Goal: Transaction & Acquisition: Purchase product/service

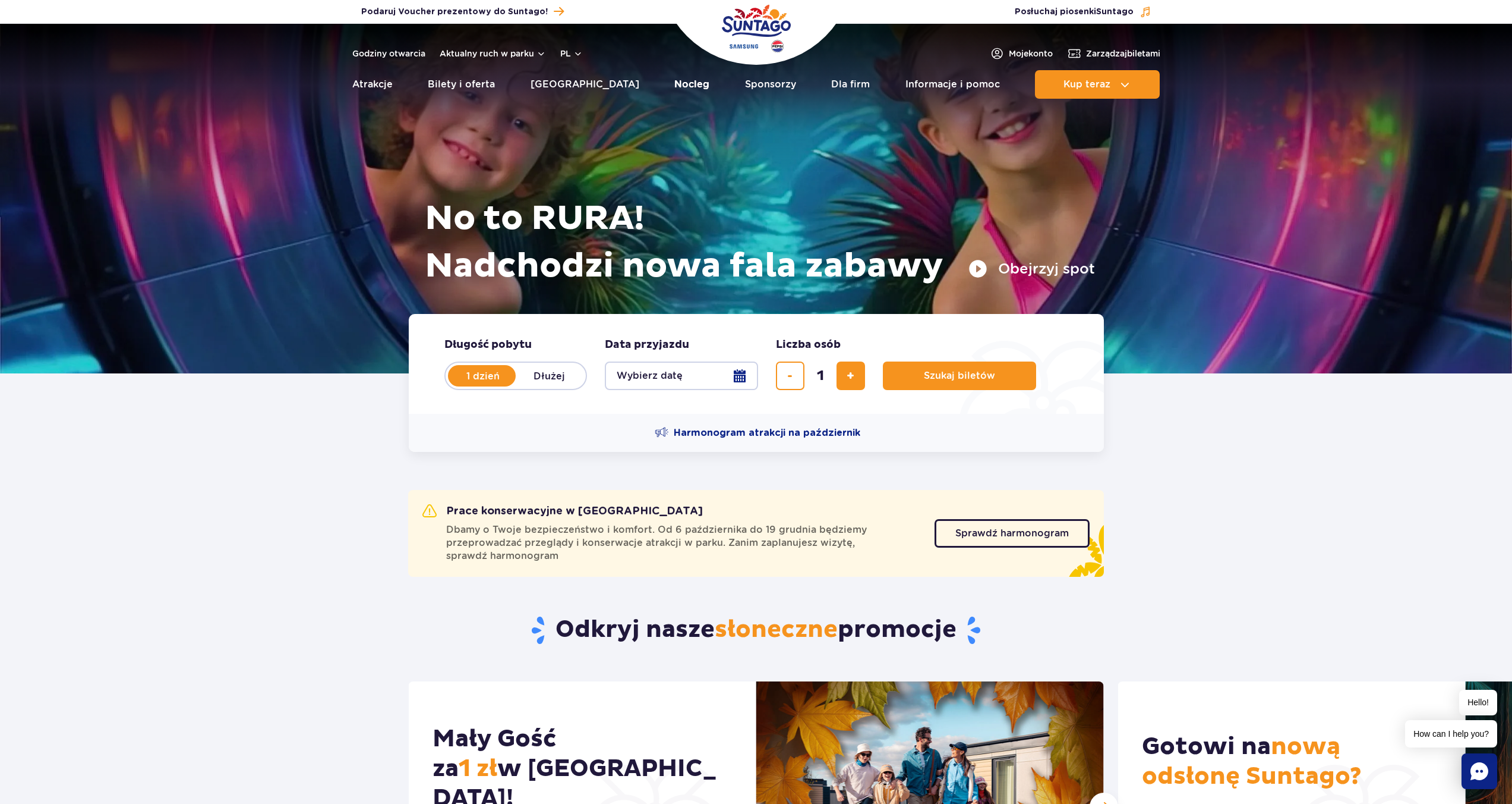
click at [675, 83] on link "Nocleg" at bounding box center [692, 84] width 35 height 28
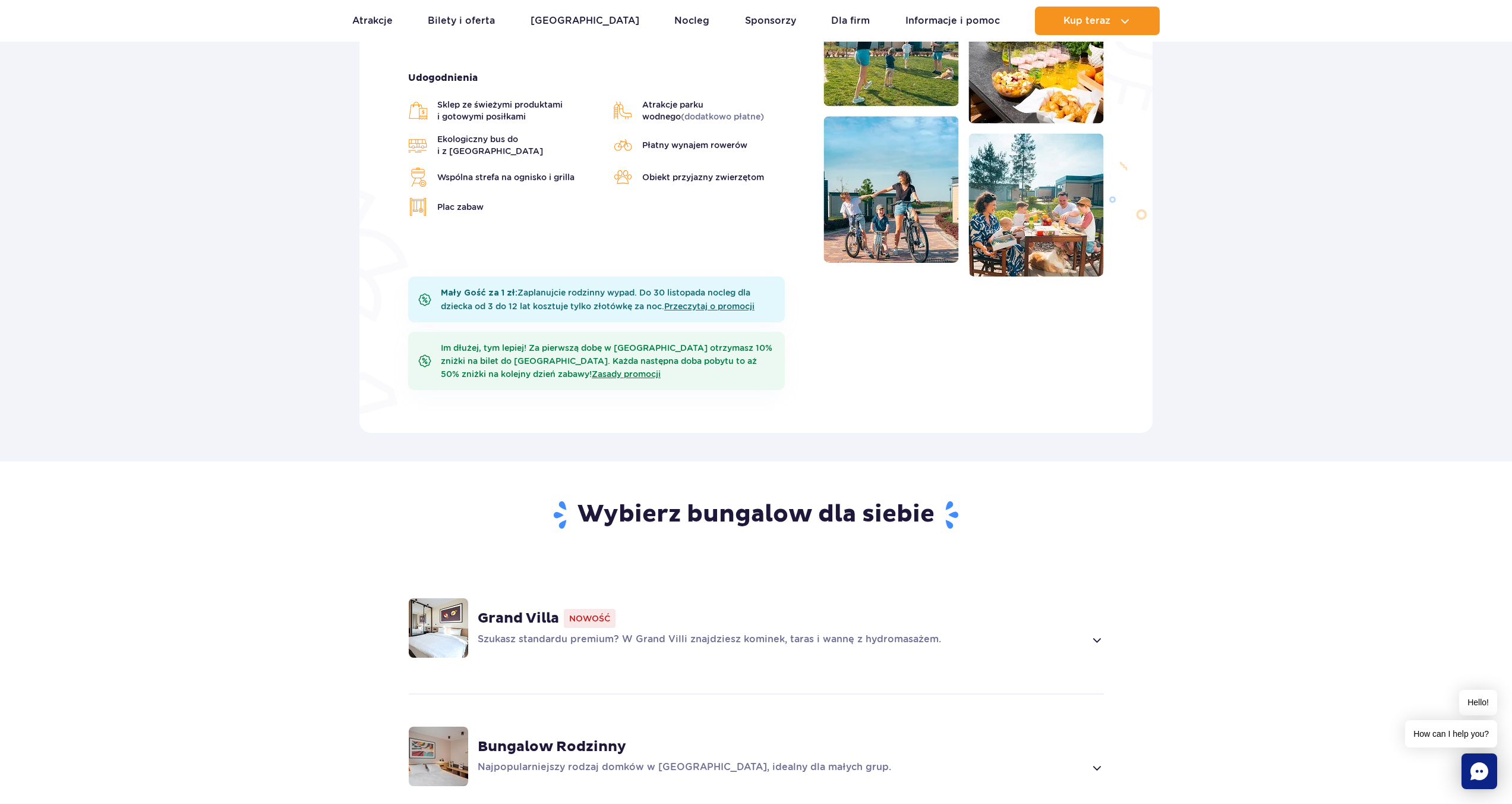
scroll to position [64, 0]
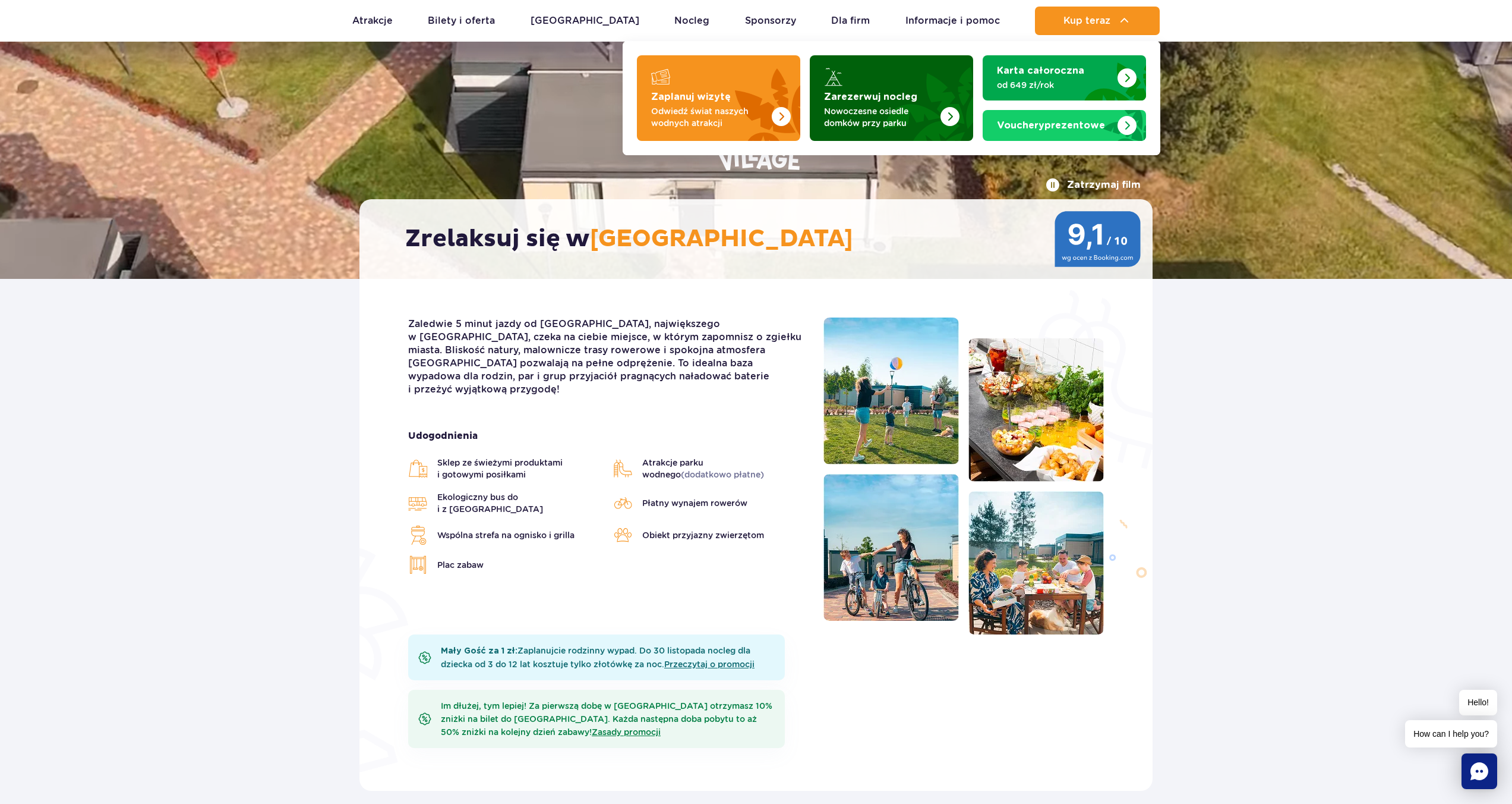
click at [901, 99] on strong "Zarezerwuj nocleg" at bounding box center [871, 96] width 94 height 10
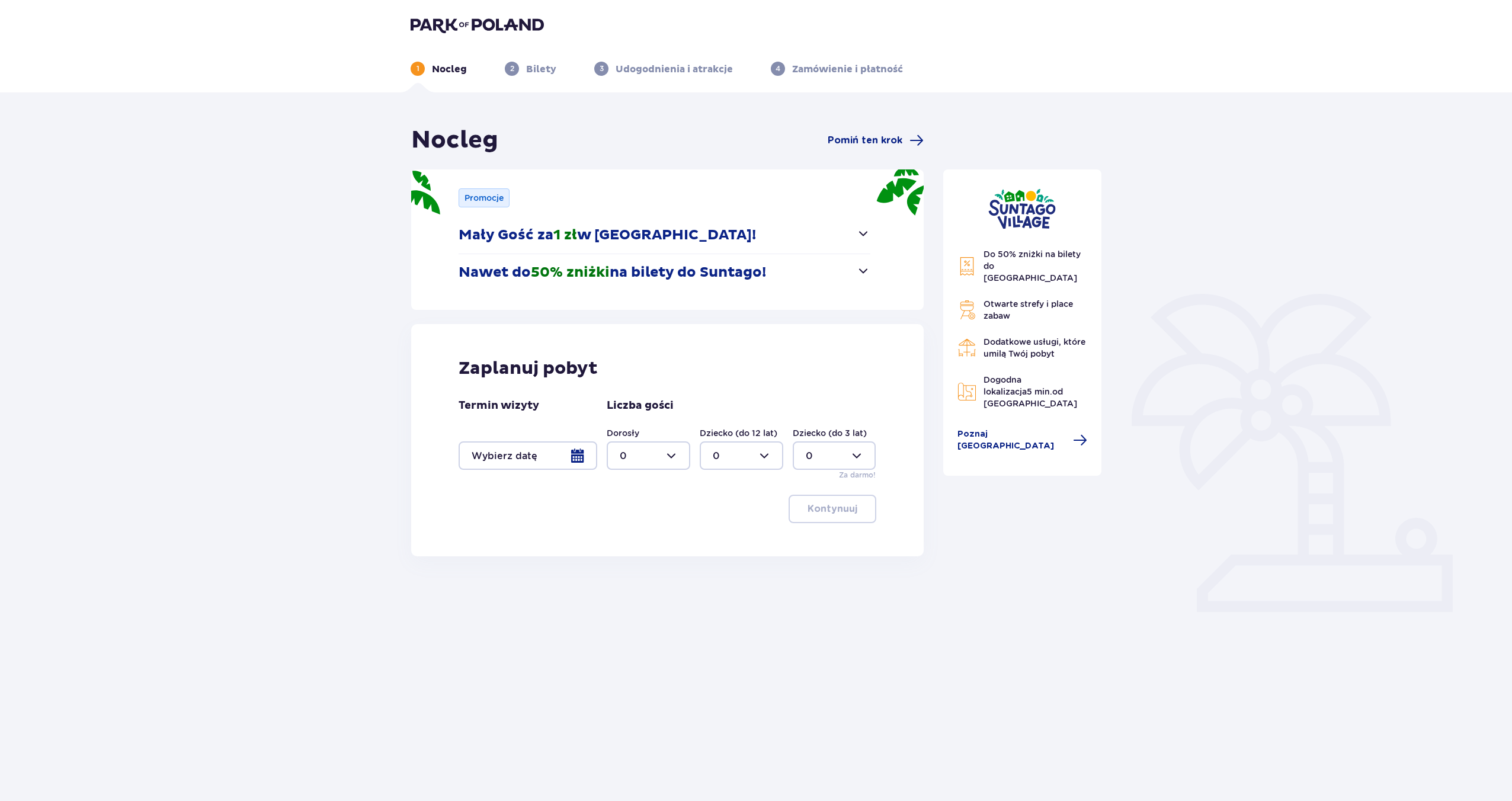
click at [678, 456] on div at bounding box center [648, 455] width 84 height 28
click at [548, 458] on div at bounding box center [528, 455] width 139 height 28
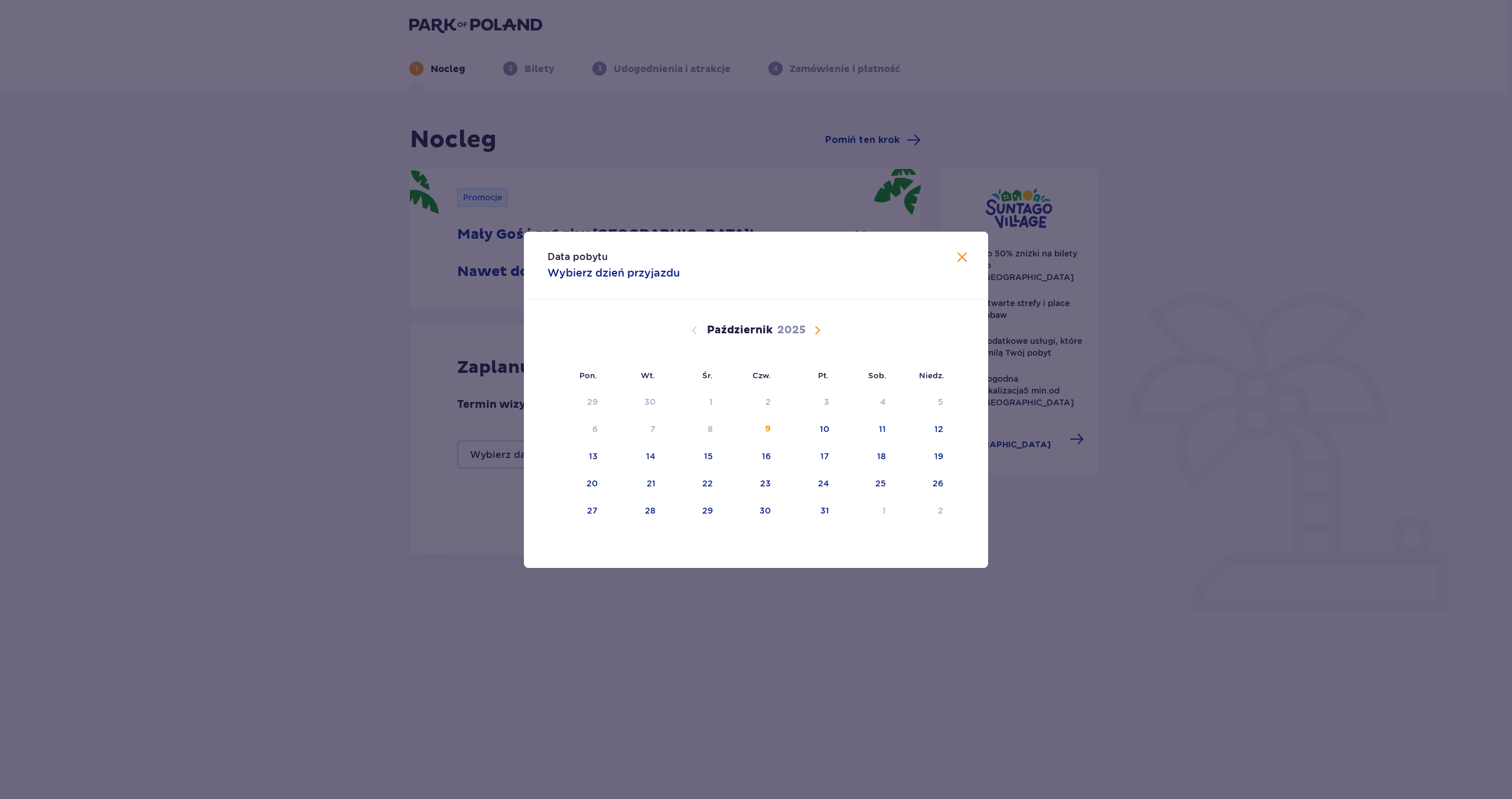
click at [818, 335] on span "Następny miesiąc" at bounding box center [817, 330] width 14 height 14
drag, startPoint x: 822, startPoint y: 459, endPoint x: 842, endPoint y: 459, distance: 20.0
click at [822, 459] on div "14" at bounding box center [823, 455] width 10 height 11
click at [951, 452] on div "16" at bounding box center [922, 457] width 59 height 26
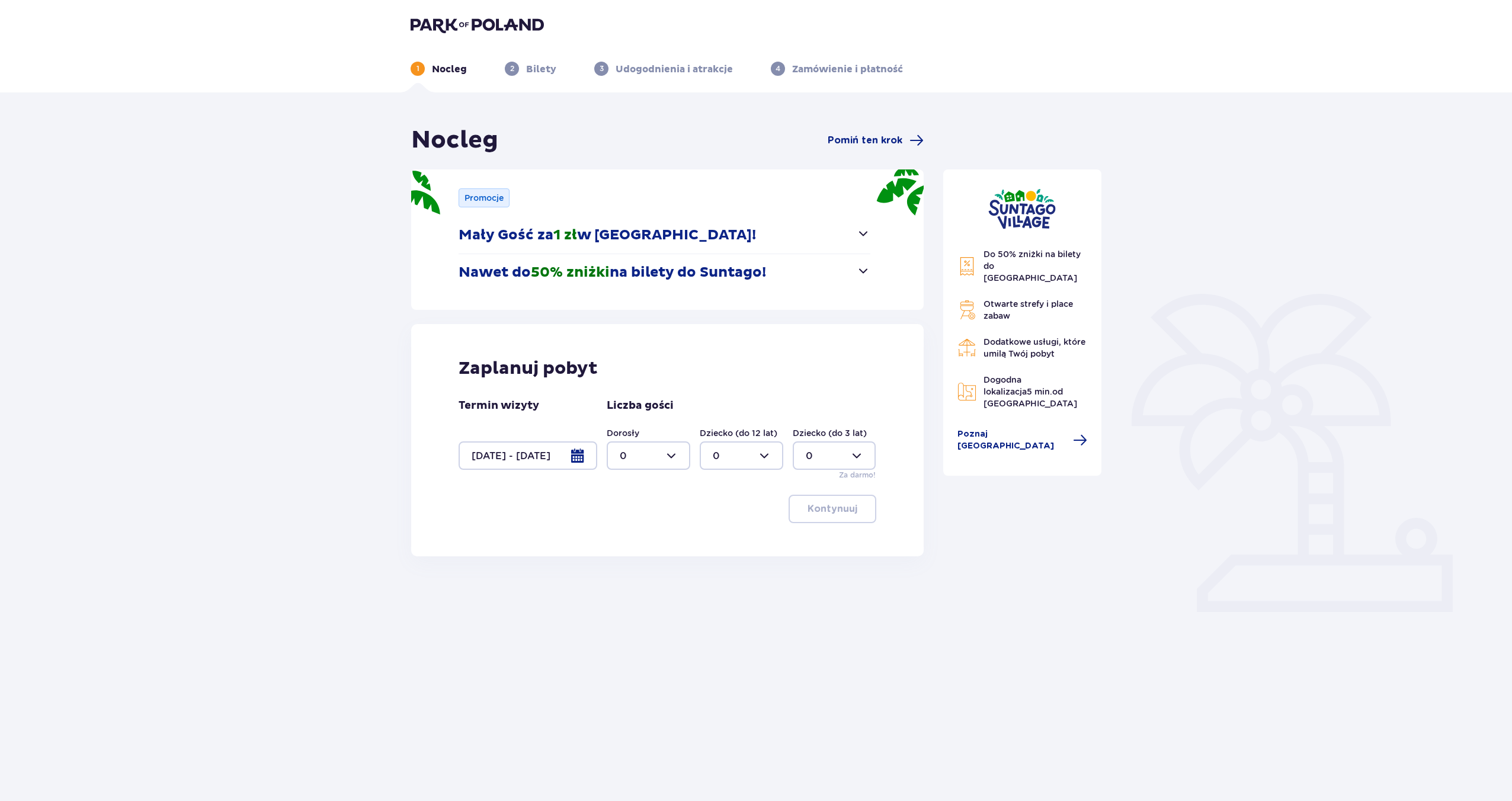
click at [560, 455] on div at bounding box center [528, 455] width 139 height 28
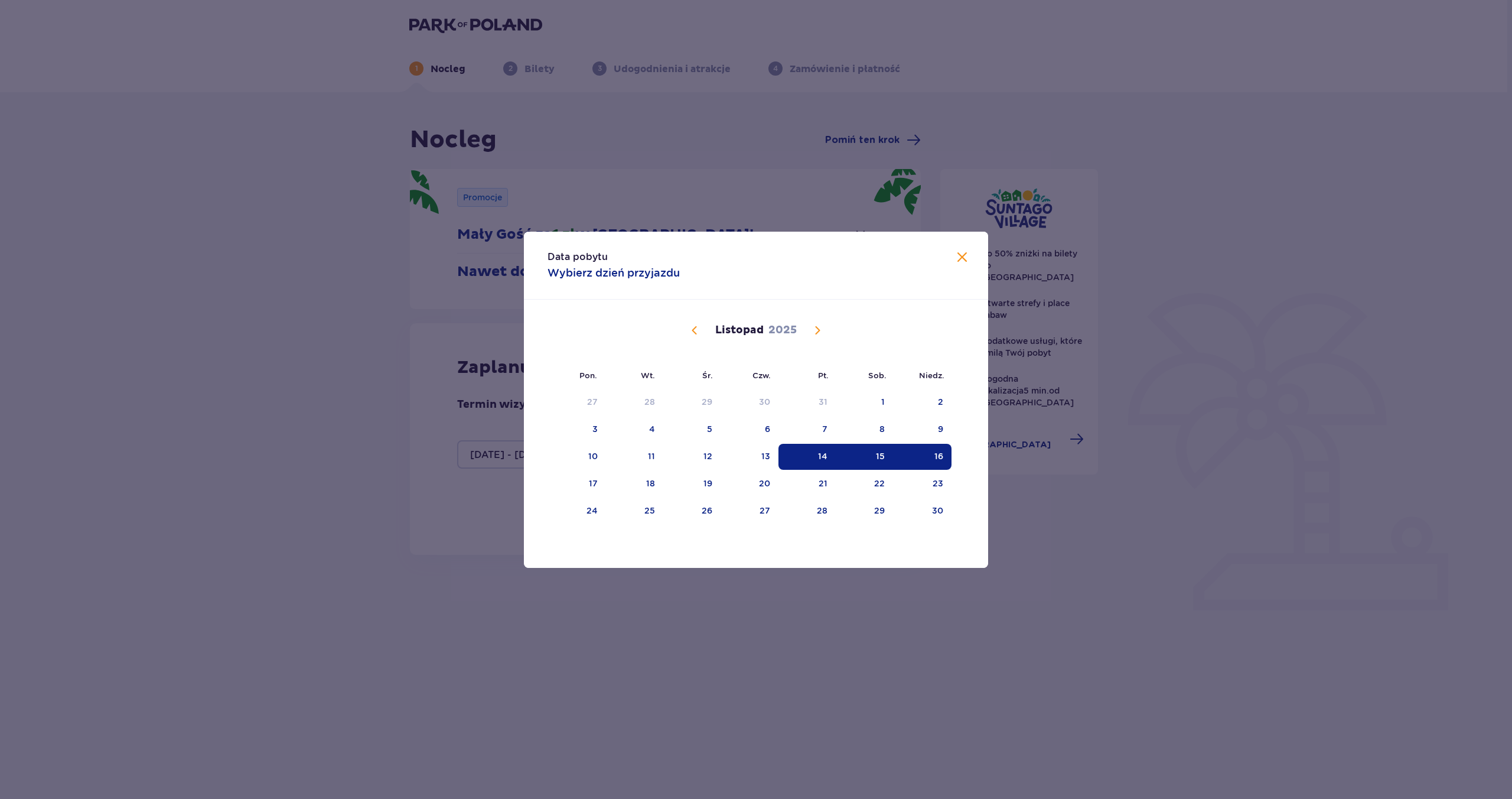
click at [872, 455] on div "15" at bounding box center [864, 457] width 57 height 26
click at [926, 456] on div "16" at bounding box center [922, 457] width 59 height 26
type input "15.11.25 - 16.11.25"
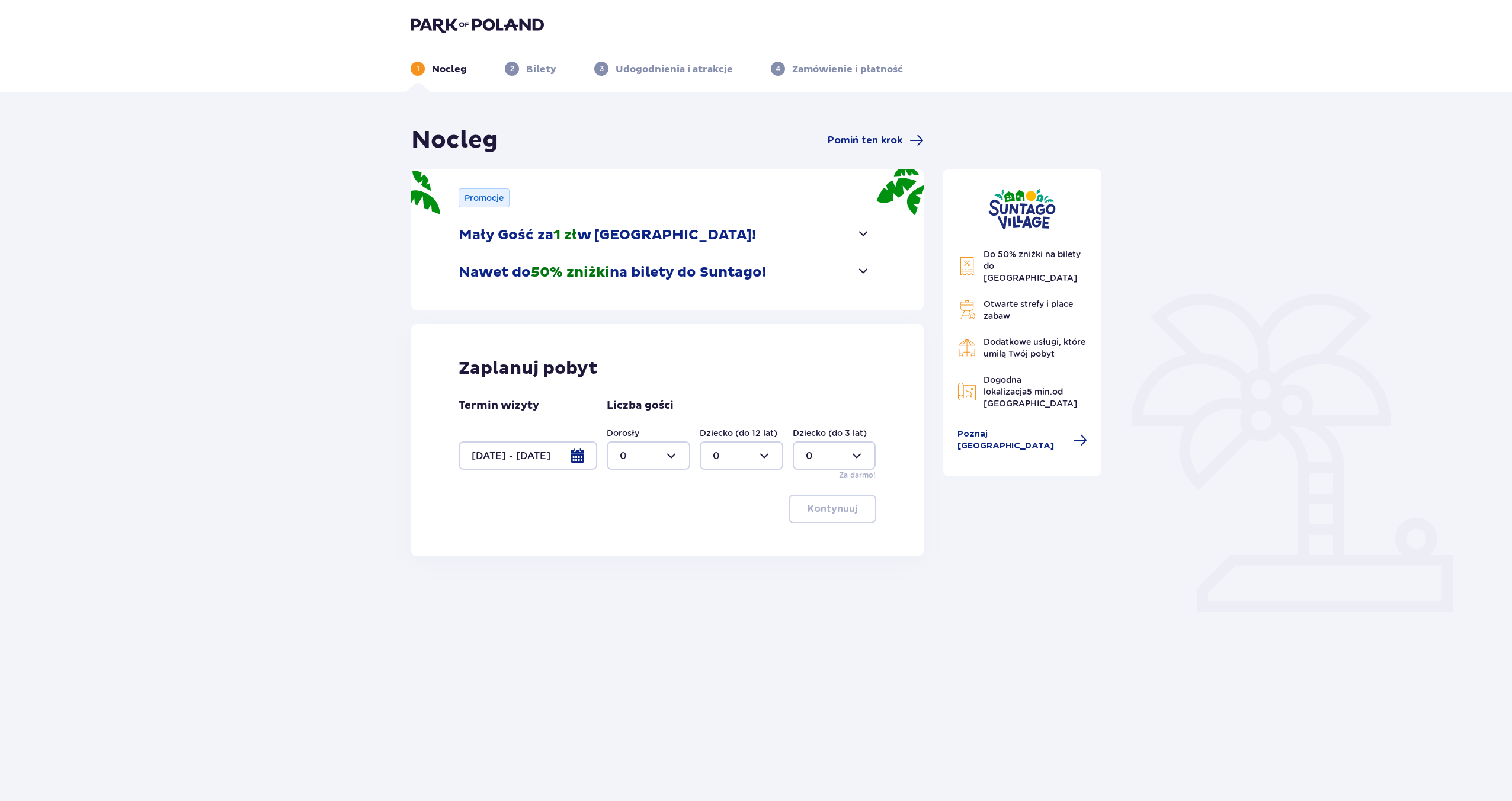
click at [646, 454] on div at bounding box center [648, 455] width 84 height 28
click at [638, 537] on div "6" at bounding box center [648, 538] width 57 height 13
type input "6"
click at [824, 506] on p "Kontynuuj" at bounding box center [832, 508] width 50 height 13
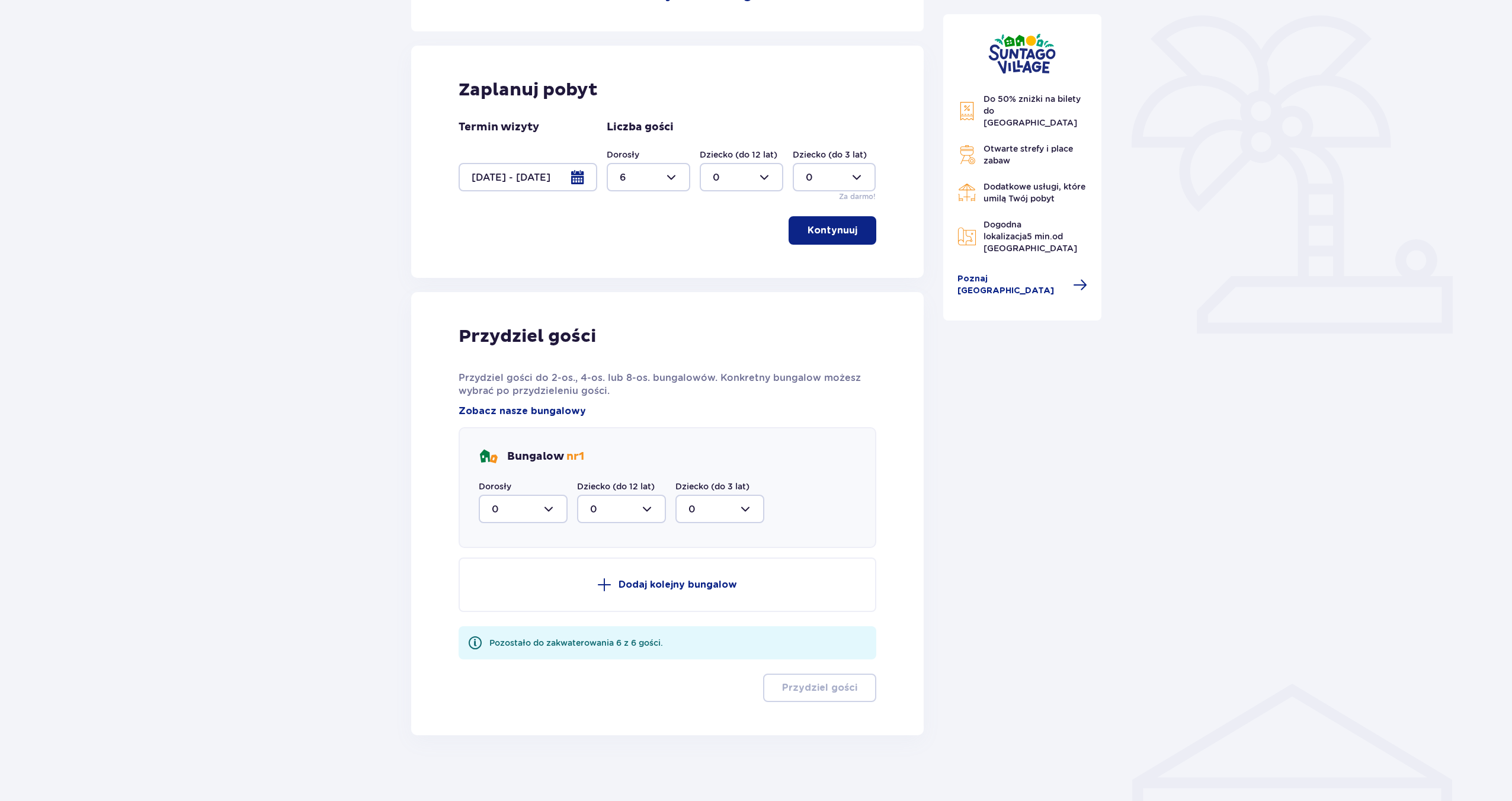
scroll to position [284, 0]
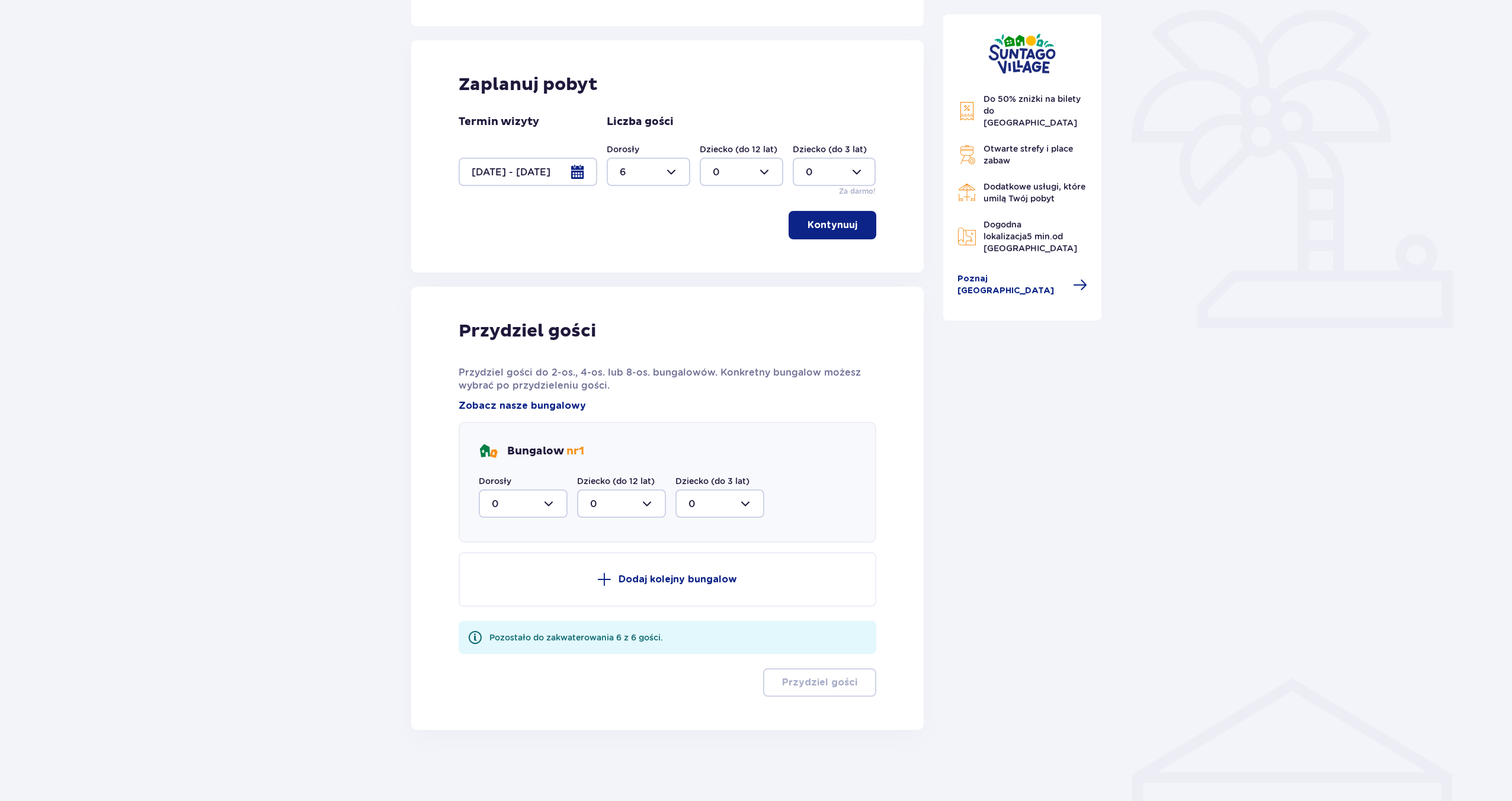
click at [549, 505] on div at bounding box center [522, 503] width 89 height 28
click at [527, 615] on div "6" at bounding box center [522, 618] width 62 height 13
type input "6"
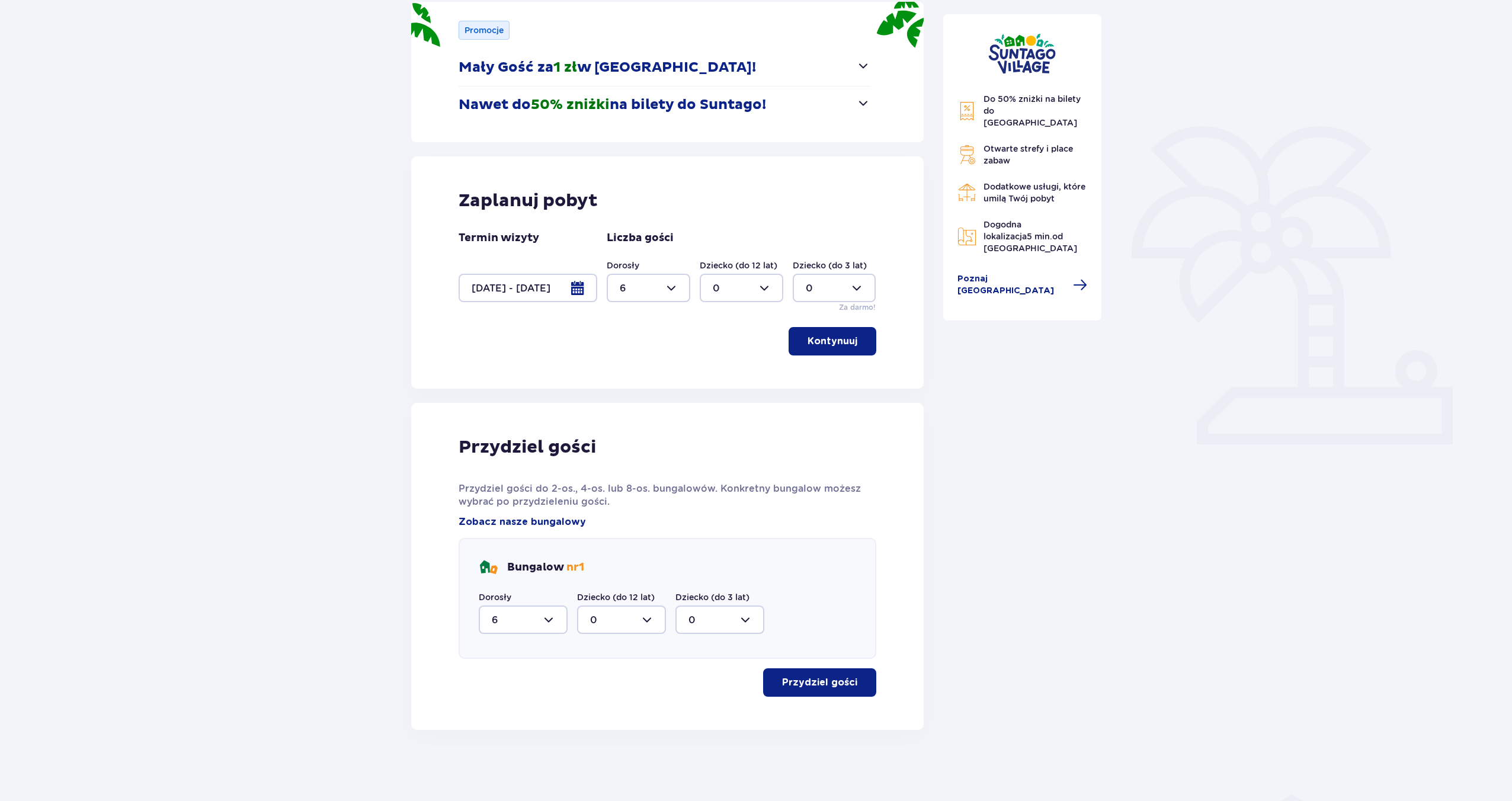
scroll to position [168, 0]
click at [832, 678] on p "Przydziel gości" at bounding box center [820, 682] width 76 height 13
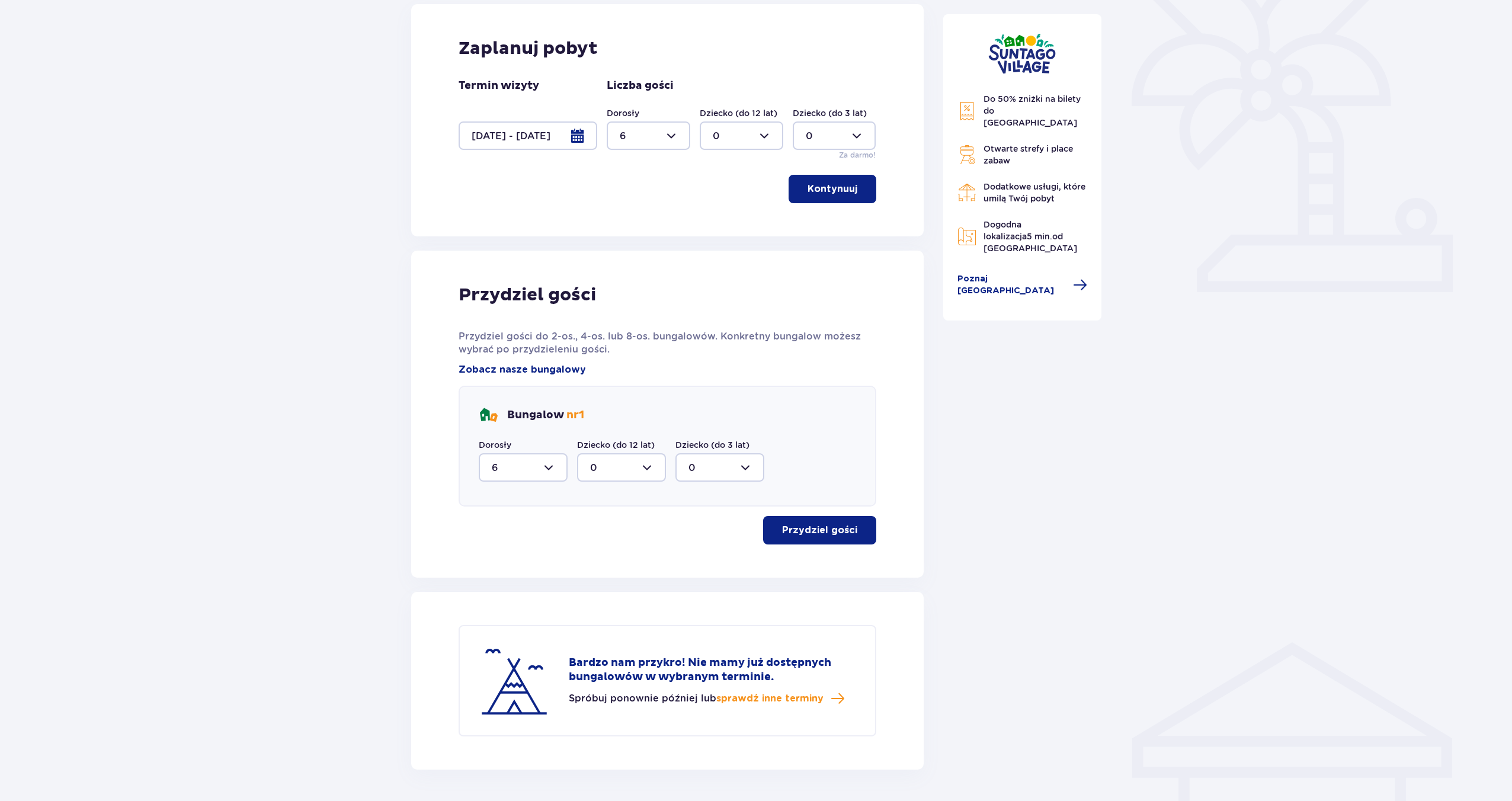
scroll to position [320, 0]
click at [772, 700] on span "sprawdź inne terminy" at bounding box center [770, 697] width 107 height 13
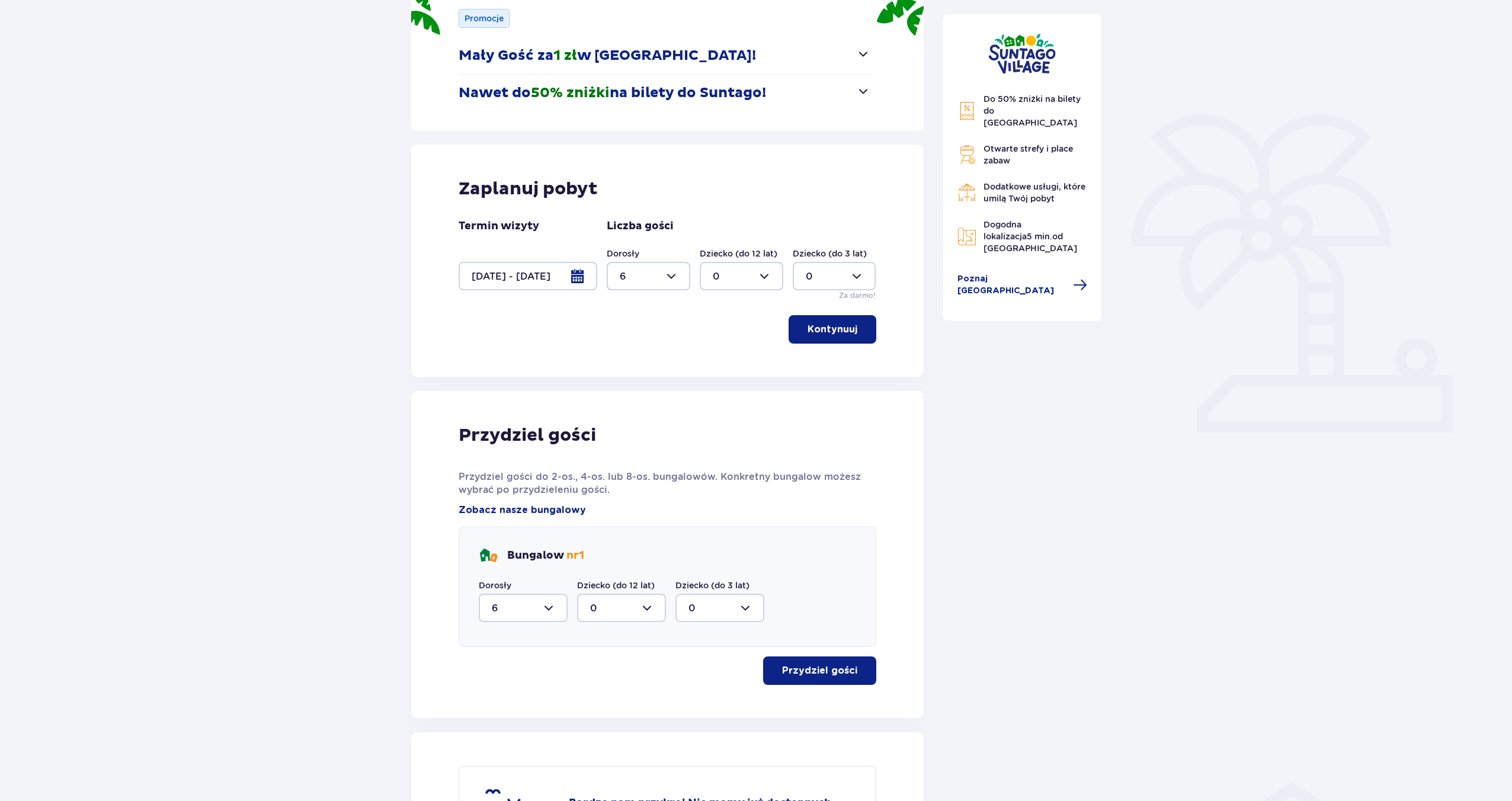
scroll to position [0, 0]
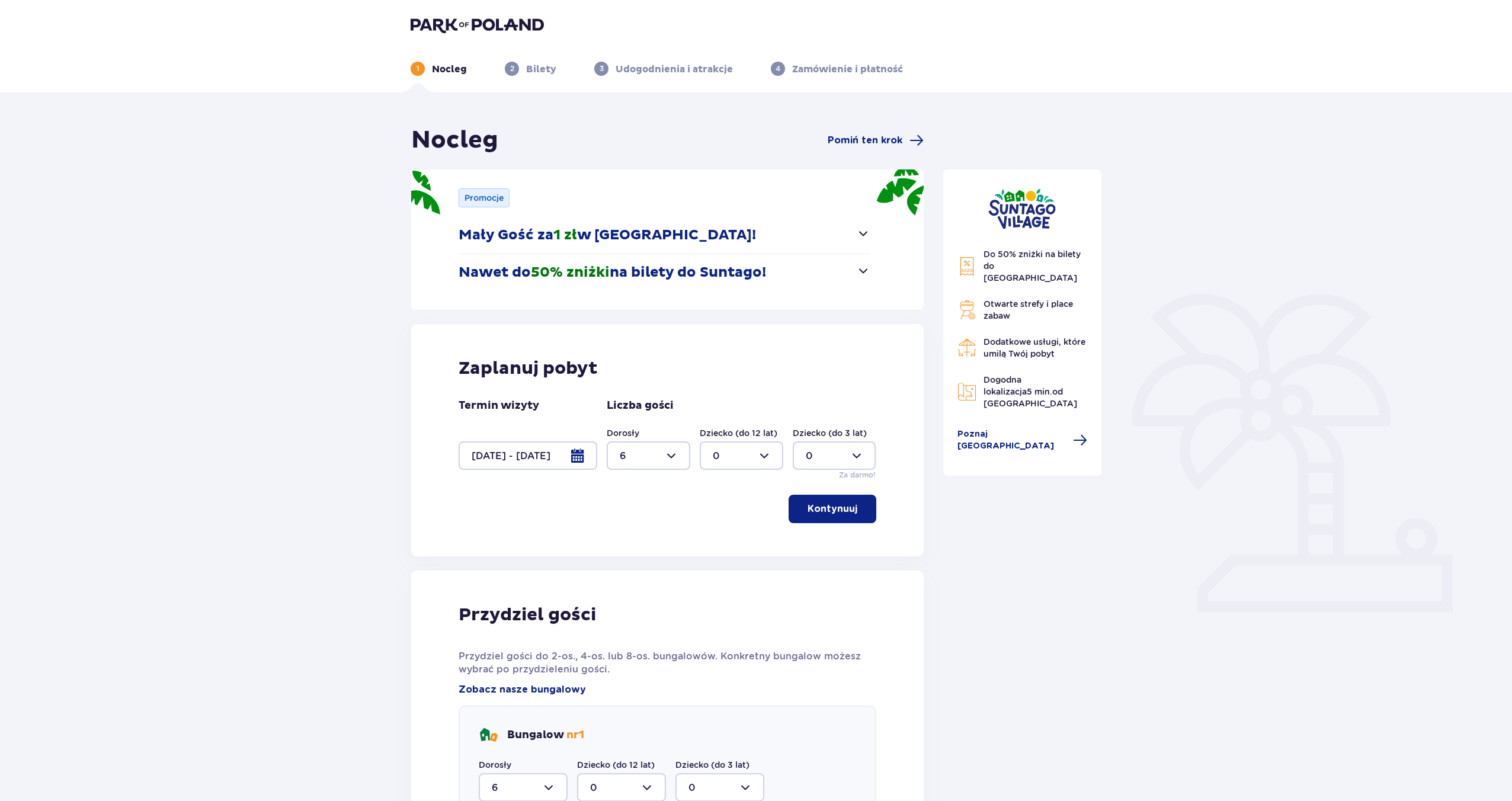
click at [429, 24] on img at bounding box center [478, 25] width 134 height 17
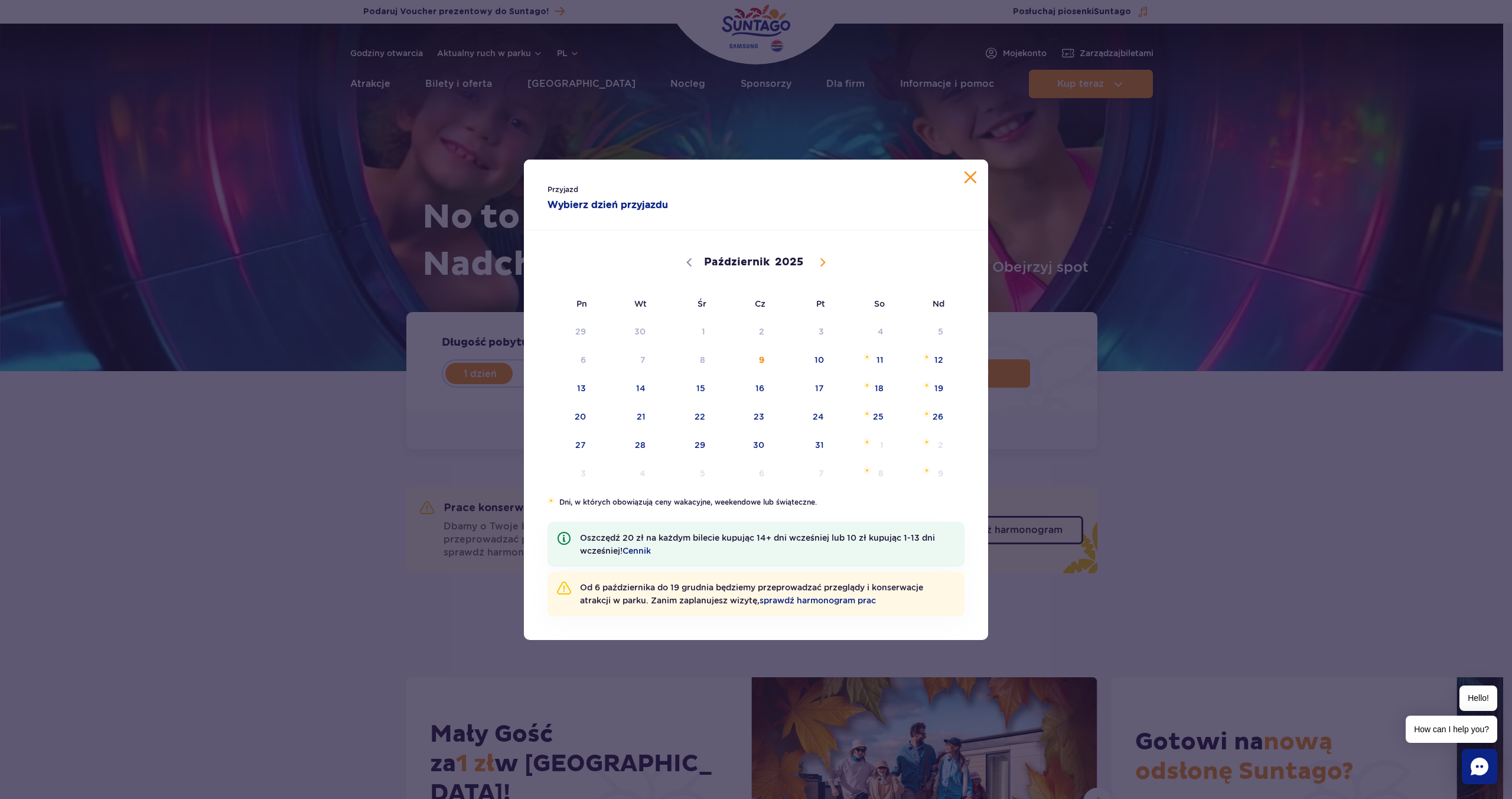
click at [816, 260] on span at bounding box center [823, 262] width 20 height 20
select select "10"
drag, startPoint x: 872, startPoint y: 385, endPoint x: 883, endPoint y: 385, distance: 11.0
click at [872, 385] on span "15" at bounding box center [863, 388] width 60 height 27
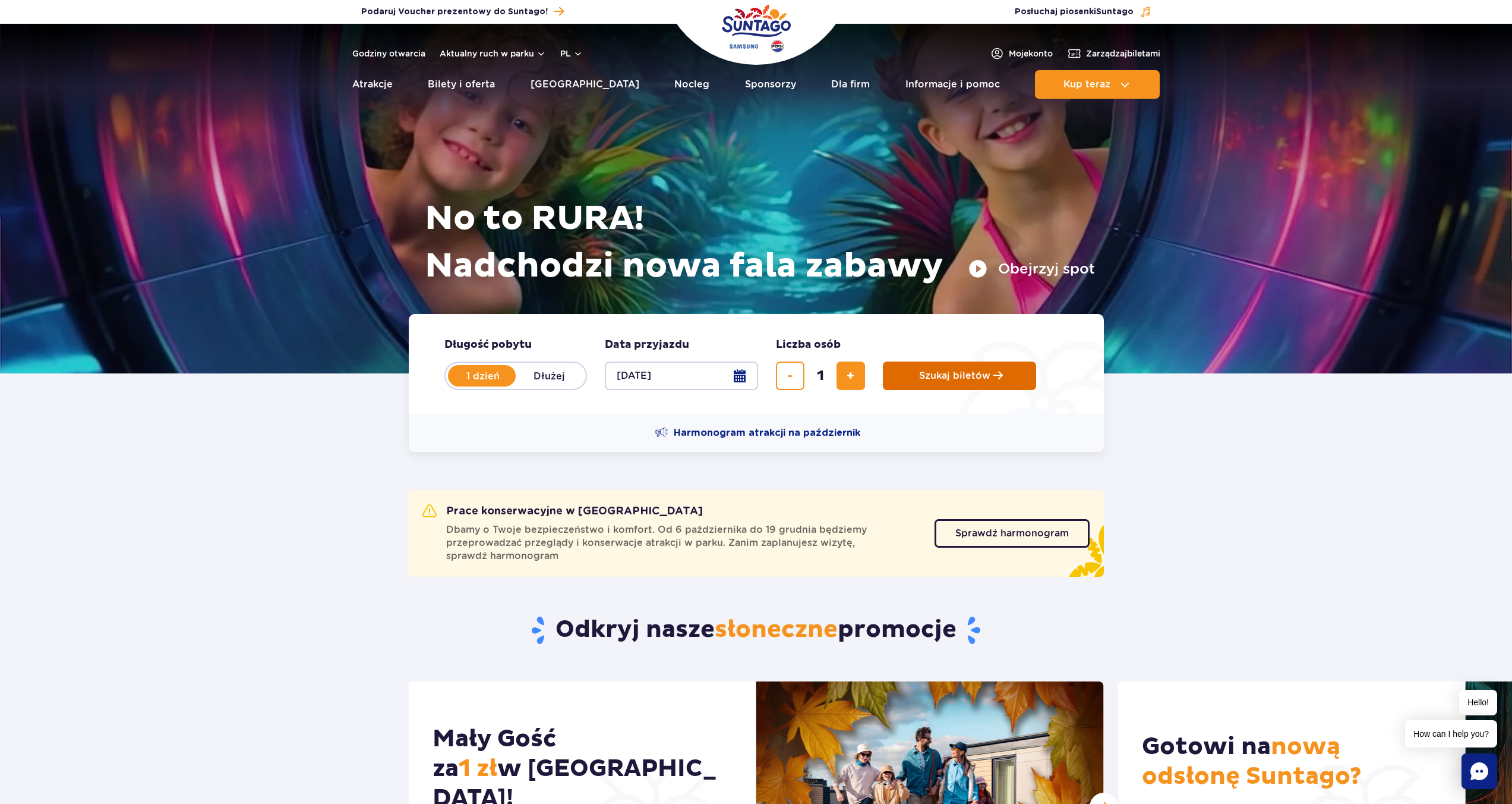
click at [925, 388] on button "Szukaj biletów" at bounding box center [960, 376] width 153 height 28
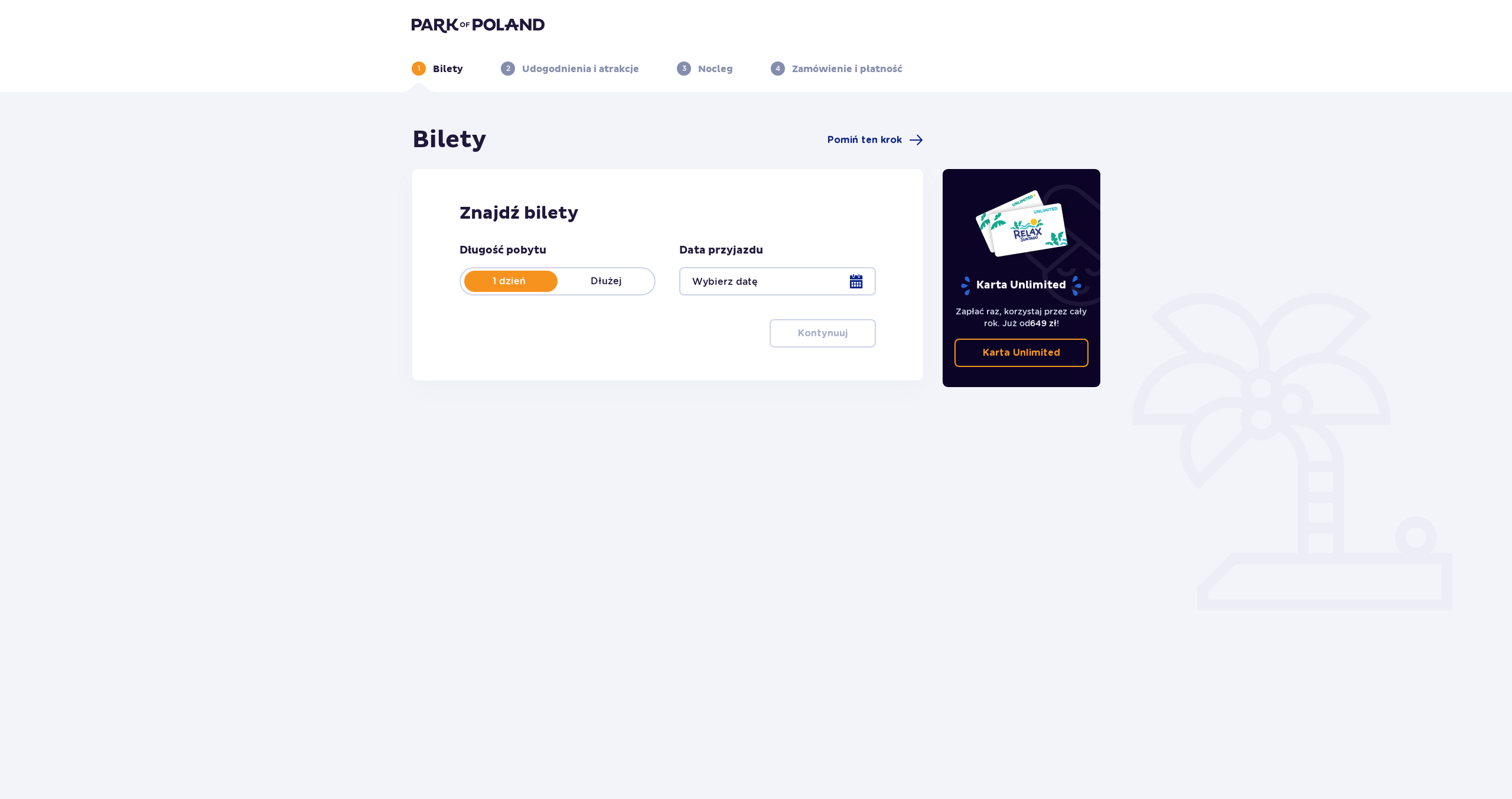
type input "[DATE]"
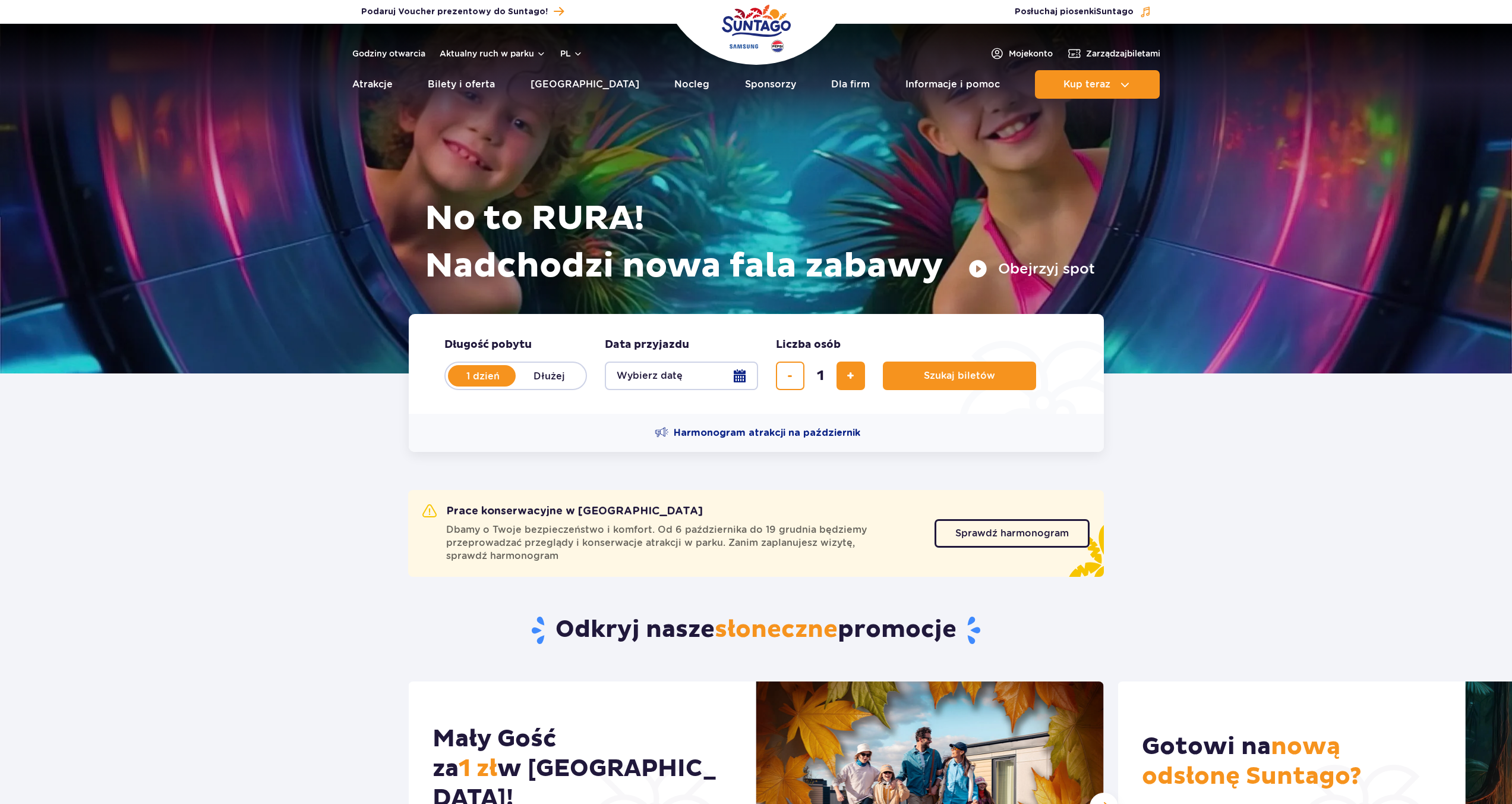
click at [704, 379] on button "Wybierz datę" at bounding box center [682, 376] width 153 height 28
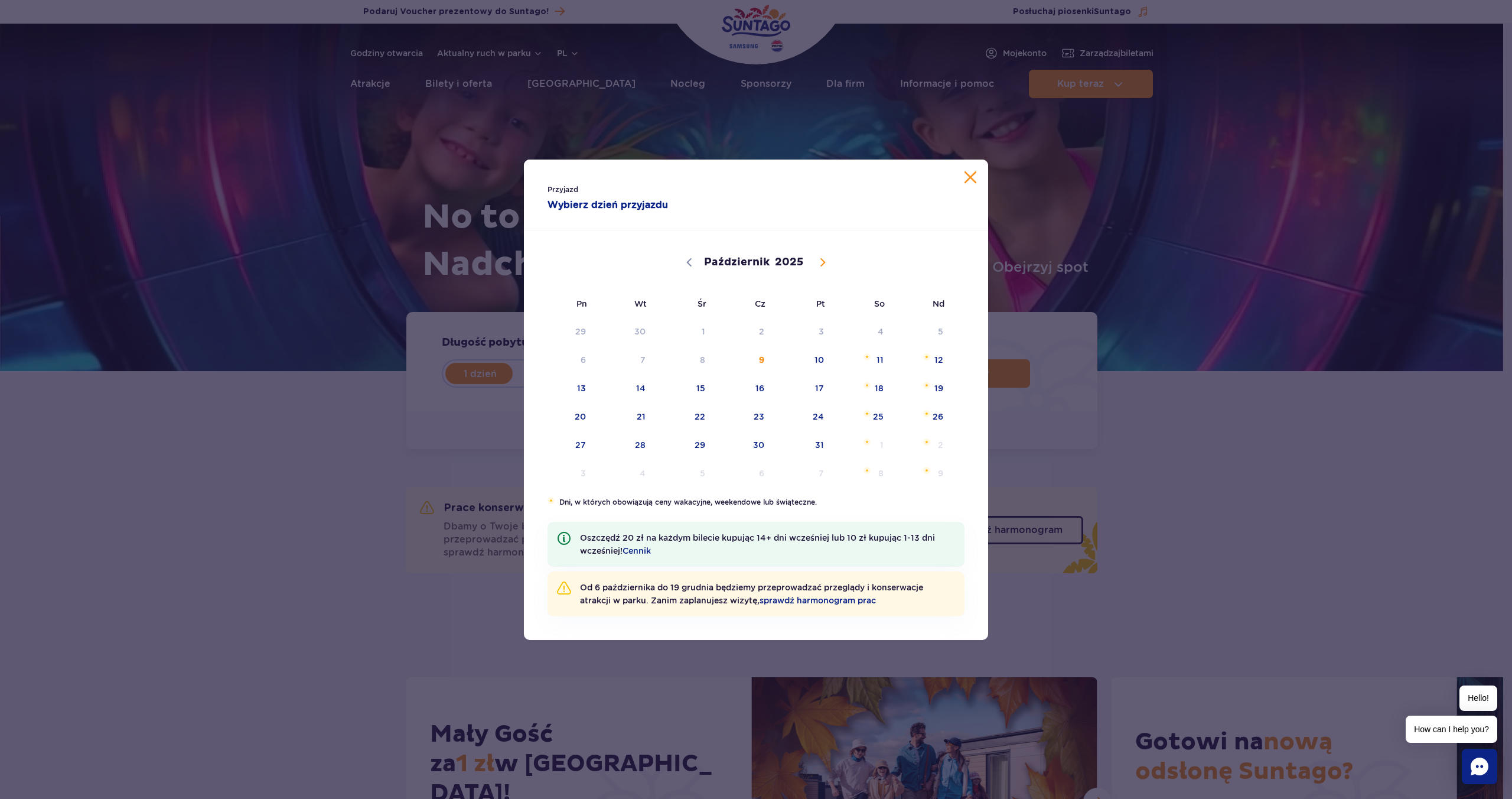
click at [819, 262] on icon at bounding box center [823, 261] width 8 height 8
select select "10"
drag, startPoint x: 863, startPoint y: 382, endPoint x: 916, endPoint y: 387, distance: 53.2
click at [864, 382] on span "Listopad 15, 2025" at bounding box center [867, 385] width 7 height 7
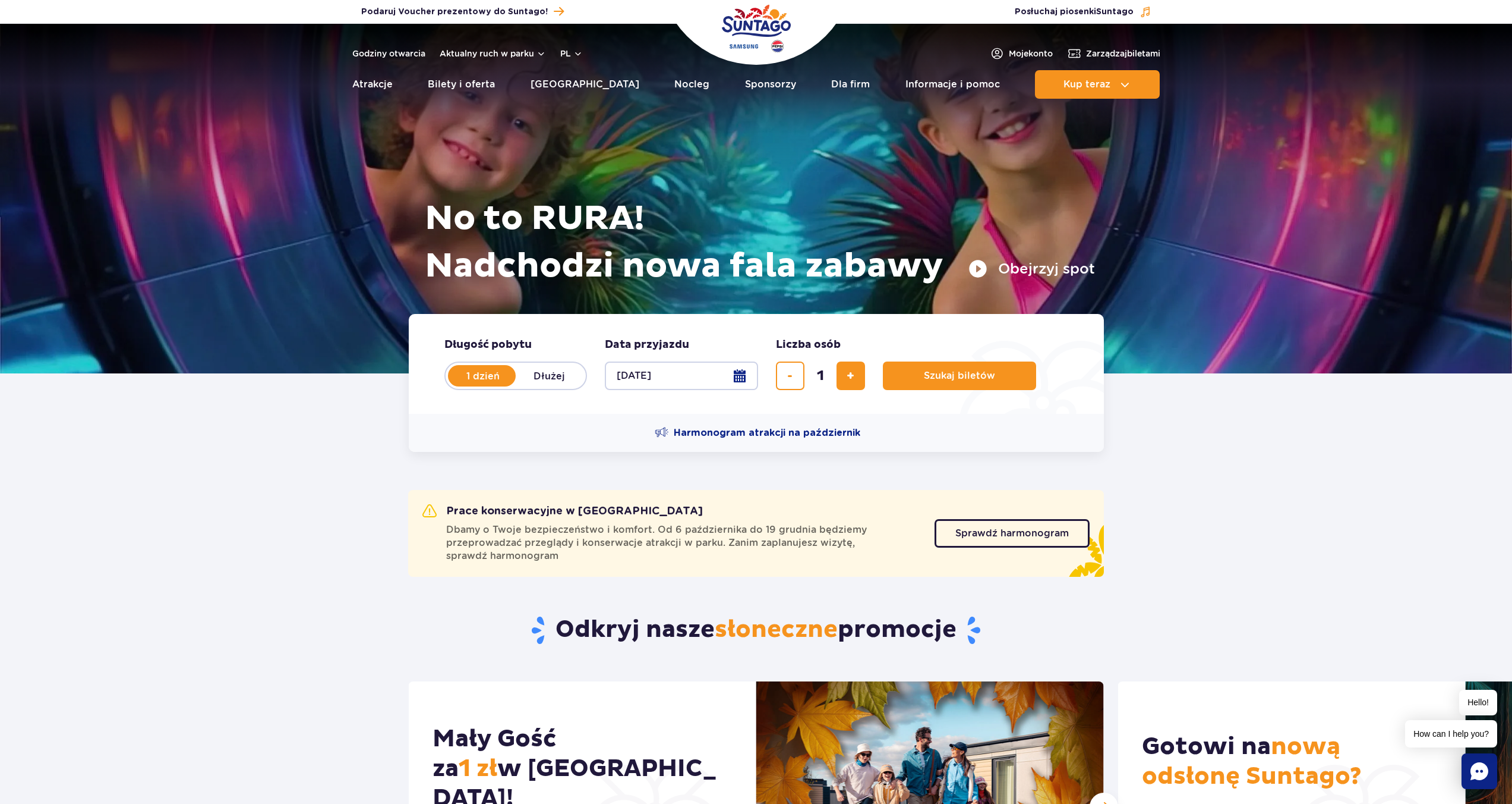
click at [526, 372] on label "Dłużej" at bounding box center [550, 376] width 68 height 25
click at [526, 386] on input "Dłużej" at bounding box center [522, 387] width 13 height 3
radio input "false"
radio input "true"
click at [714, 376] on button "Wybierz datę" at bounding box center [682, 376] width 153 height 28
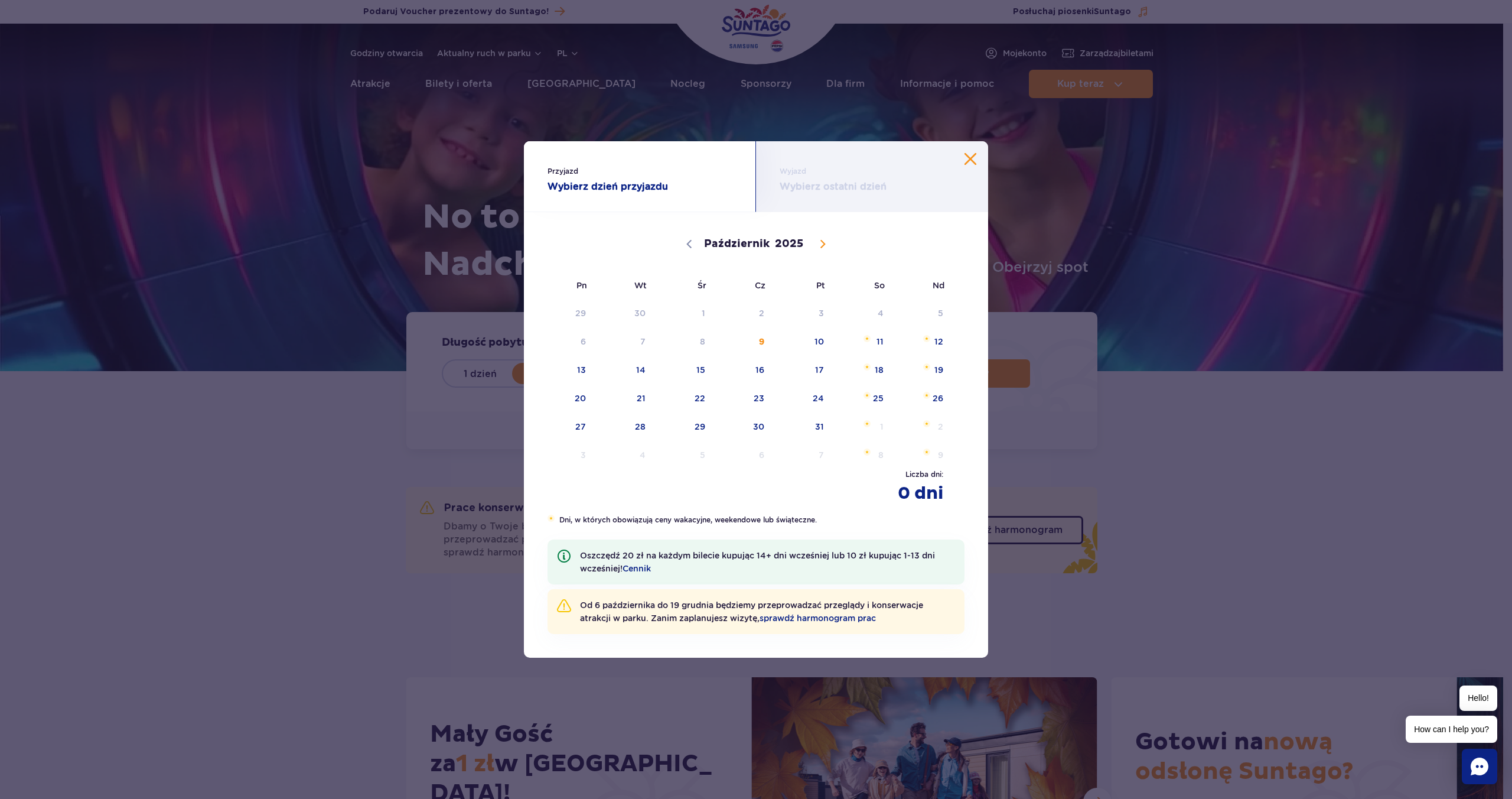
click at [822, 241] on icon at bounding box center [823, 244] width 4 height 8
select select "10"
click at [879, 367] on span "15" at bounding box center [863, 369] width 60 height 27
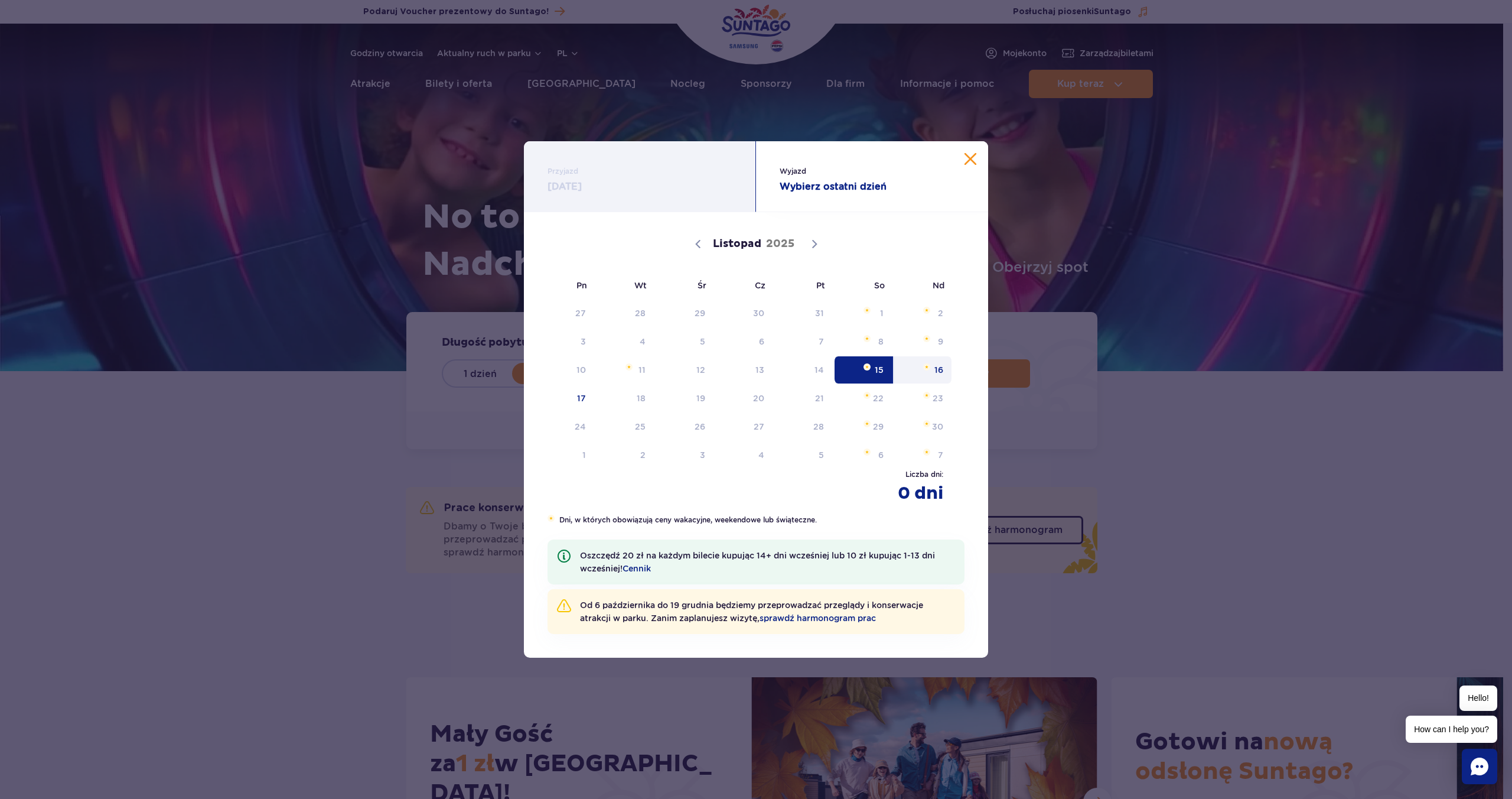
click at [924, 367] on span "Listopad 16, 2025" at bounding box center [927, 367] width 7 height 7
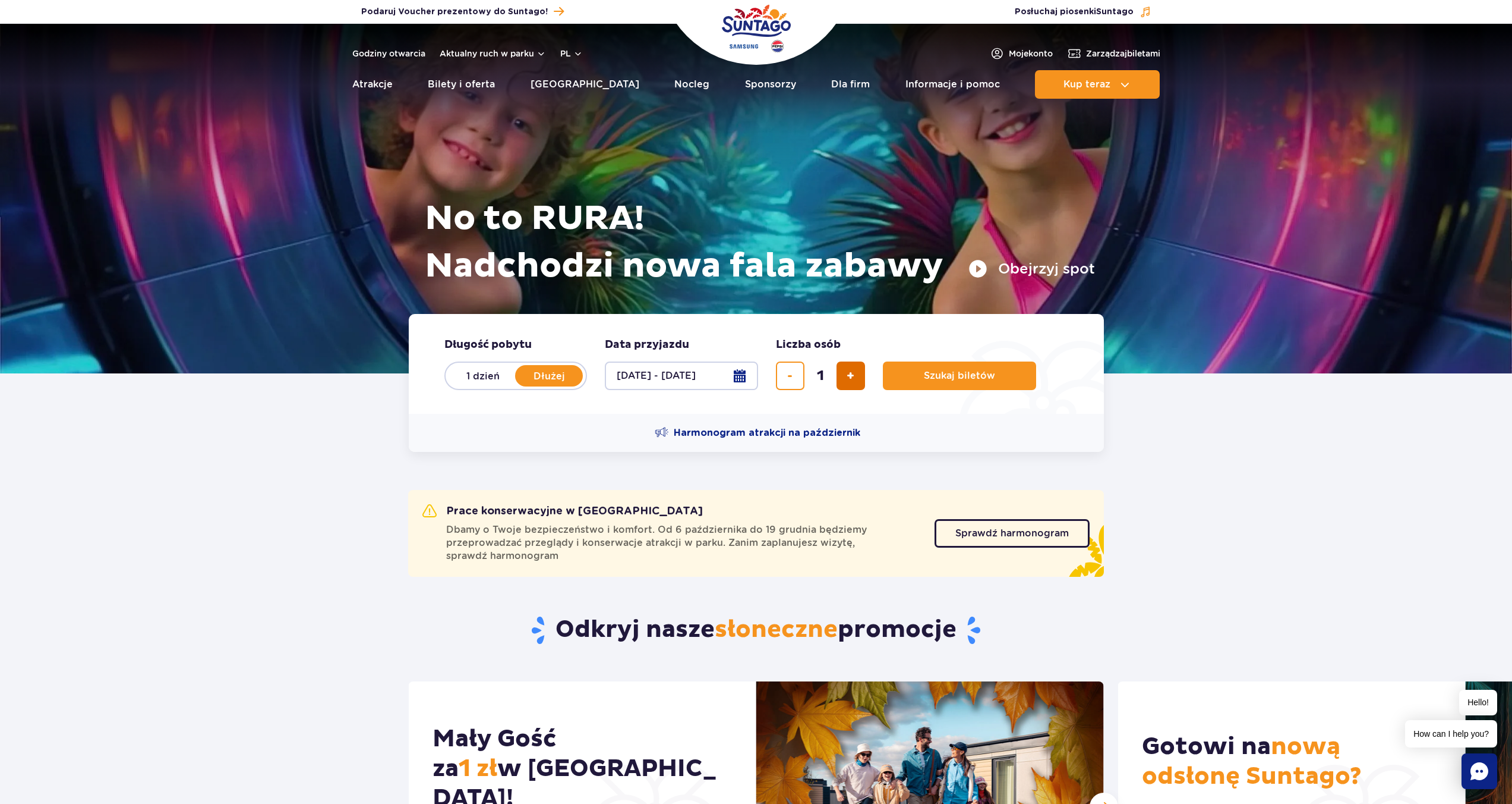
click at [857, 379] on button "dodaj bilet" at bounding box center [850, 376] width 28 height 28
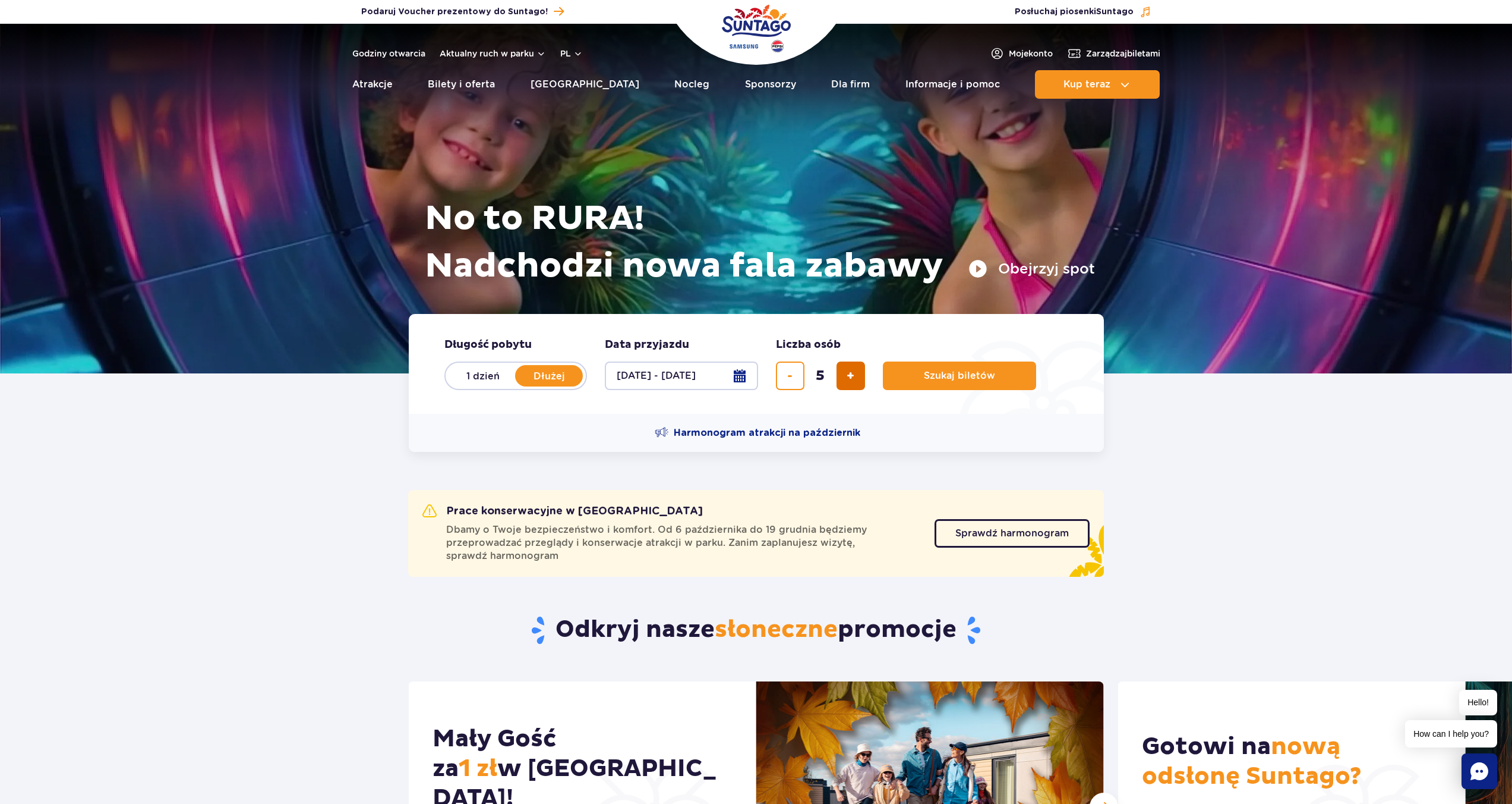
type input "6"
click at [930, 379] on span "Szukaj biletów" at bounding box center [954, 376] width 71 height 11
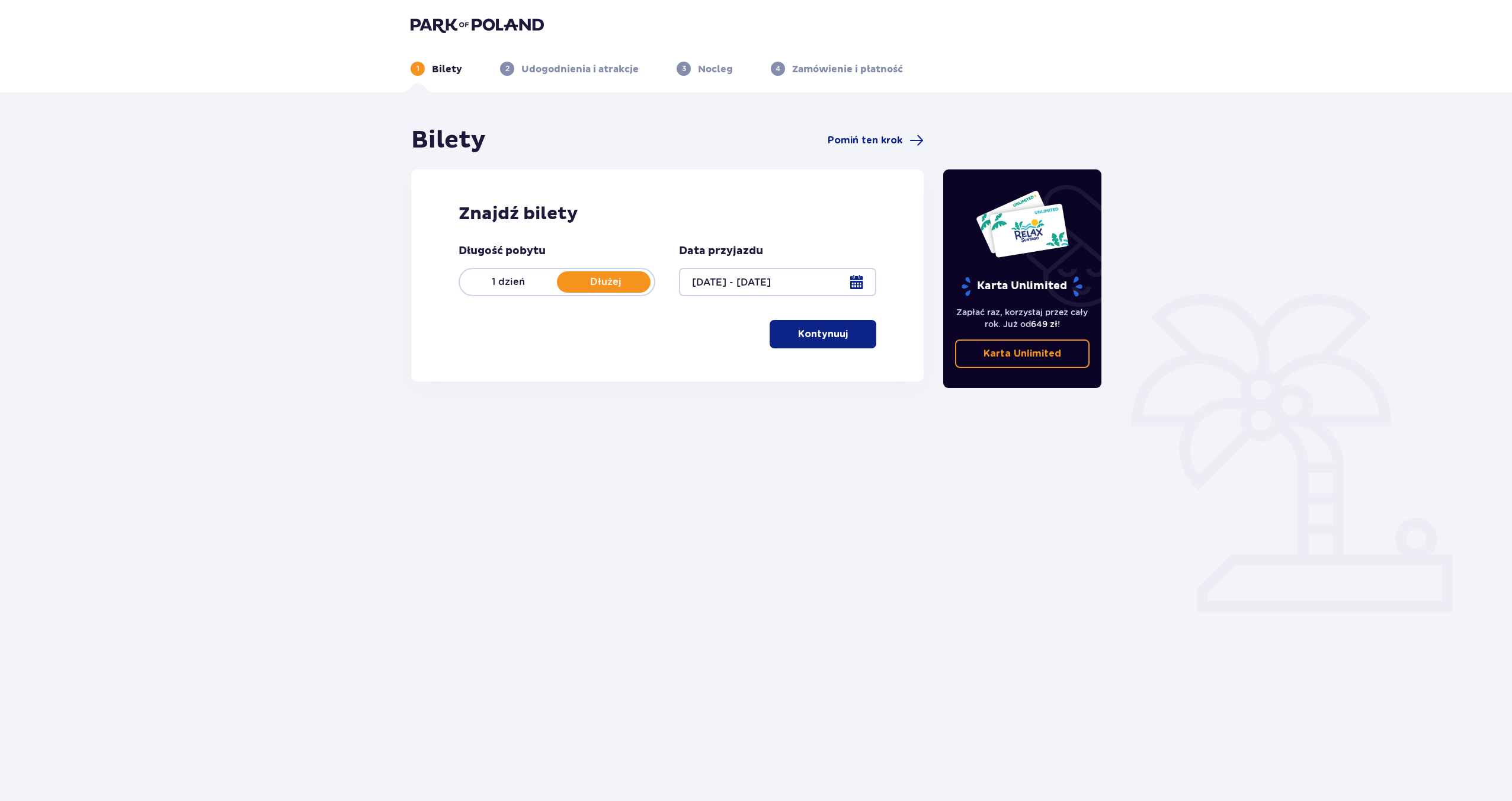
click at [798, 333] on p "Kontynuuj" at bounding box center [822, 333] width 50 height 13
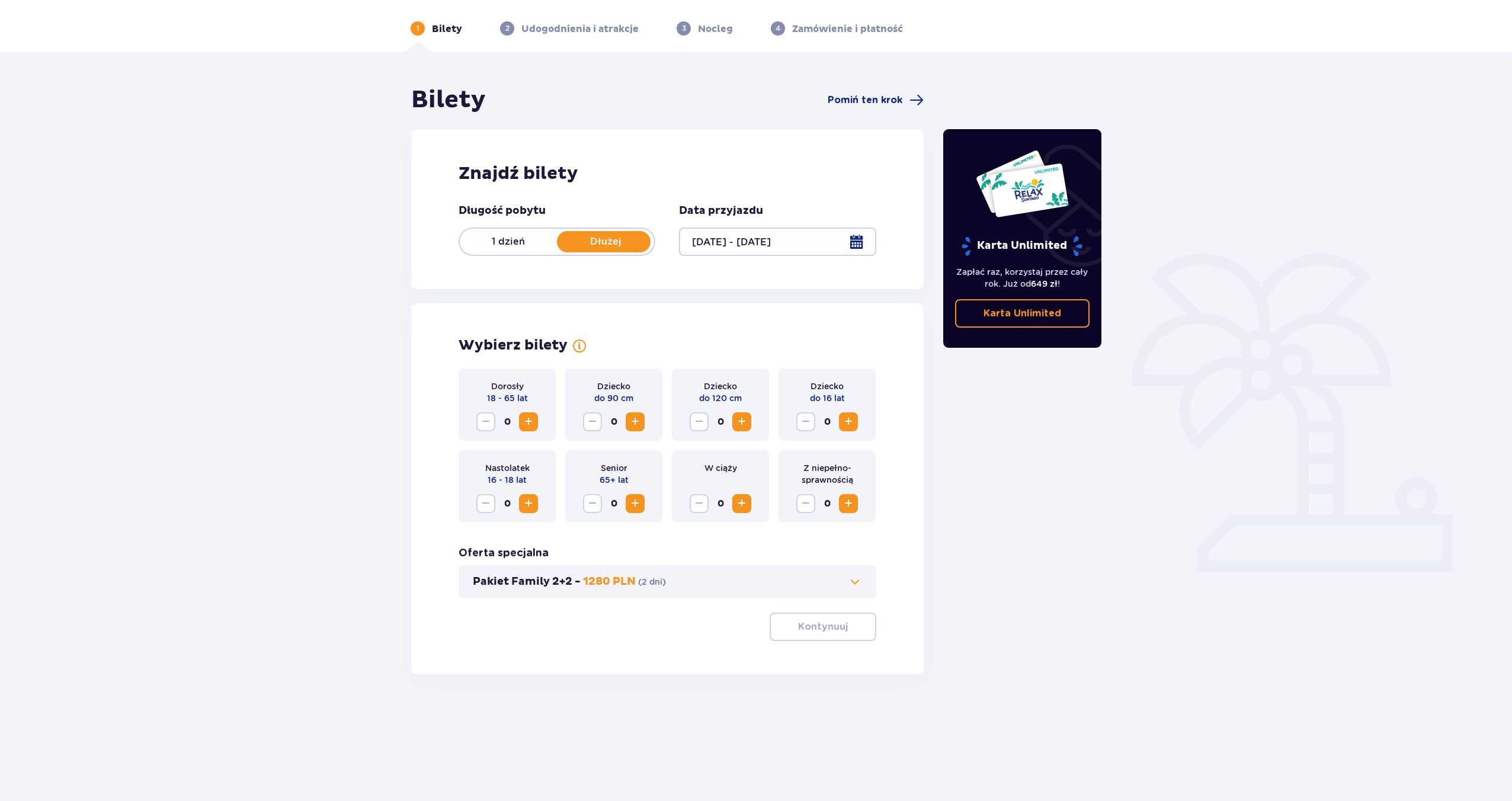
scroll to position [42, 0]
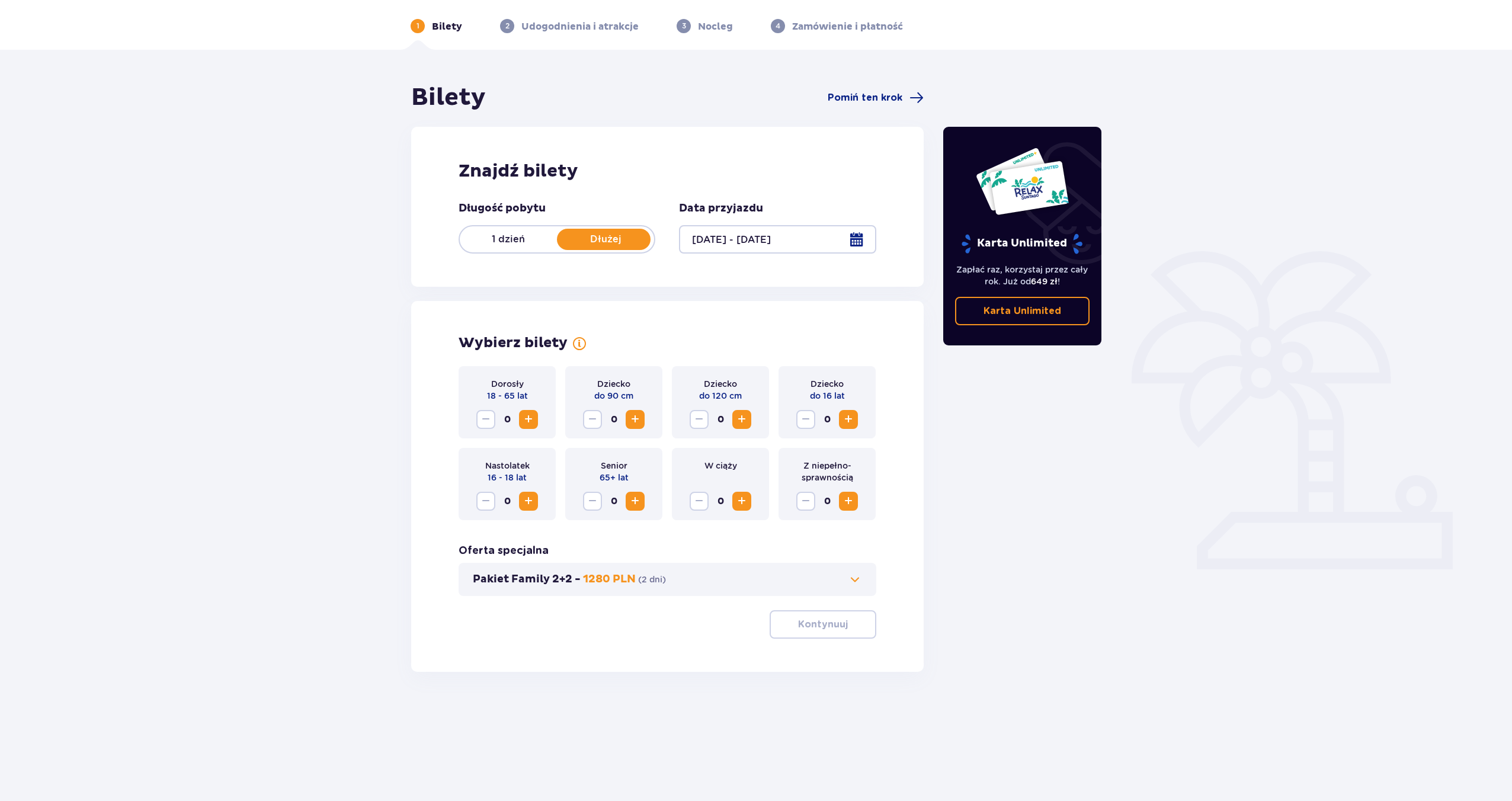
click at [535, 418] on span "Zwiększ" at bounding box center [529, 419] width 14 height 14
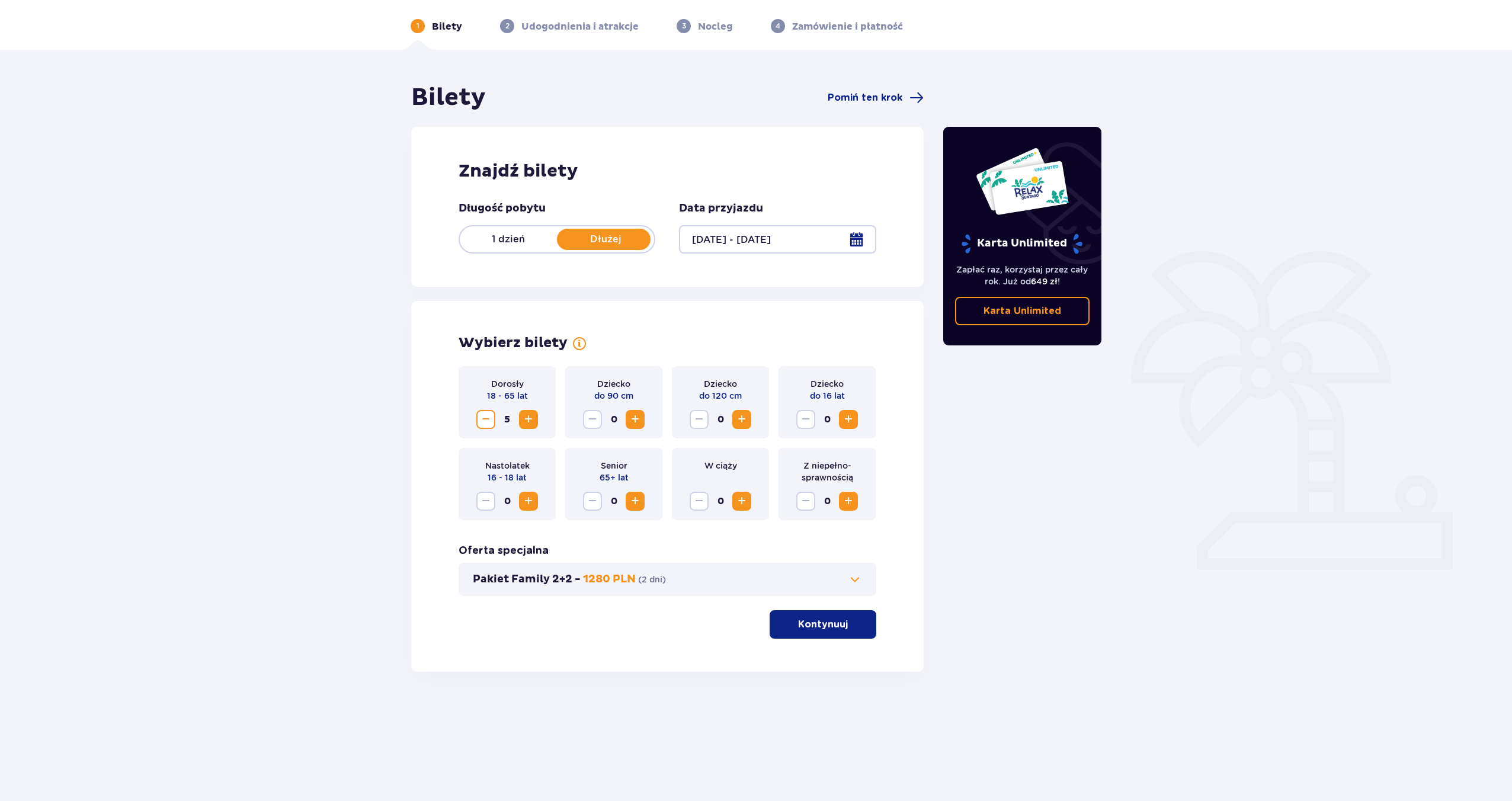
click at [535, 418] on span "Zwiększ" at bounding box center [529, 419] width 14 height 14
click at [816, 625] on p "Kontynuuj" at bounding box center [822, 624] width 50 height 13
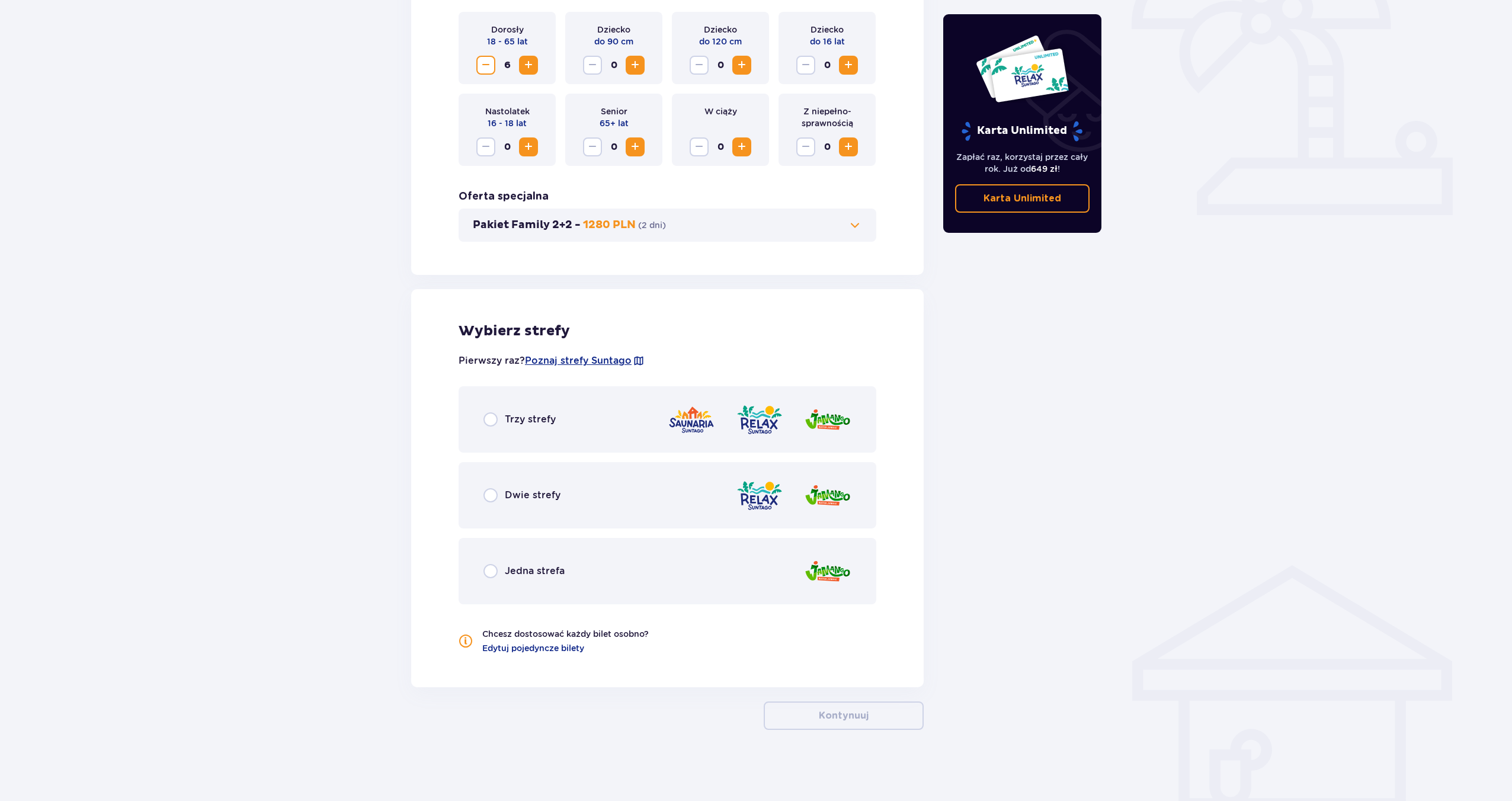
click at [530, 417] on span "Trzy strefy" at bounding box center [530, 419] width 51 height 13
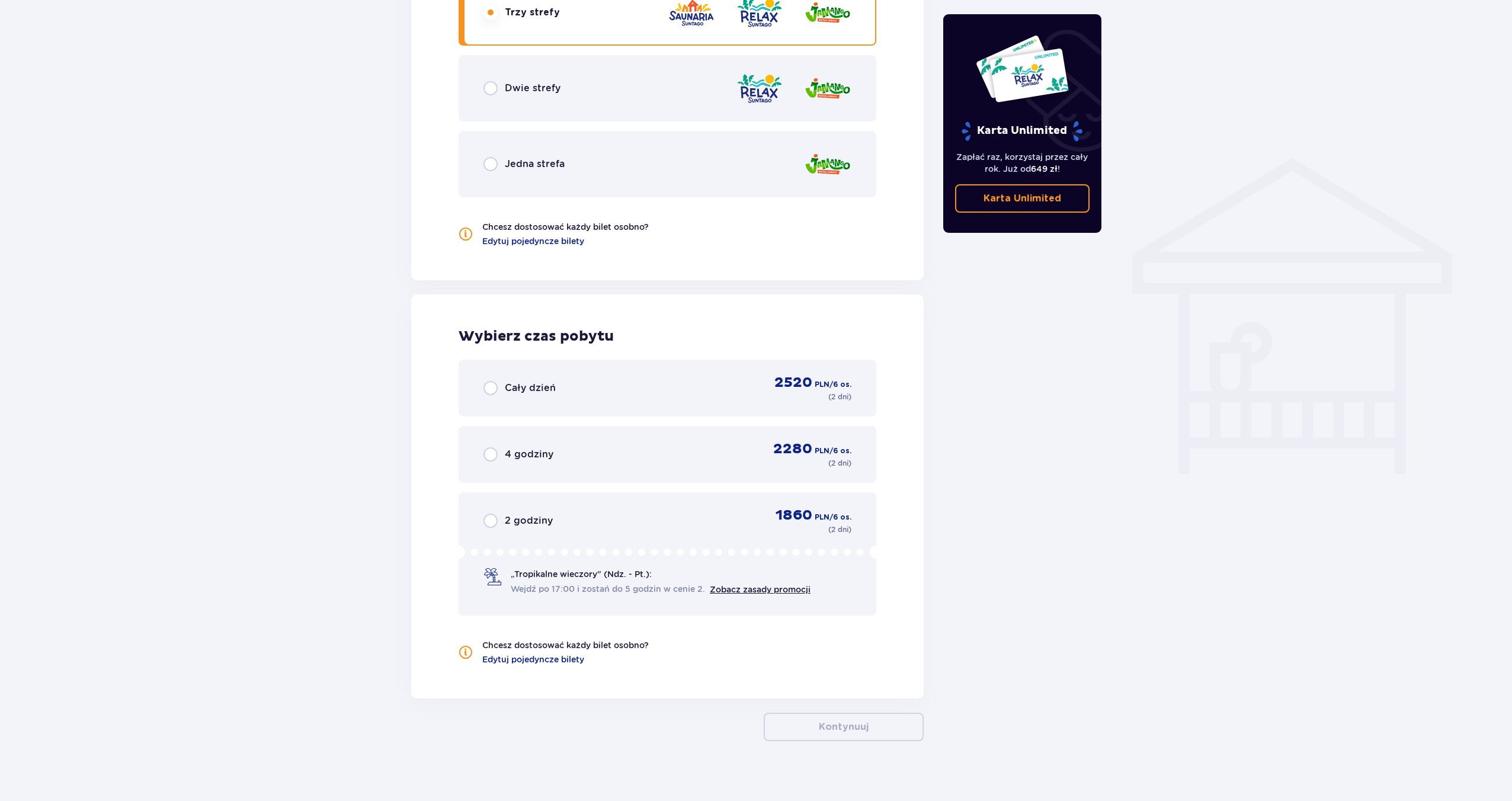
scroll to position [815, 0]
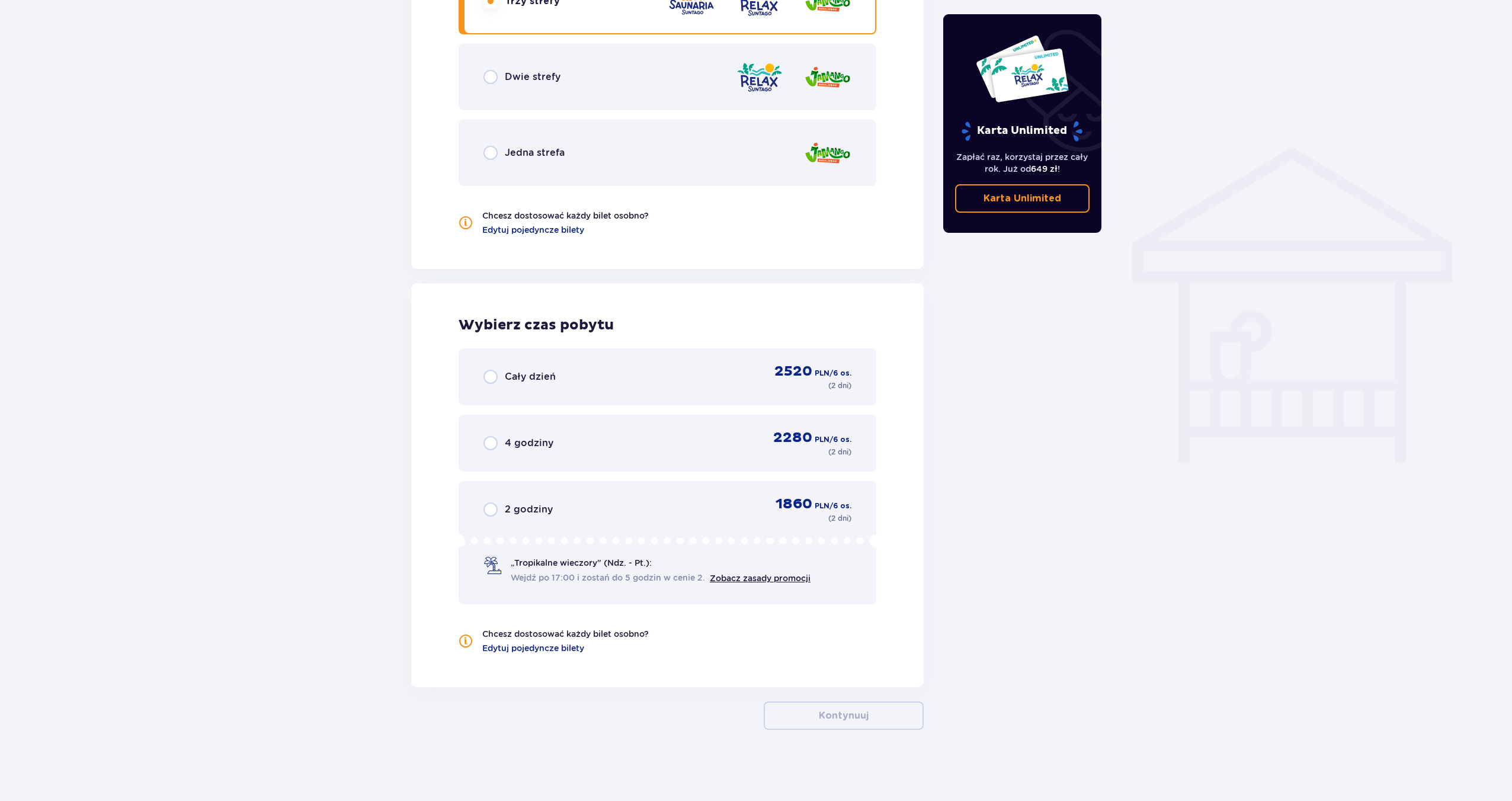
click at [567, 373] on div "Cały dzień 2520 PLN / 6 os. ( 2 dni )" at bounding box center [668, 376] width 368 height 28
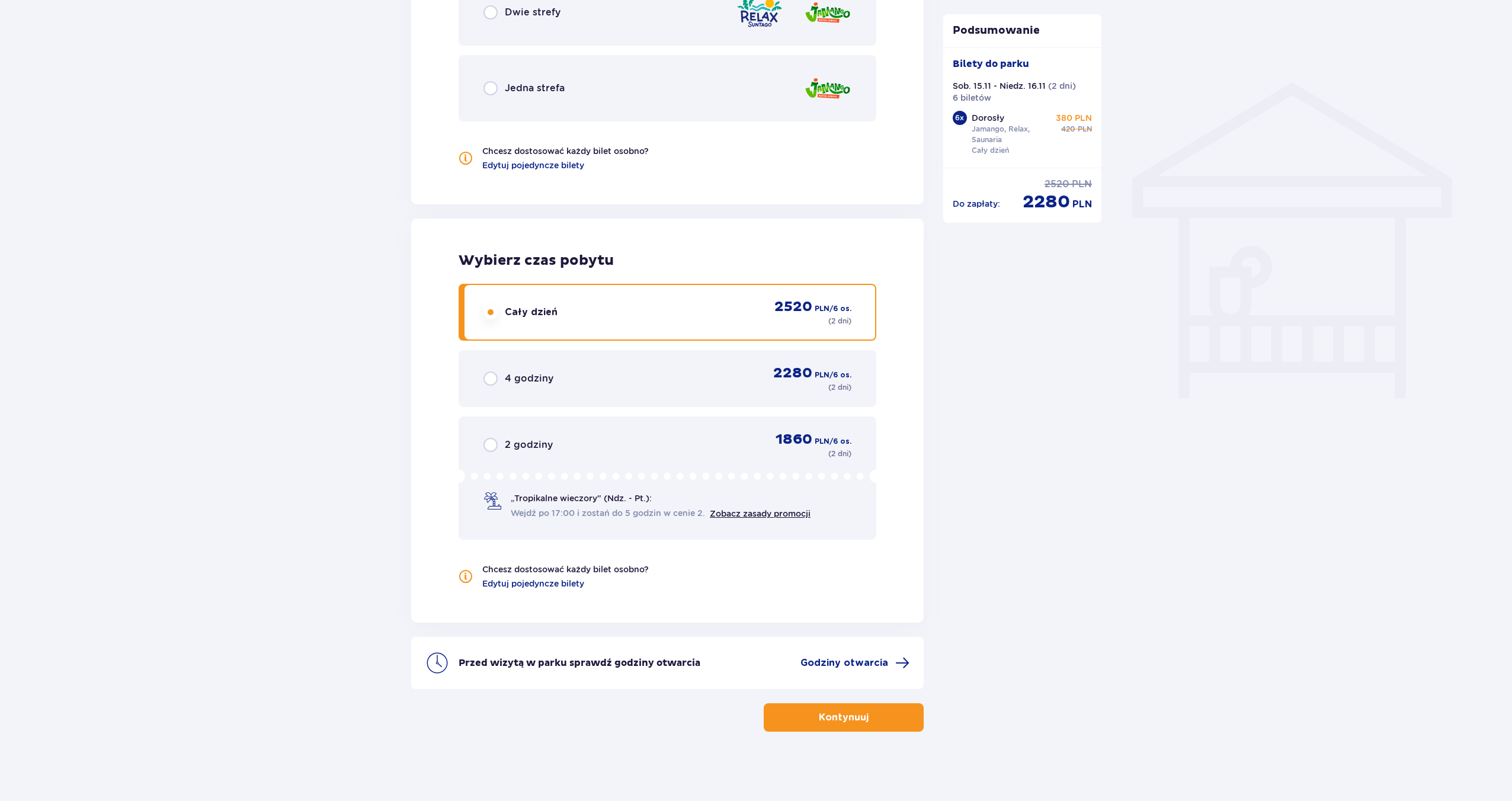
scroll to position [881, 0]
click at [802, 708] on button "Kontynuuj" at bounding box center [844, 716] width 160 height 28
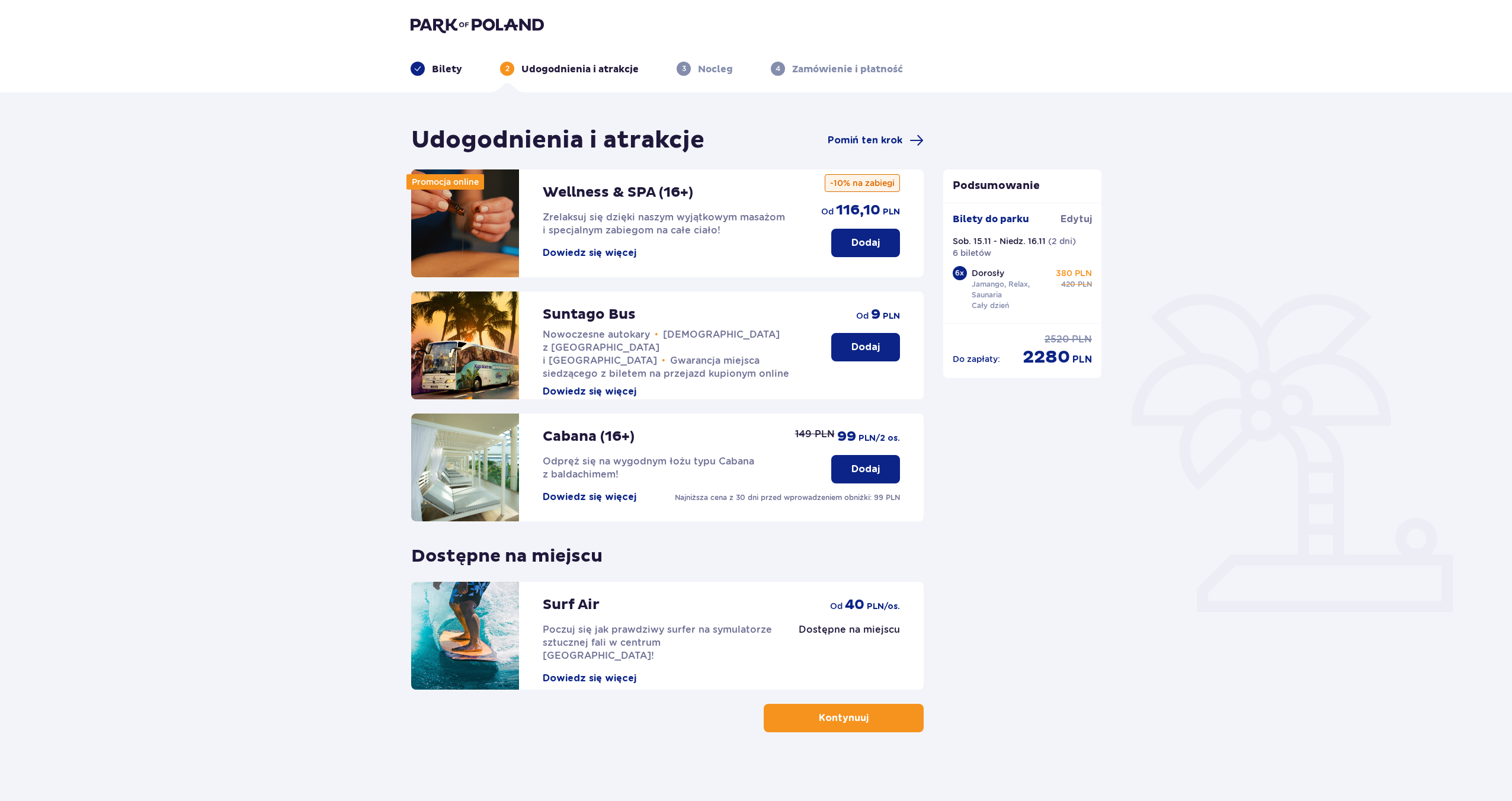
click at [865, 132] on div "Udogodnienia i atrakcje Pomiń ten krok" at bounding box center [667, 141] width 513 height 30
click at [866, 137] on span "Pomiń ten krok" at bounding box center [865, 140] width 75 height 13
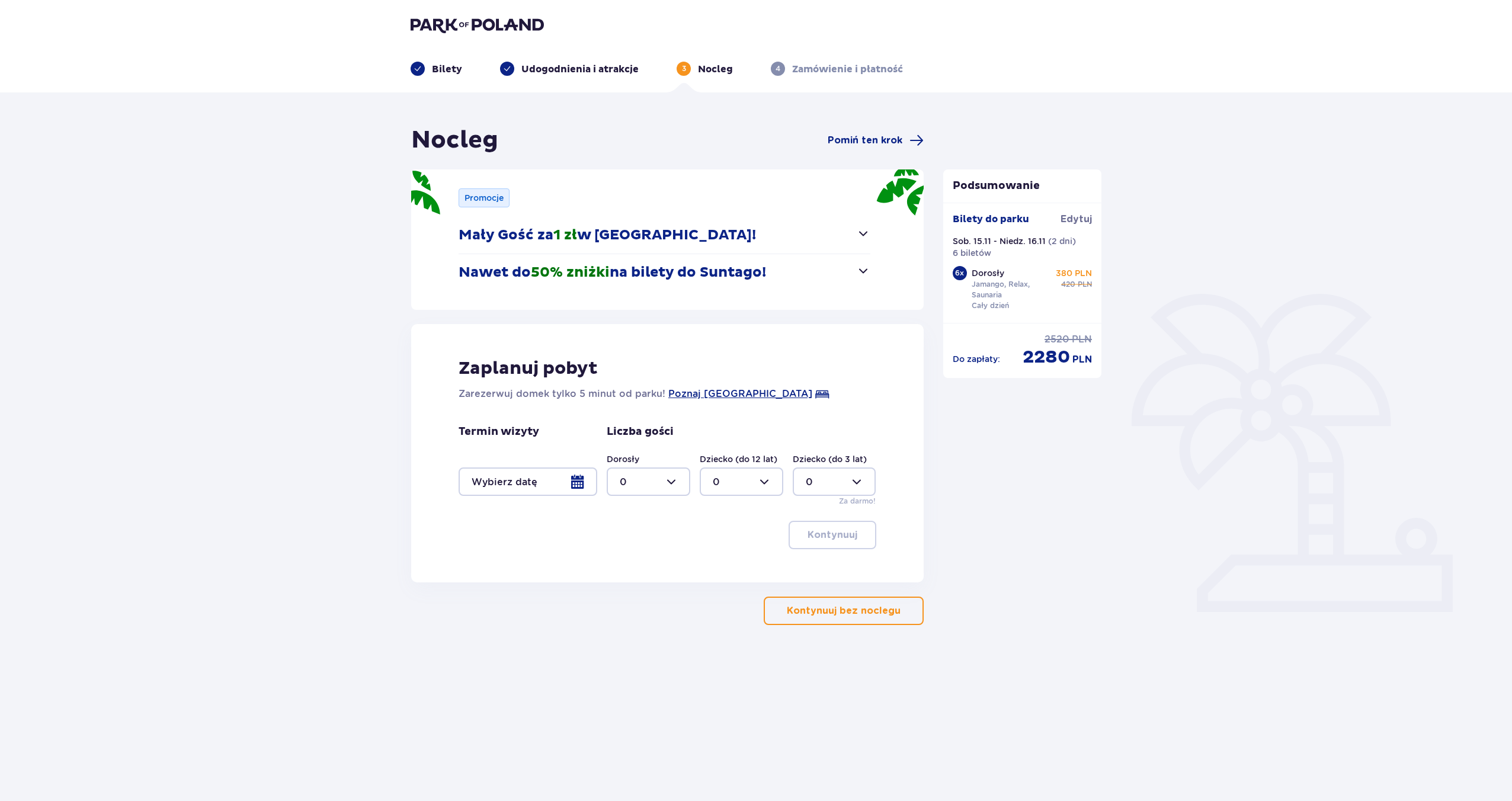
click at [574, 480] on div at bounding box center [528, 481] width 139 height 28
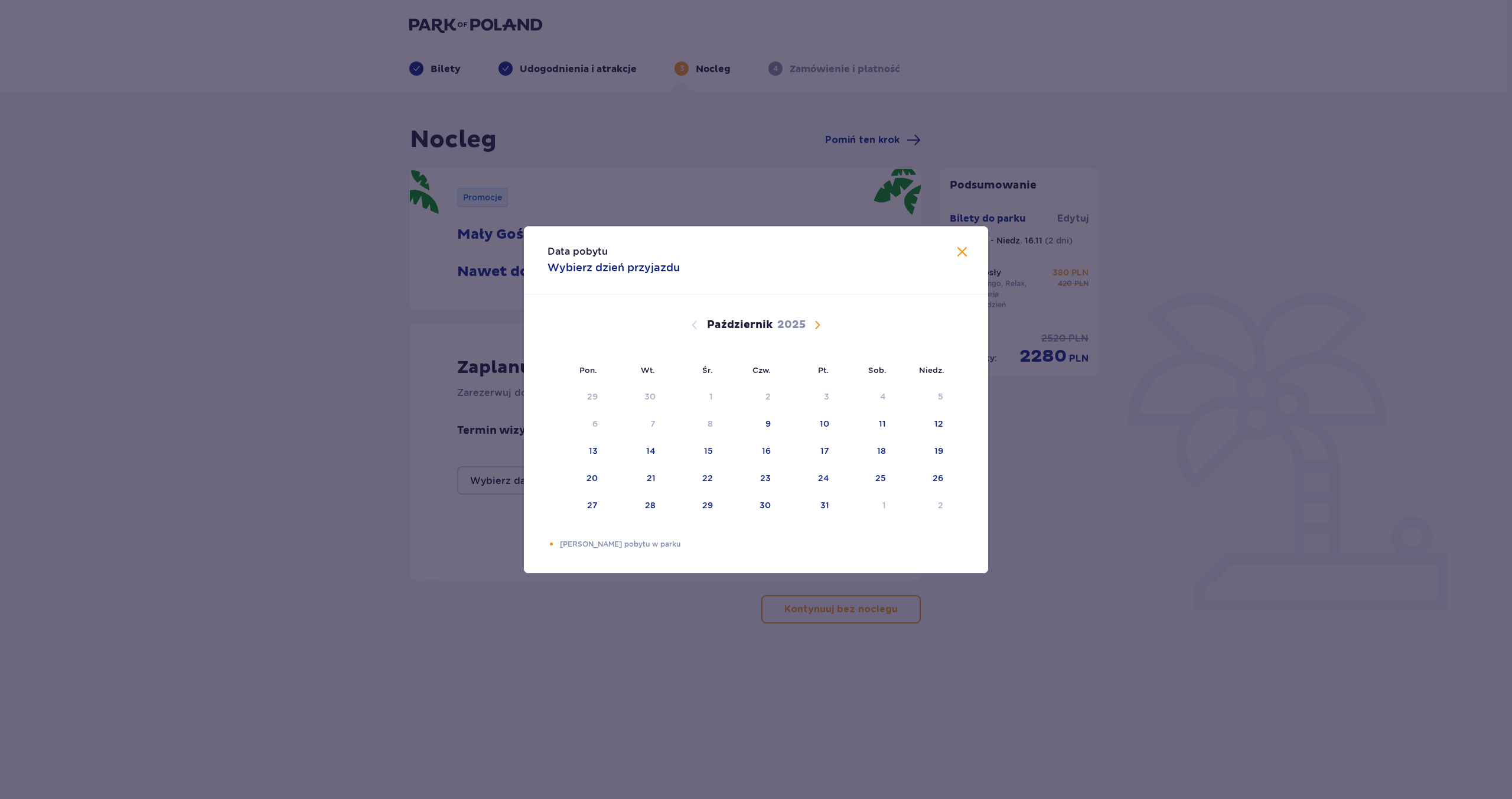
click at [818, 322] on span "Następny miesiąc" at bounding box center [817, 325] width 14 height 14
click at [879, 455] on div "15" at bounding box center [881, 450] width 9 height 11
click at [922, 453] on div "16" at bounding box center [922, 452] width 59 height 26
type input "[DATE] - [DATE]"
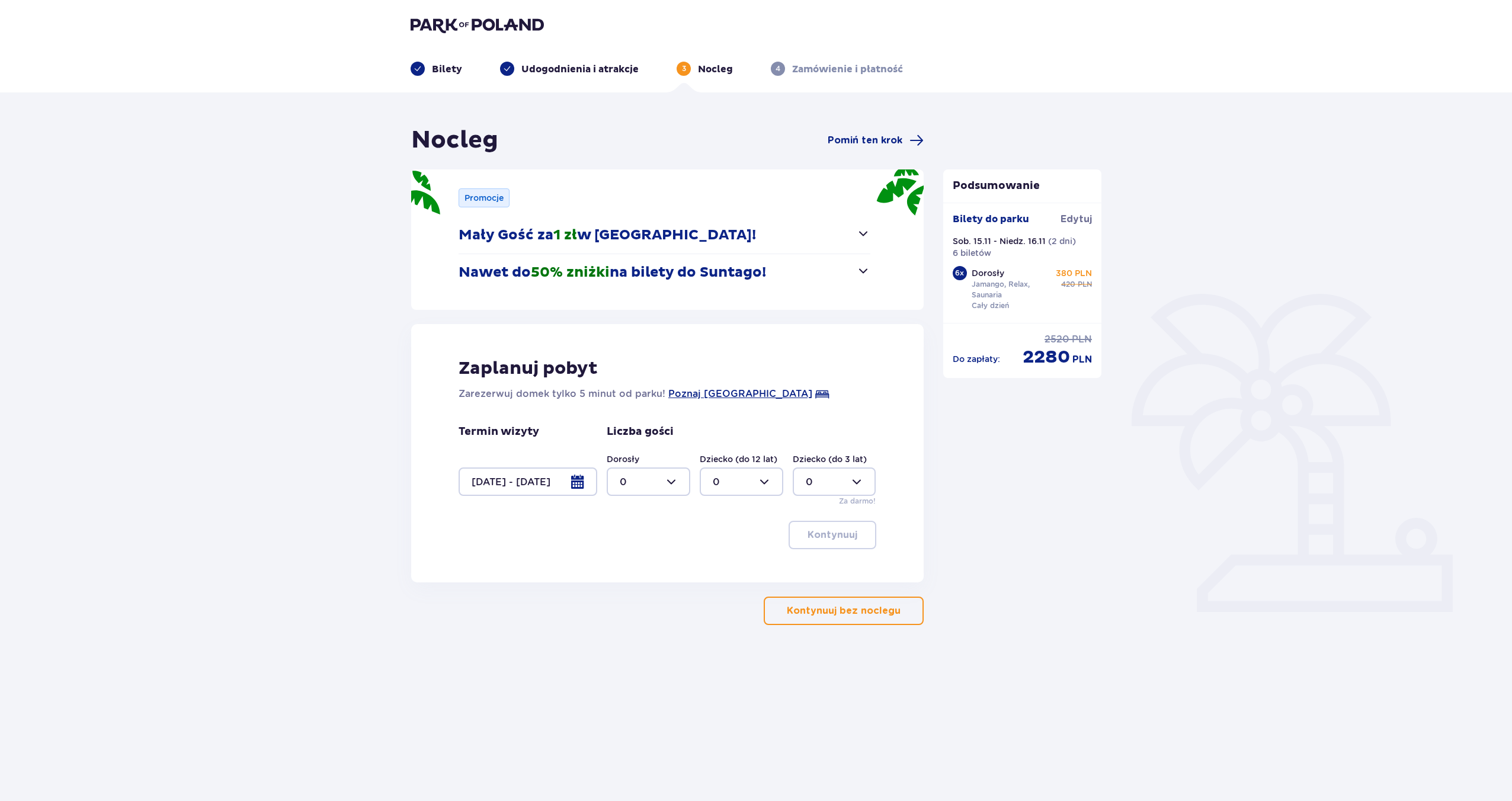
click at [654, 477] on div at bounding box center [648, 481] width 84 height 28
click at [634, 513] on div "6" at bounding box center [648, 507] width 57 height 13
type input "6"
click at [839, 536] on p "Kontynuuj" at bounding box center [832, 535] width 50 height 13
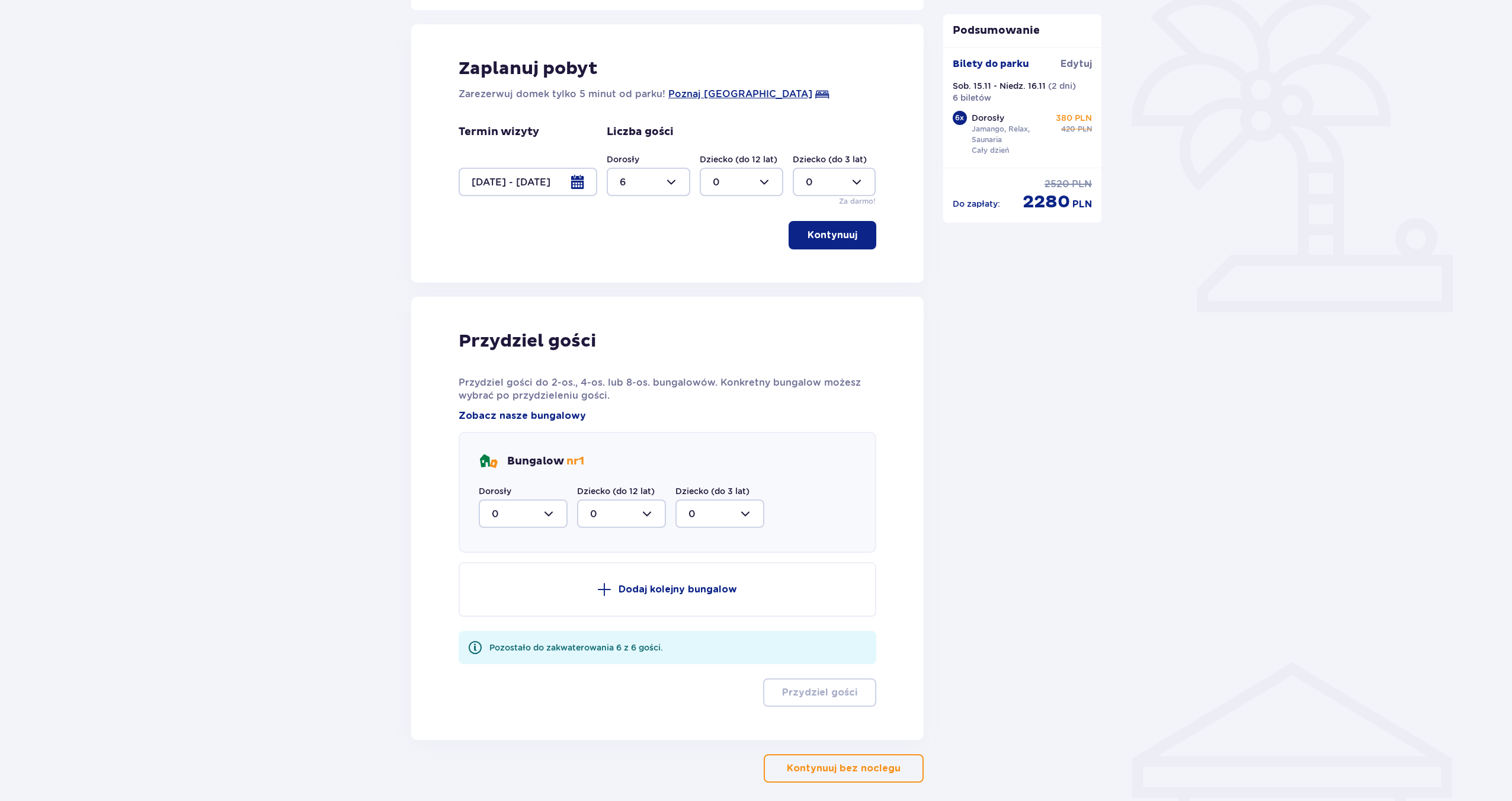
scroll to position [353, 0]
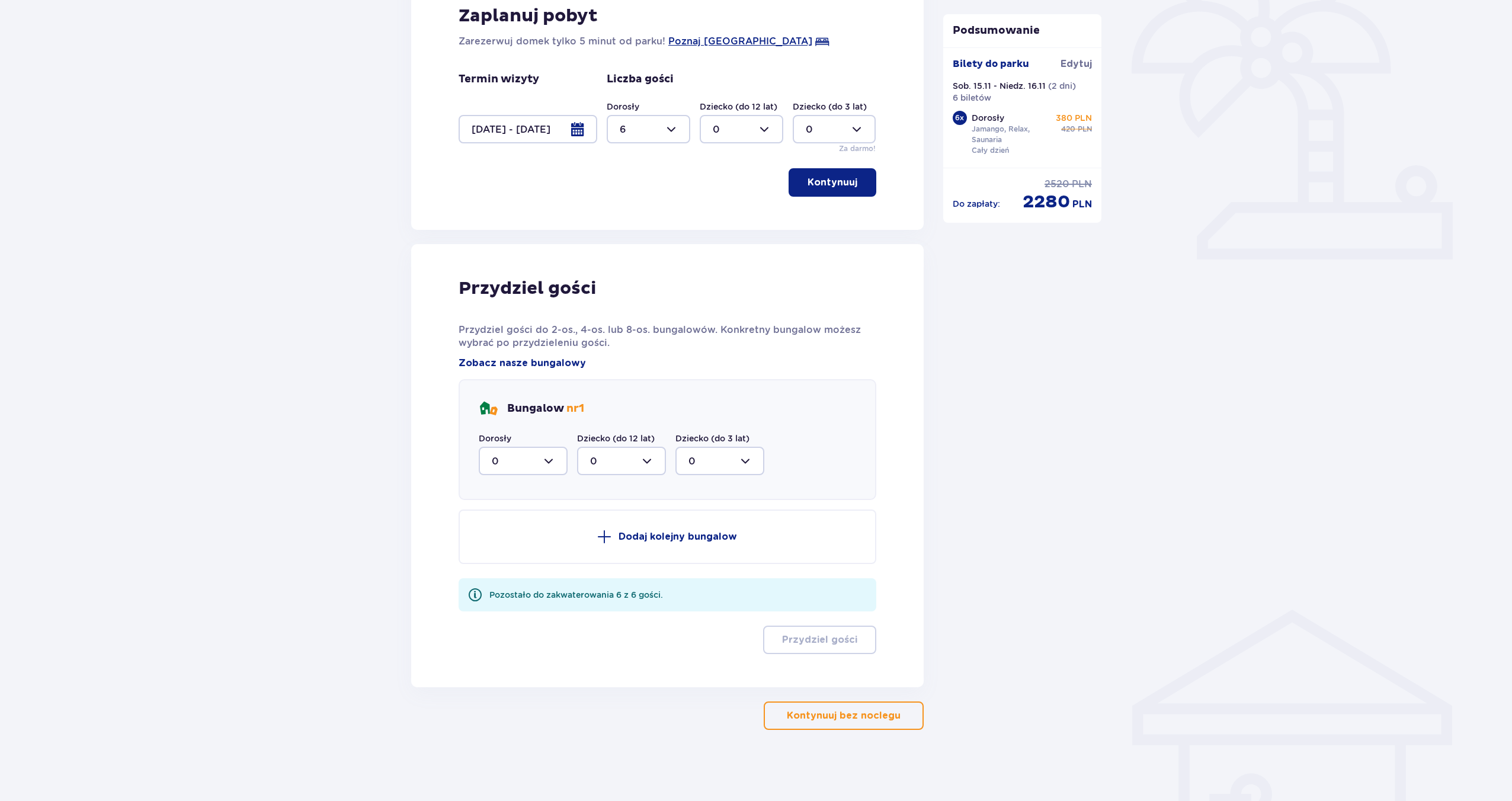
click at [547, 463] on div at bounding box center [522, 461] width 89 height 28
click at [523, 570] on div "6" at bounding box center [522, 576] width 62 height 13
type input "6"
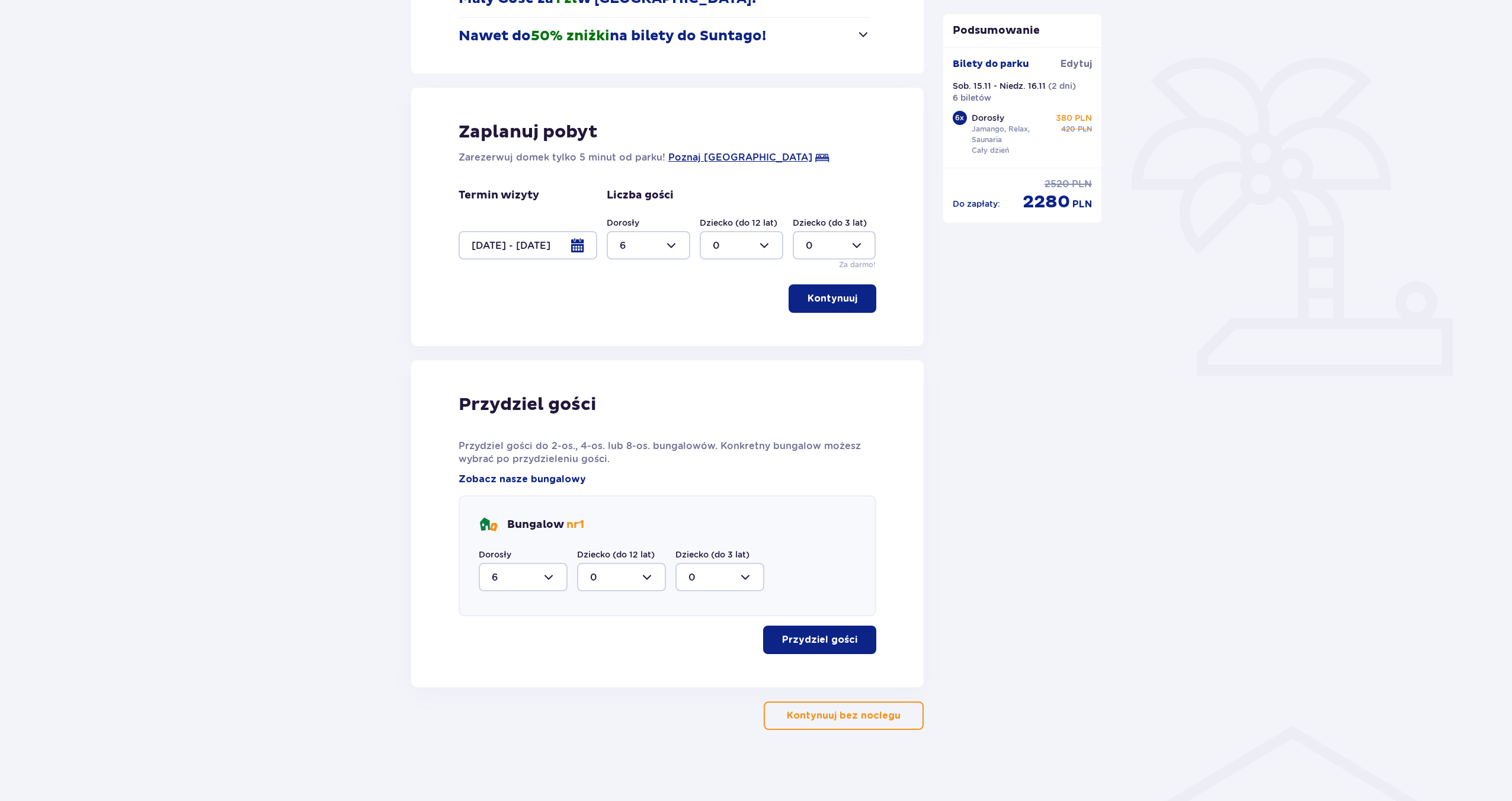
scroll to position [237, 0]
click at [845, 643] on p "Przydziel gości" at bounding box center [820, 639] width 76 height 13
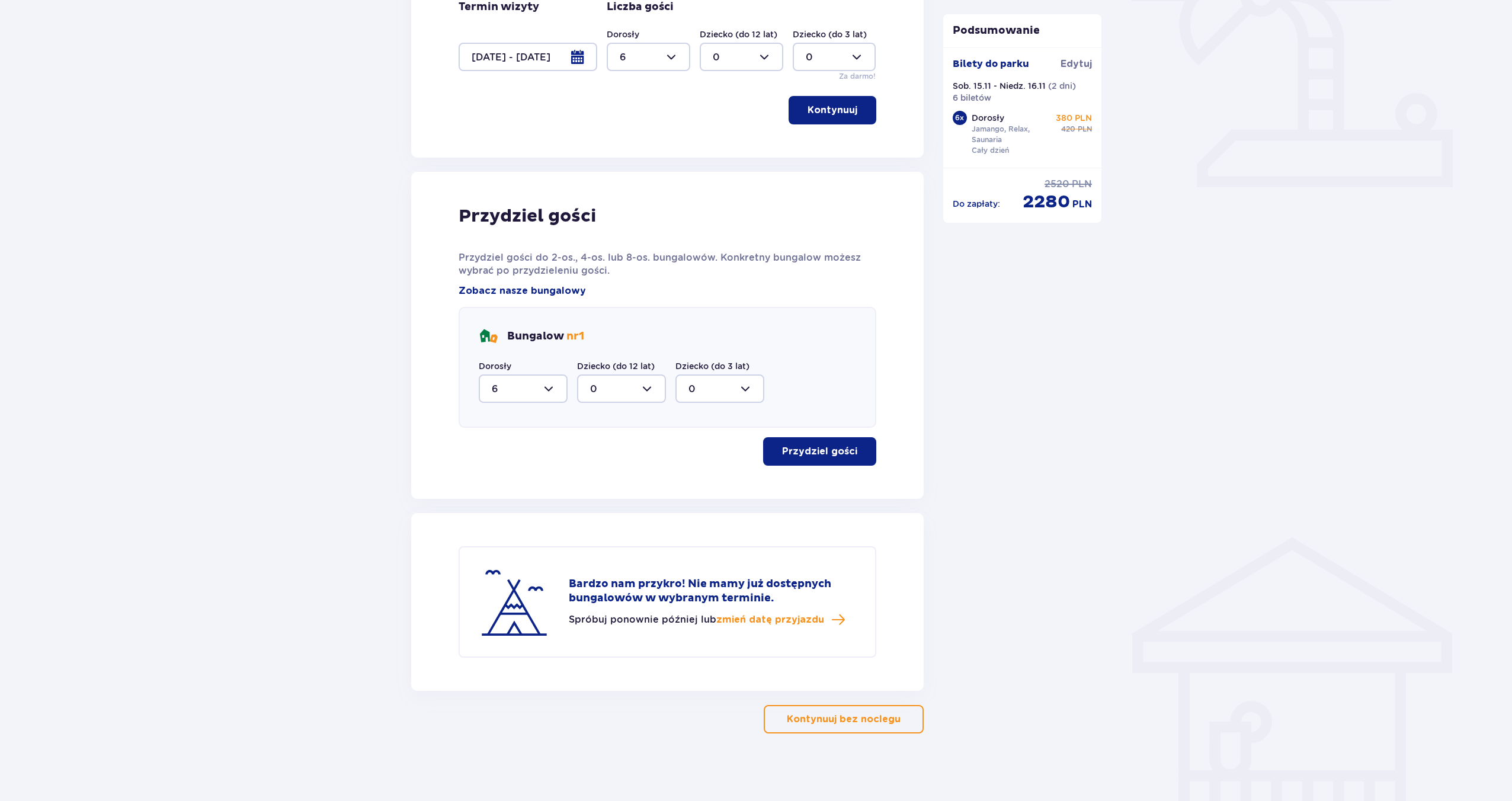
scroll to position [428, 0]
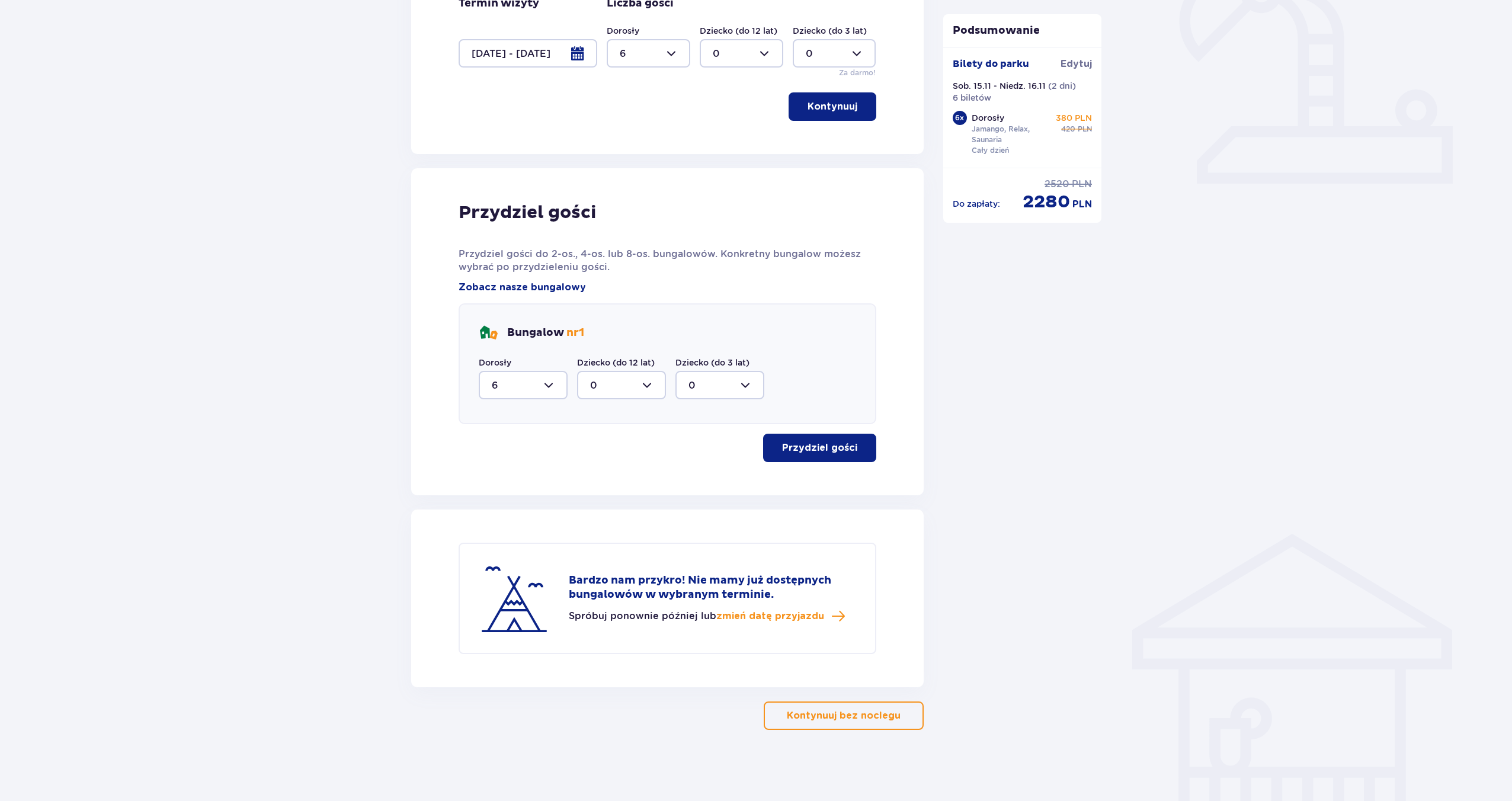
click at [848, 714] on p "Kontynuuj bez noclegu" at bounding box center [844, 715] width 113 height 13
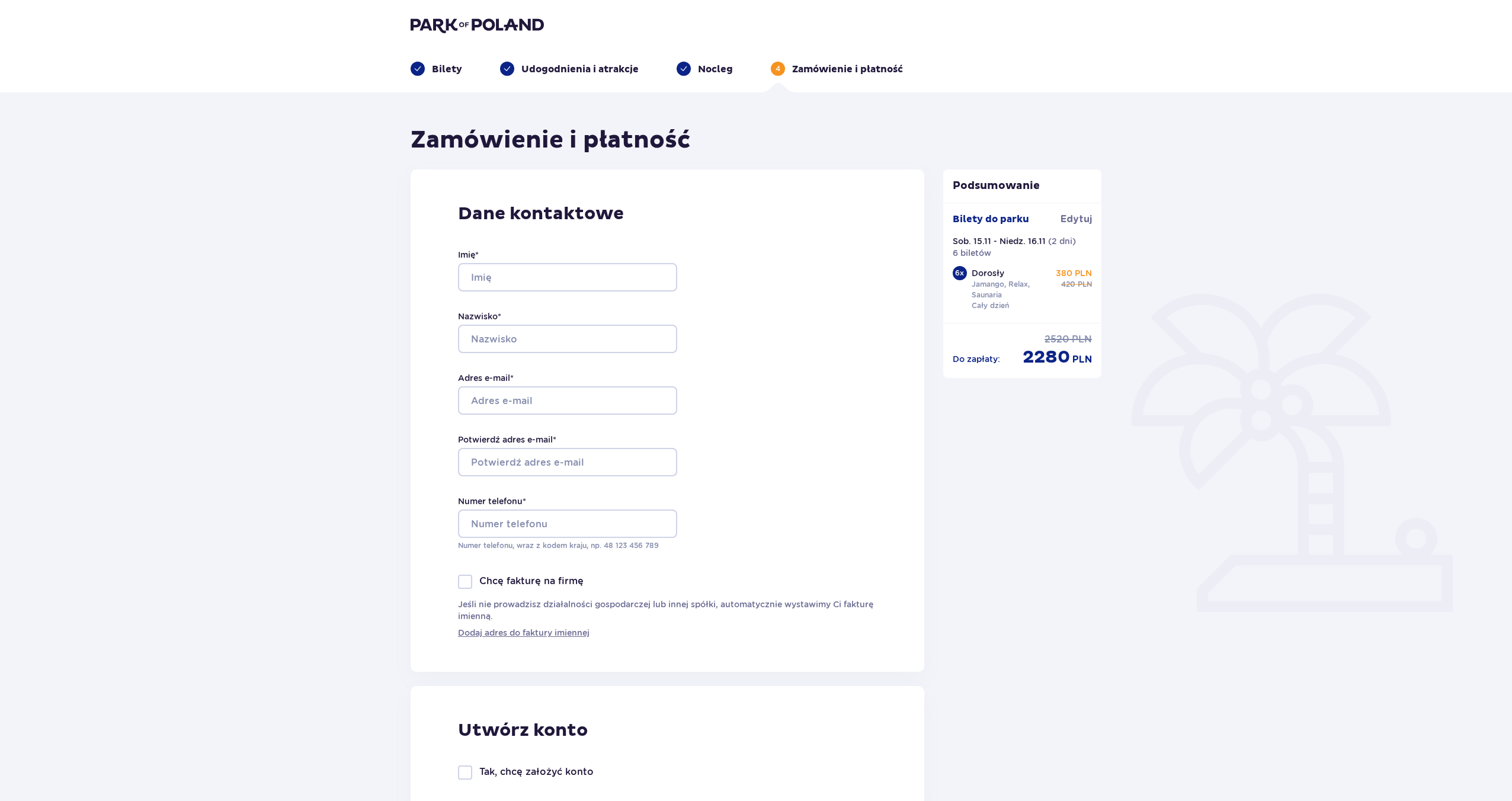
click at [473, 22] on img at bounding box center [478, 25] width 134 height 17
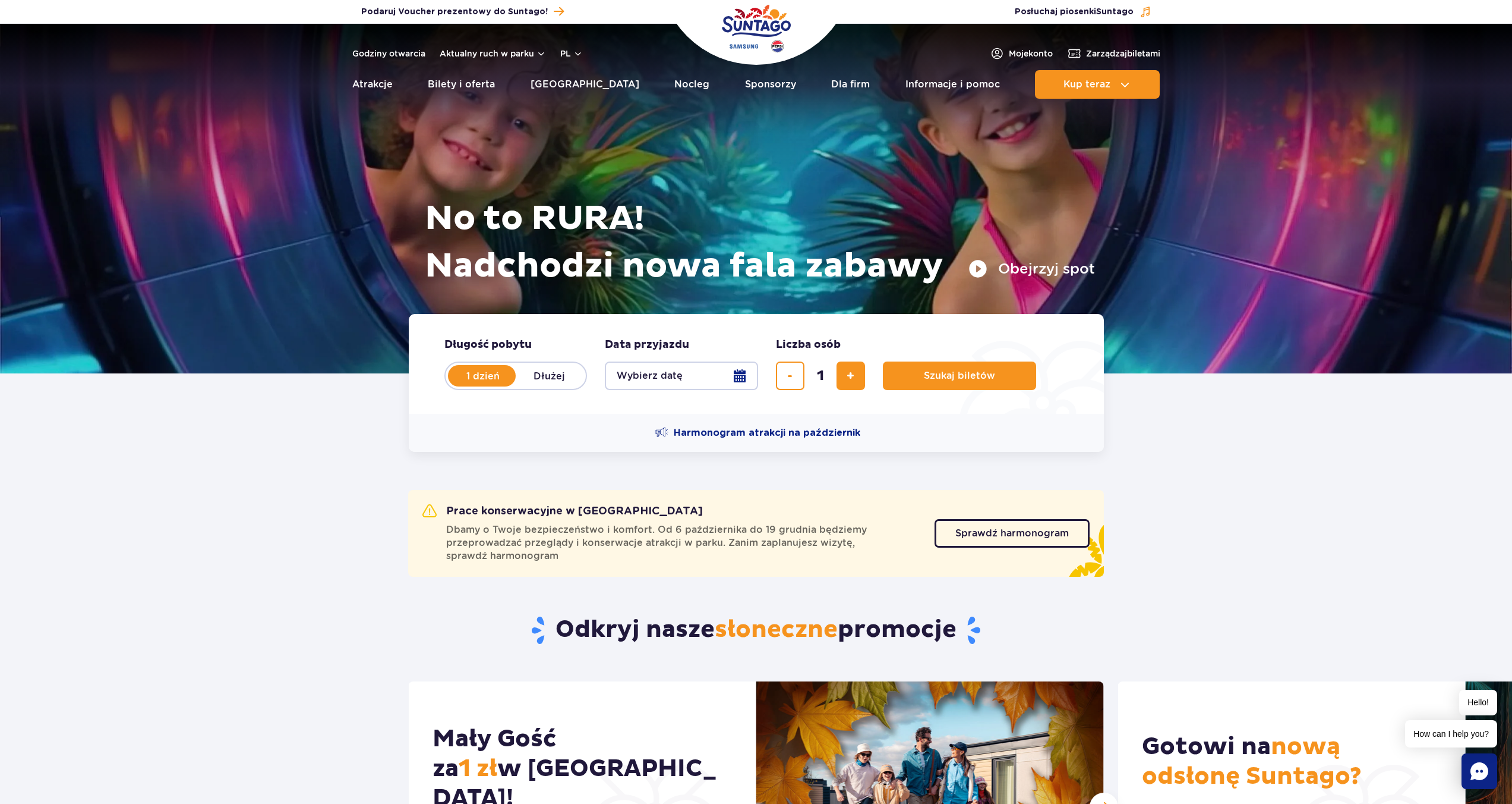
click at [564, 374] on label "Dłużej" at bounding box center [550, 376] width 68 height 25
click at [528, 386] on input "Dłużej" at bounding box center [522, 387] width 13 height 3
radio input "false"
radio input "true"
click at [641, 369] on button "Wybierz datę" at bounding box center [682, 376] width 153 height 28
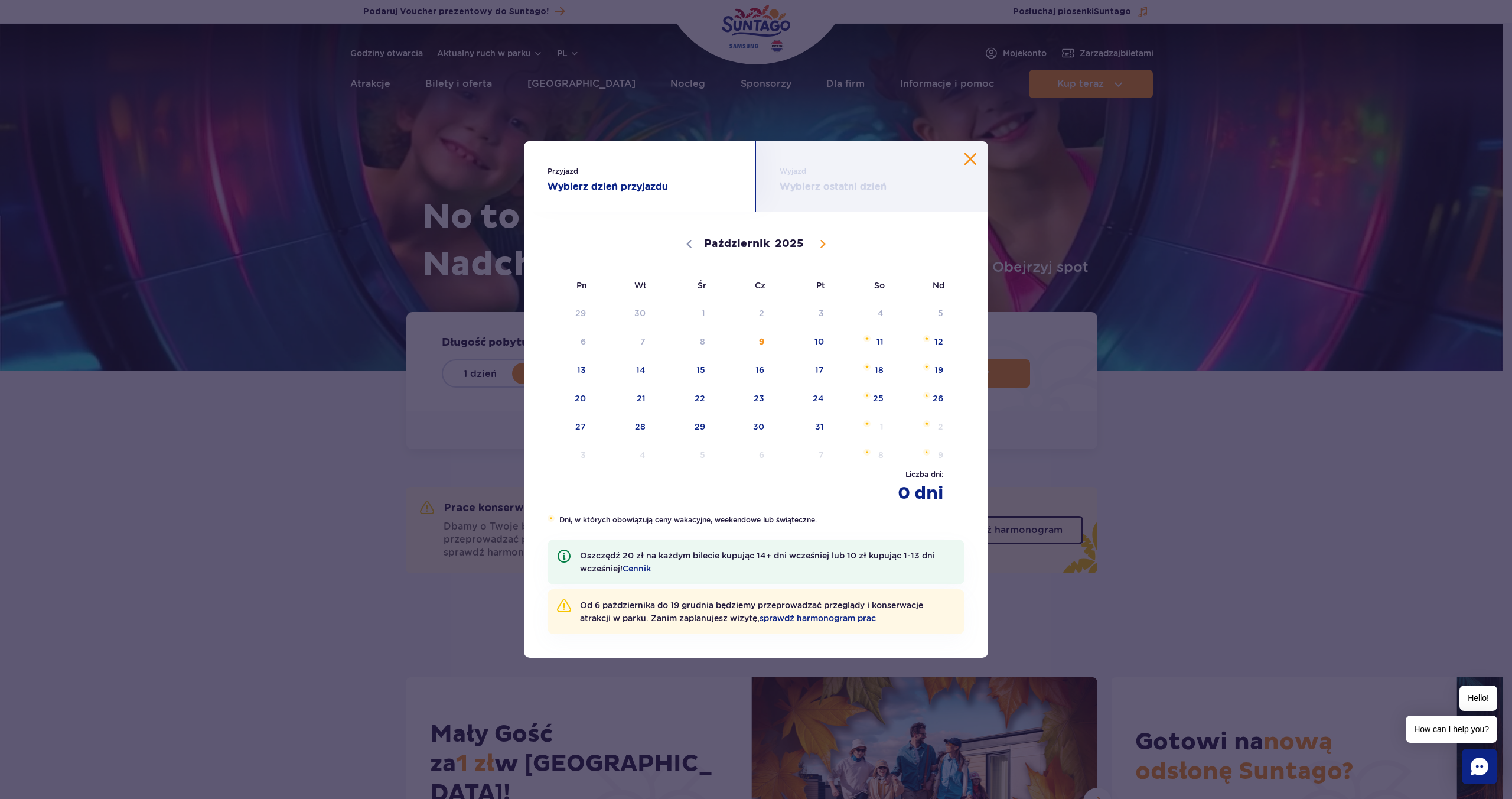
click at [819, 244] on icon at bounding box center [823, 243] width 8 height 8
select select "10"
click at [875, 374] on span "15" at bounding box center [863, 369] width 60 height 27
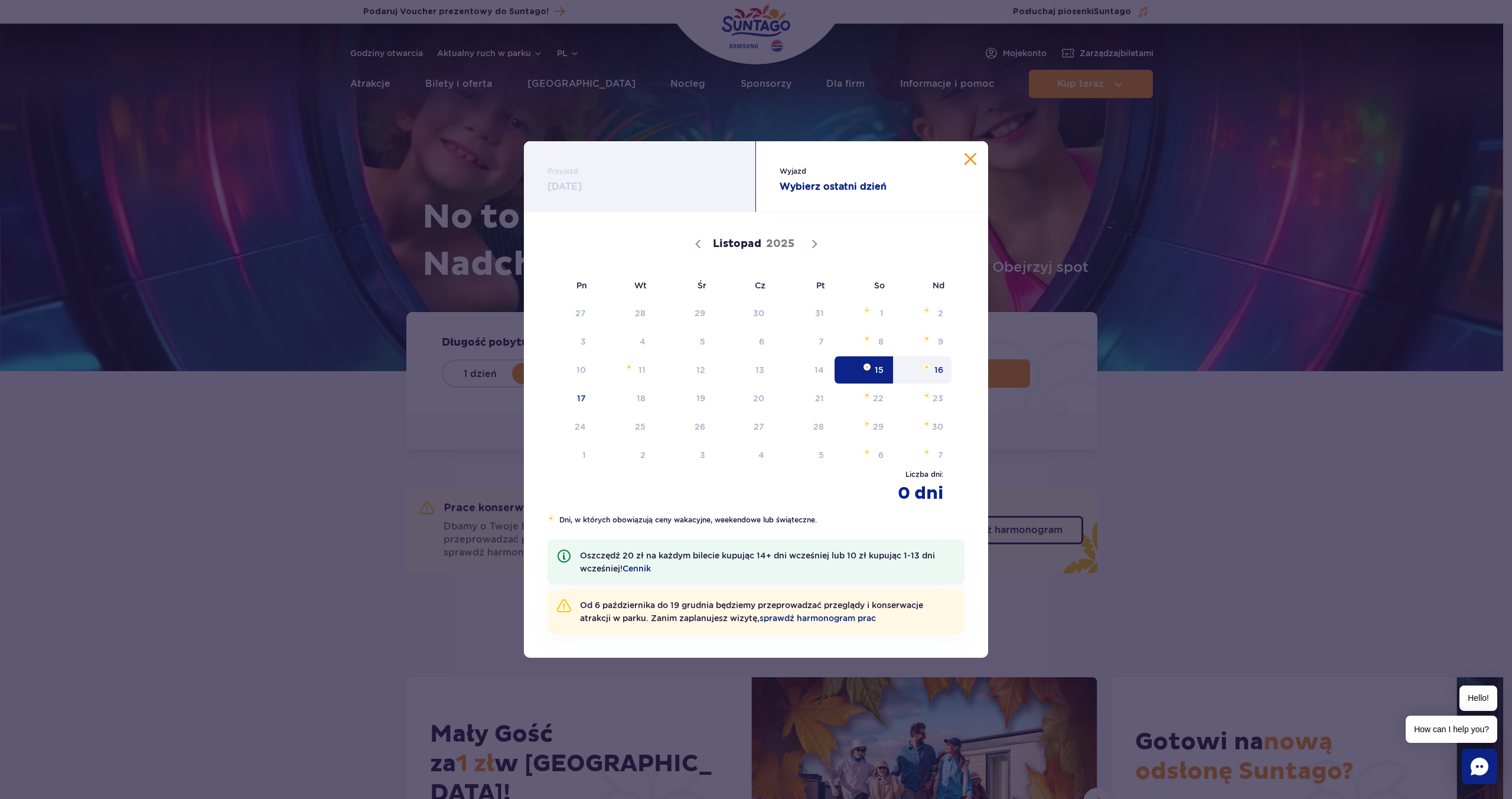
click at [924, 365] on span "Listopad 16, 2025" at bounding box center [927, 367] width 7 height 7
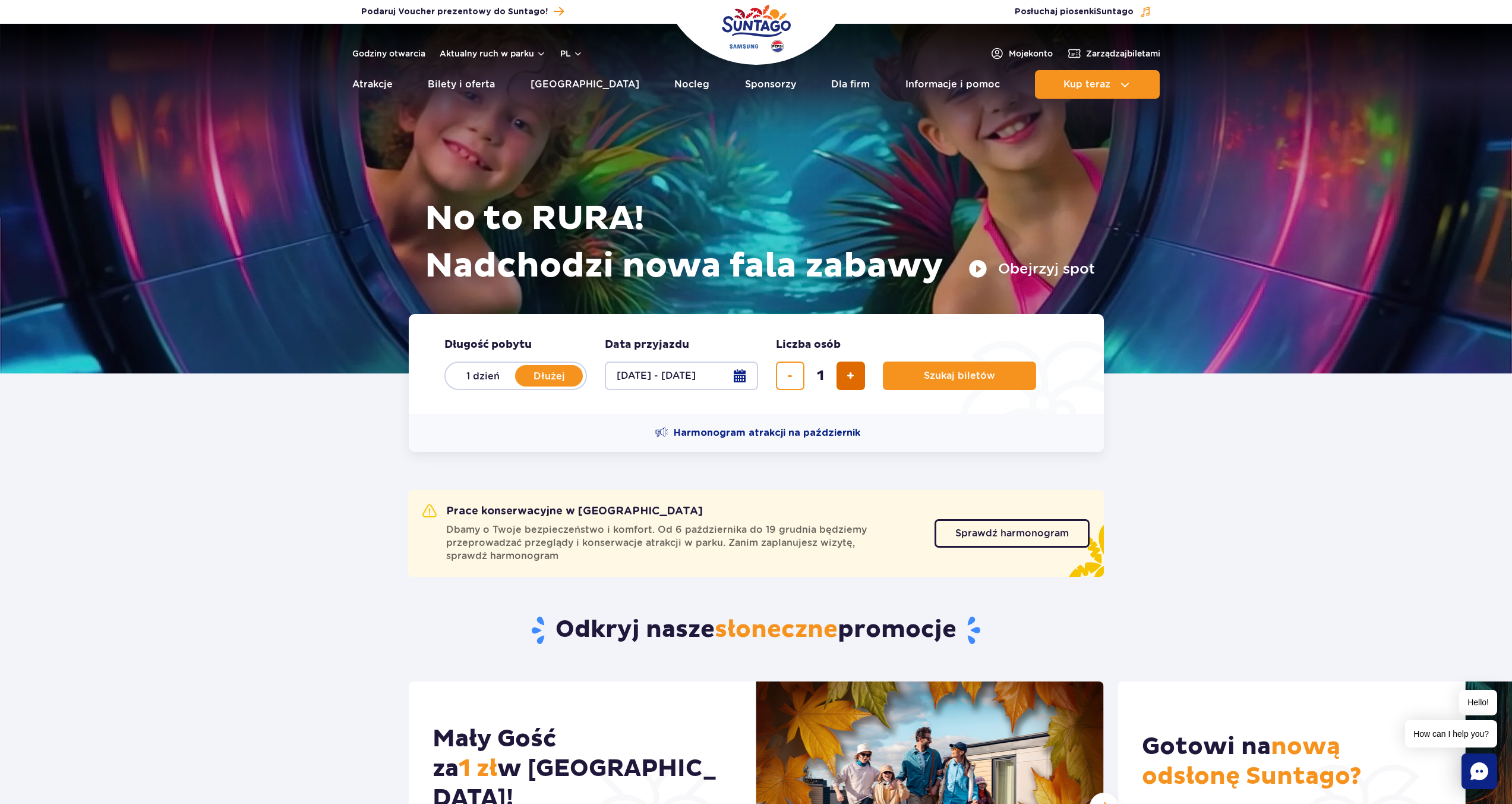
click at [843, 381] on button "dodaj bilet" at bounding box center [850, 376] width 28 height 28
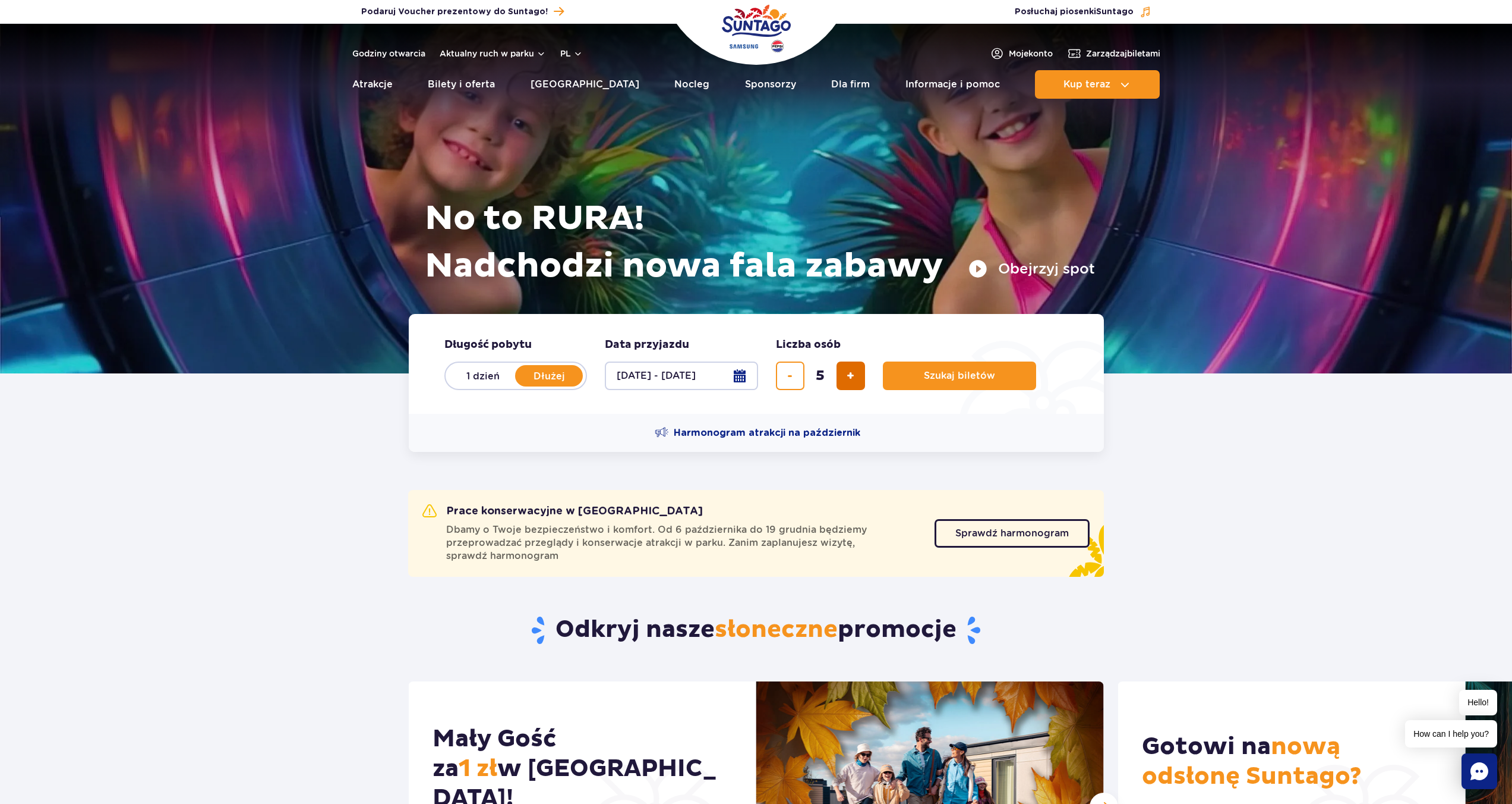
type input "6"
click at [901, 368] on button "Szukaj biletów" at bounding box center [960, 376] width 153 height 28
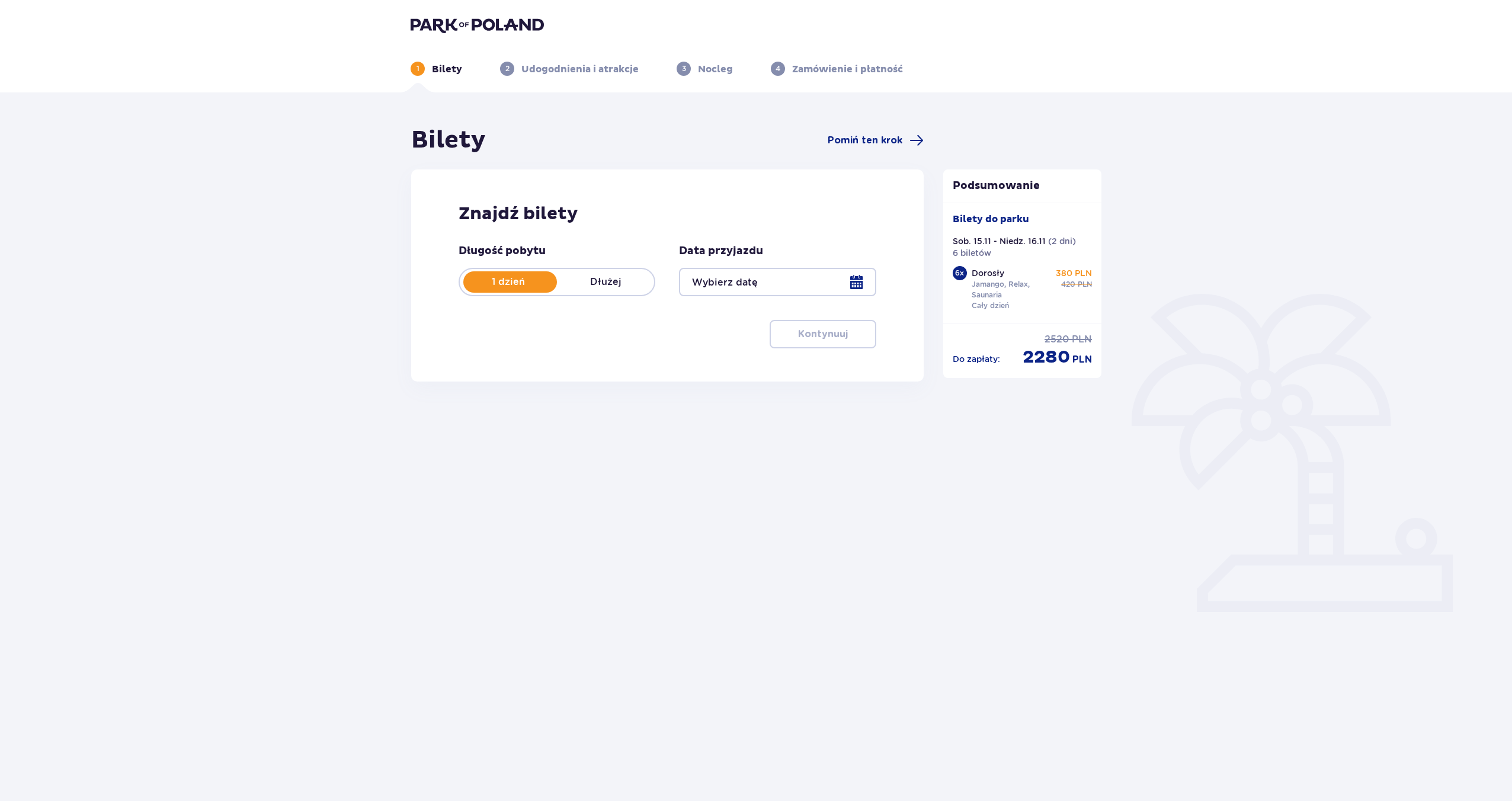
type input "[DATE] - [DATE]"
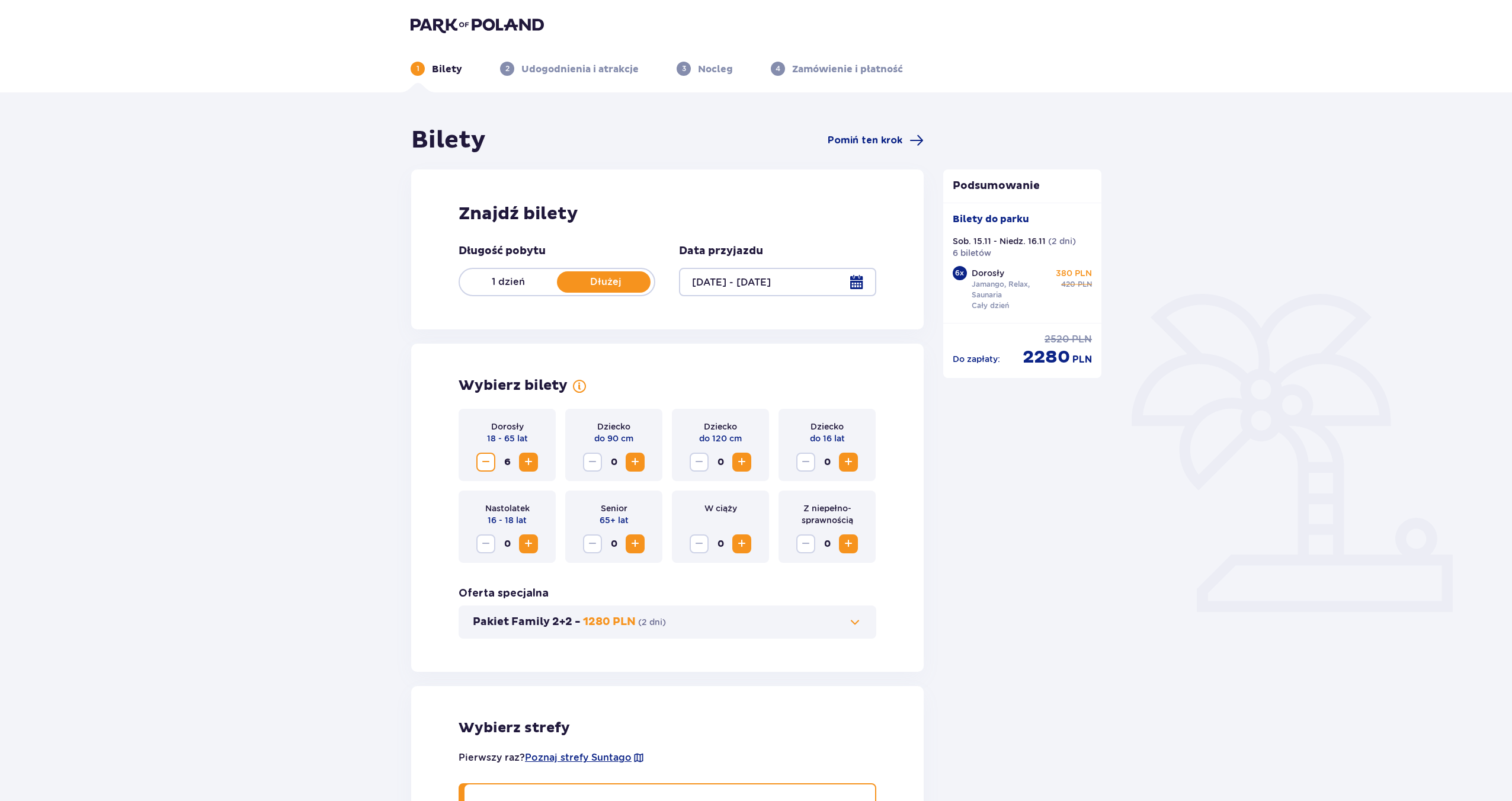
click at [532, 460] on span "Zwiększ" at bounding box center [529, 462] width 14 height 14
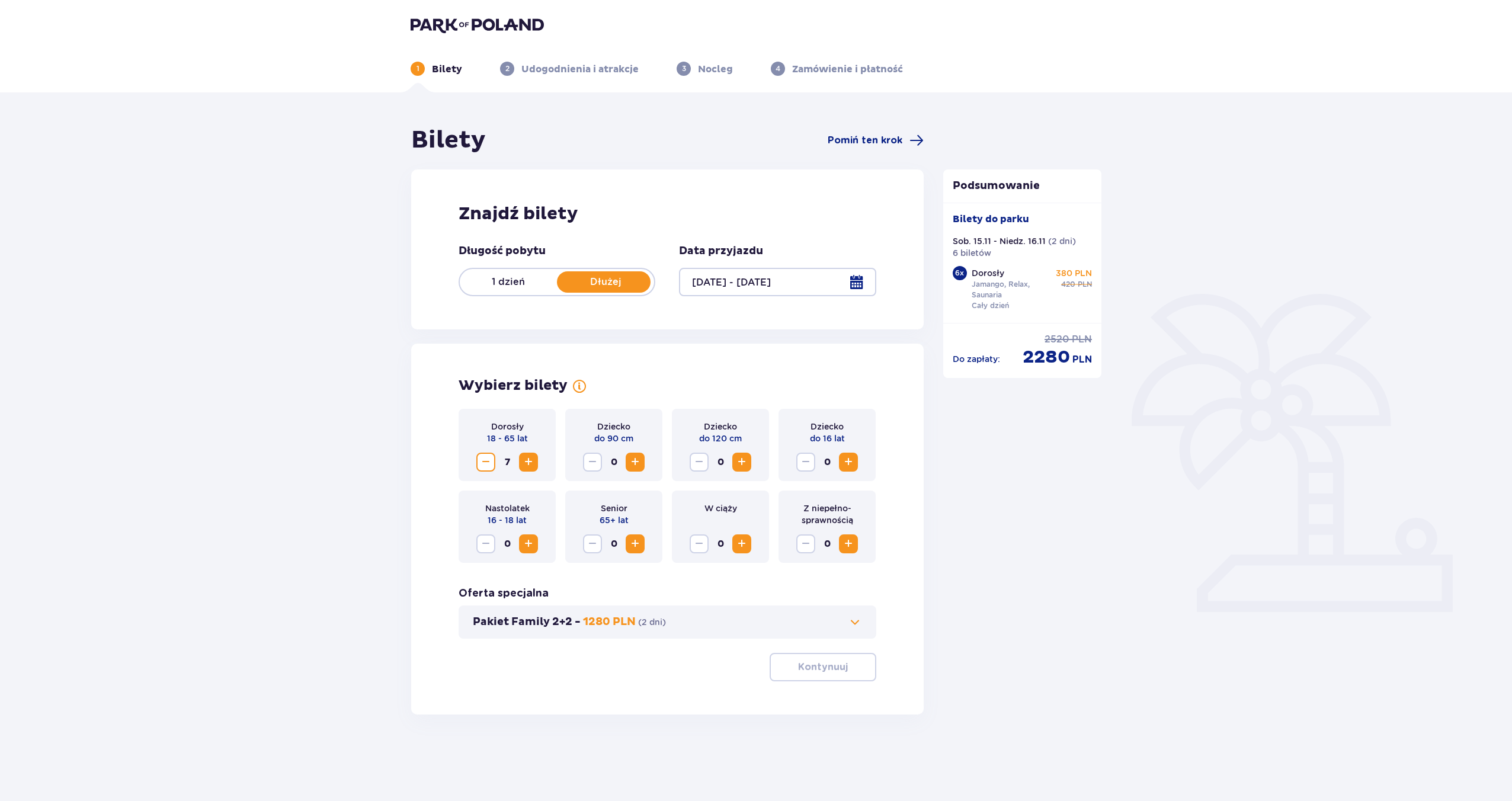
click at [532, 460] on span "Zwiększ" at bounding box center [529, 462] width 14 height 14
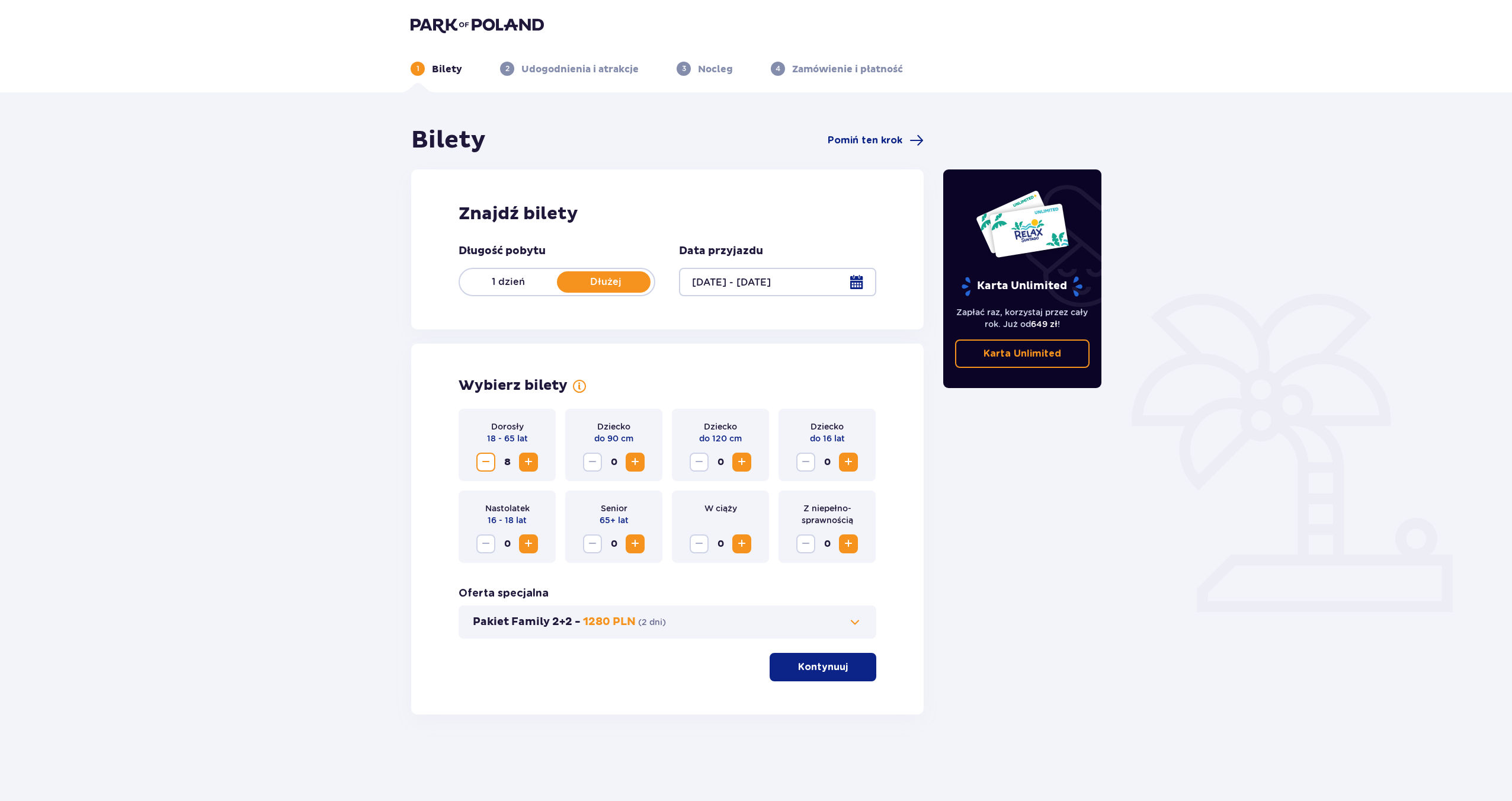
click at [489, 462] on span "Zmniejsz" at bounding box center [486, 462] width 14 height 14
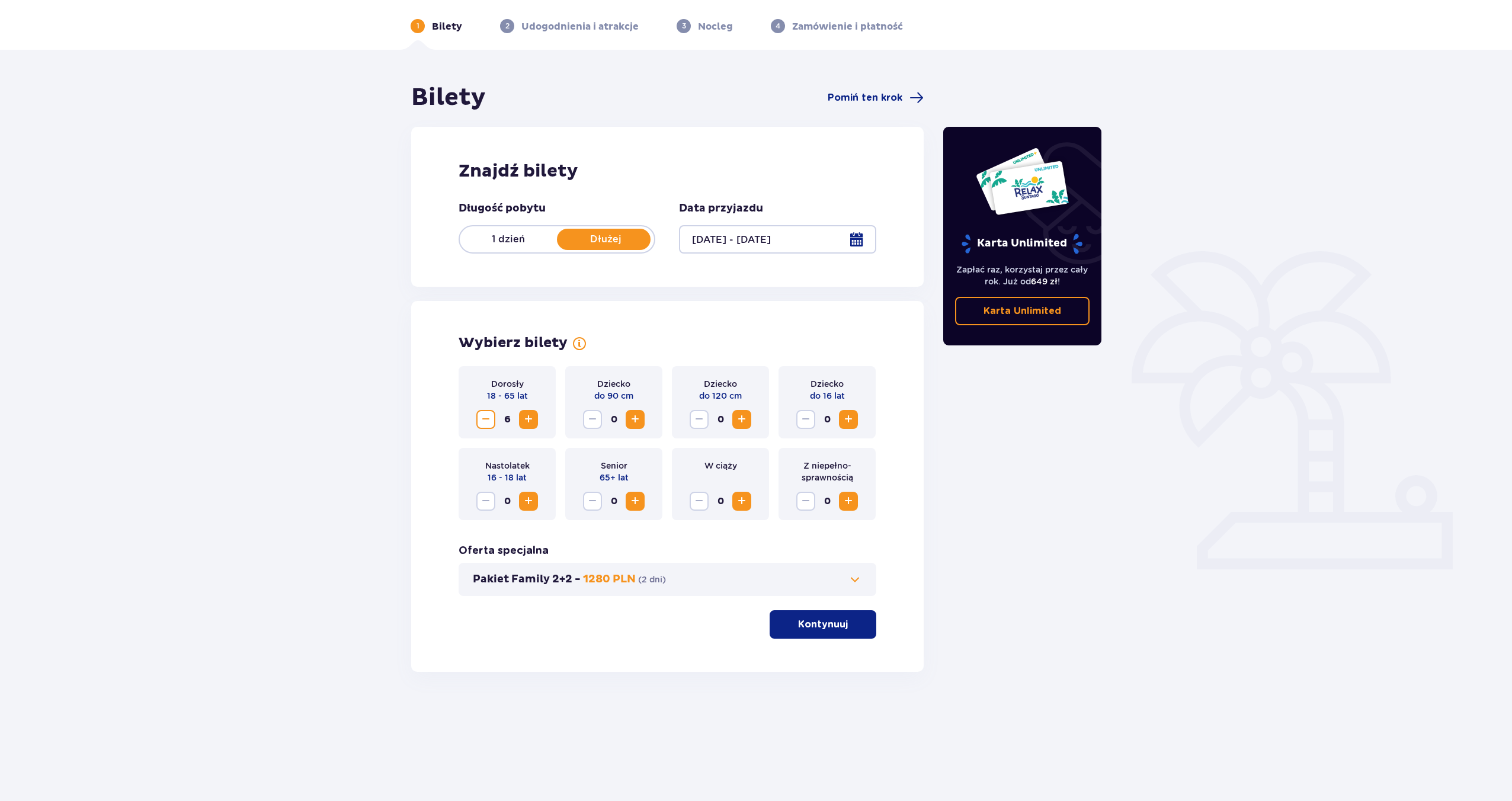
click at [858, 591] on div "Pakiet Family 2+2 - 1280 PLN ( 2 dni )" at bounding box center [667, 579] width 418 height 33
click at [858, 579] on span at bounding box center [855, 579] width 14 height 14
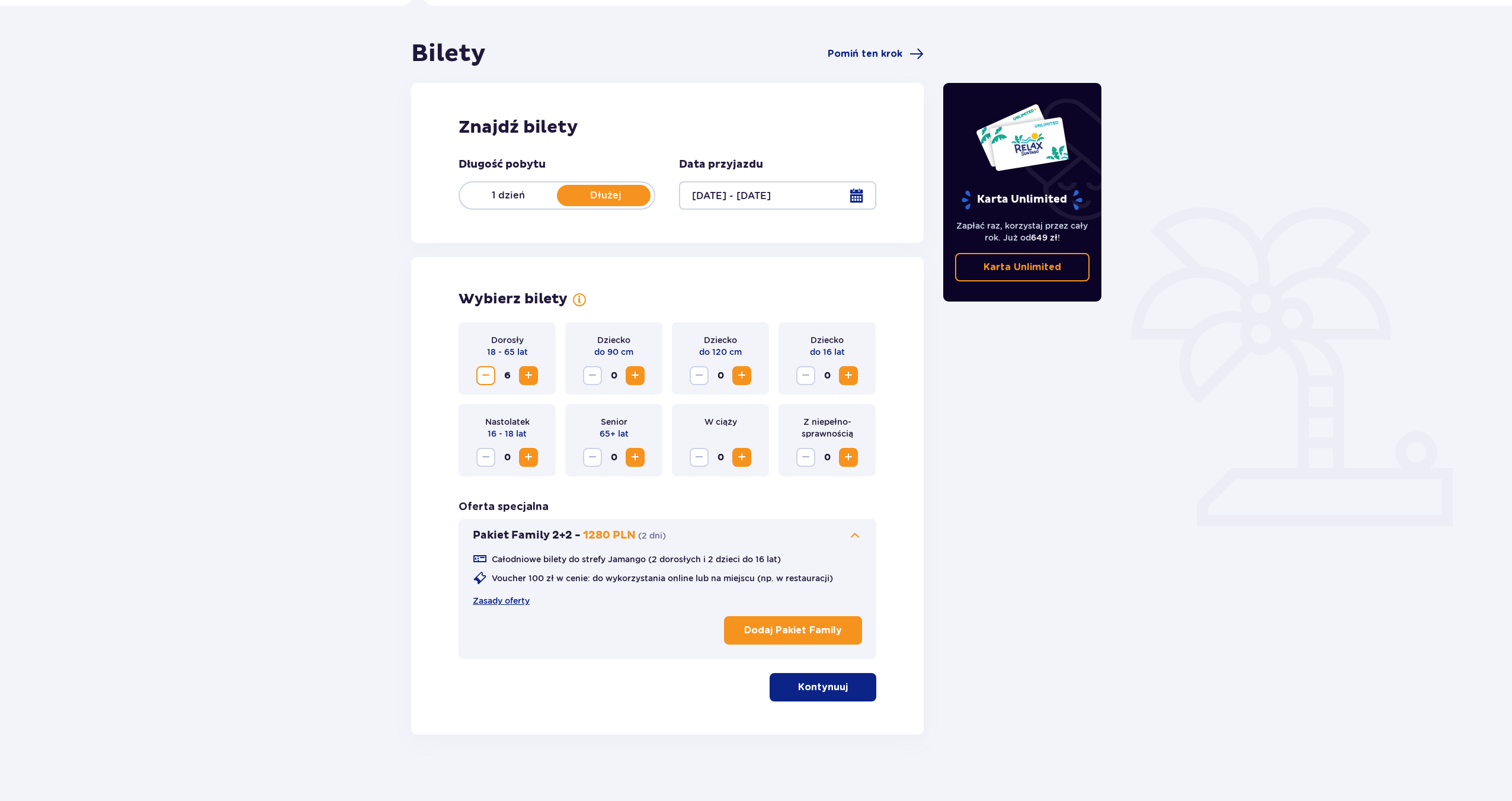
scroll to position [91, 0]
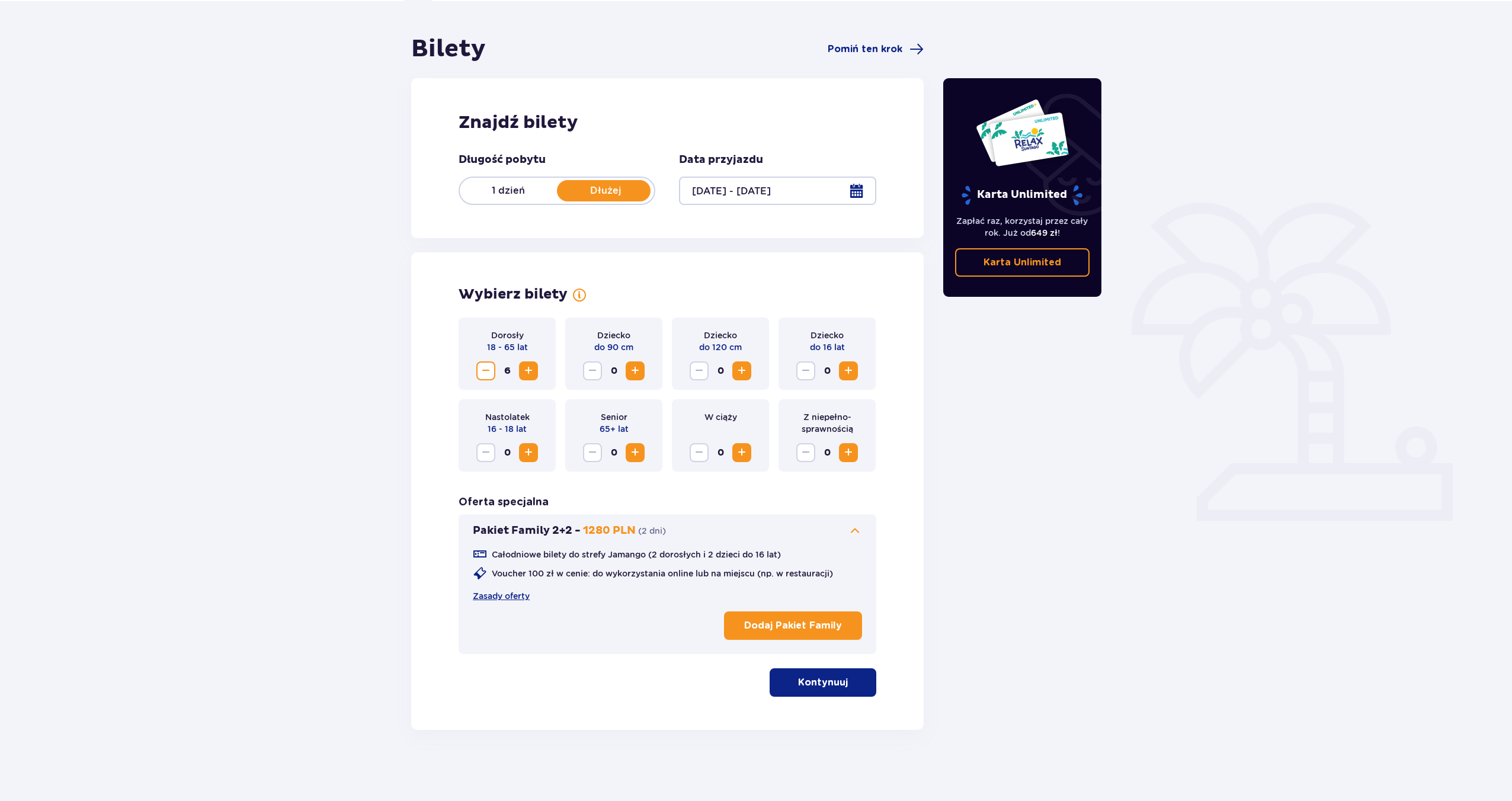
click at [849, 529] on span at bounding box center [855, 530] width 14 height 14
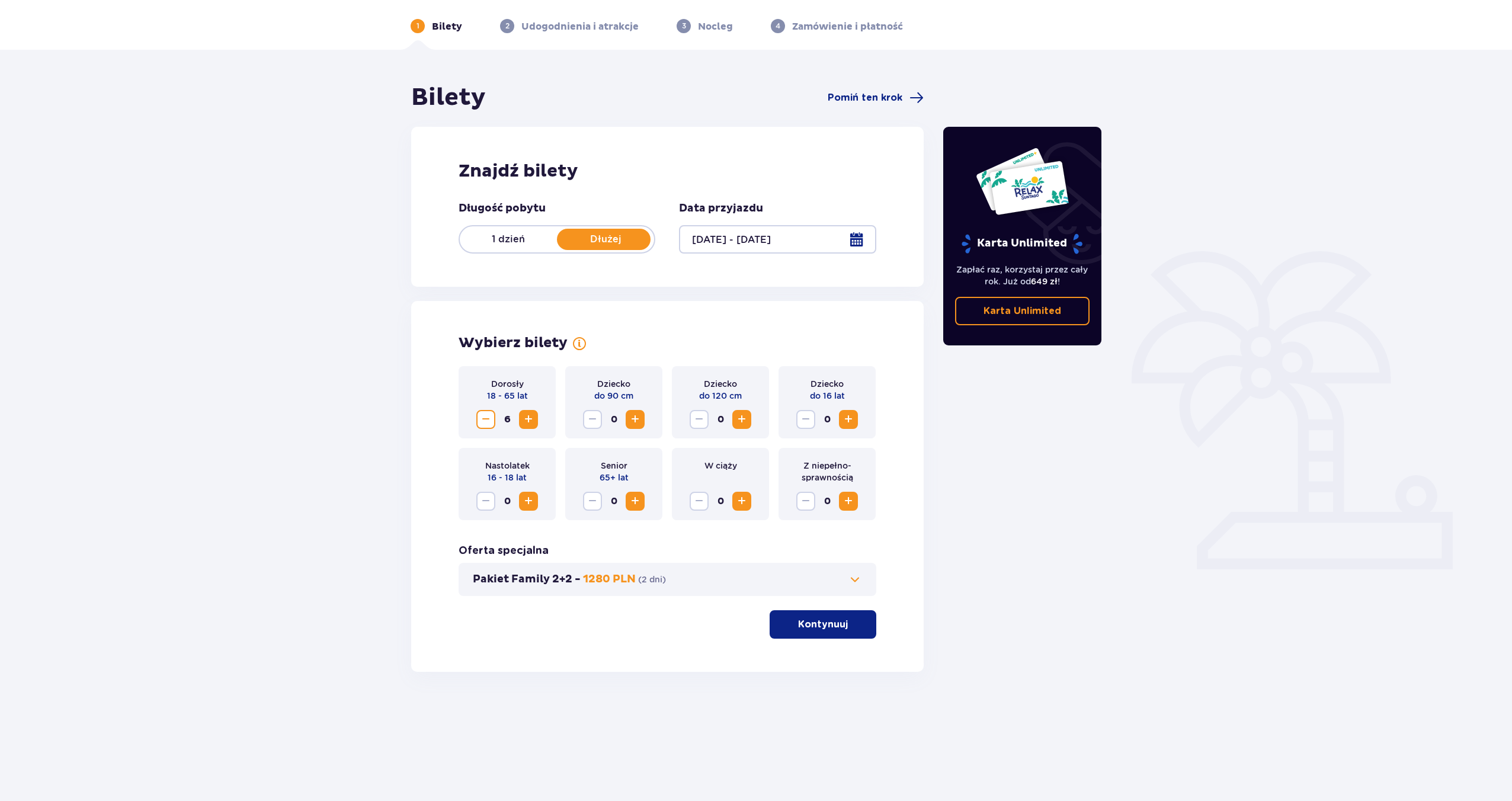
click at [822, 623] on p "Kontynuuj" at bounding box center [822, 624] width 50 height 13
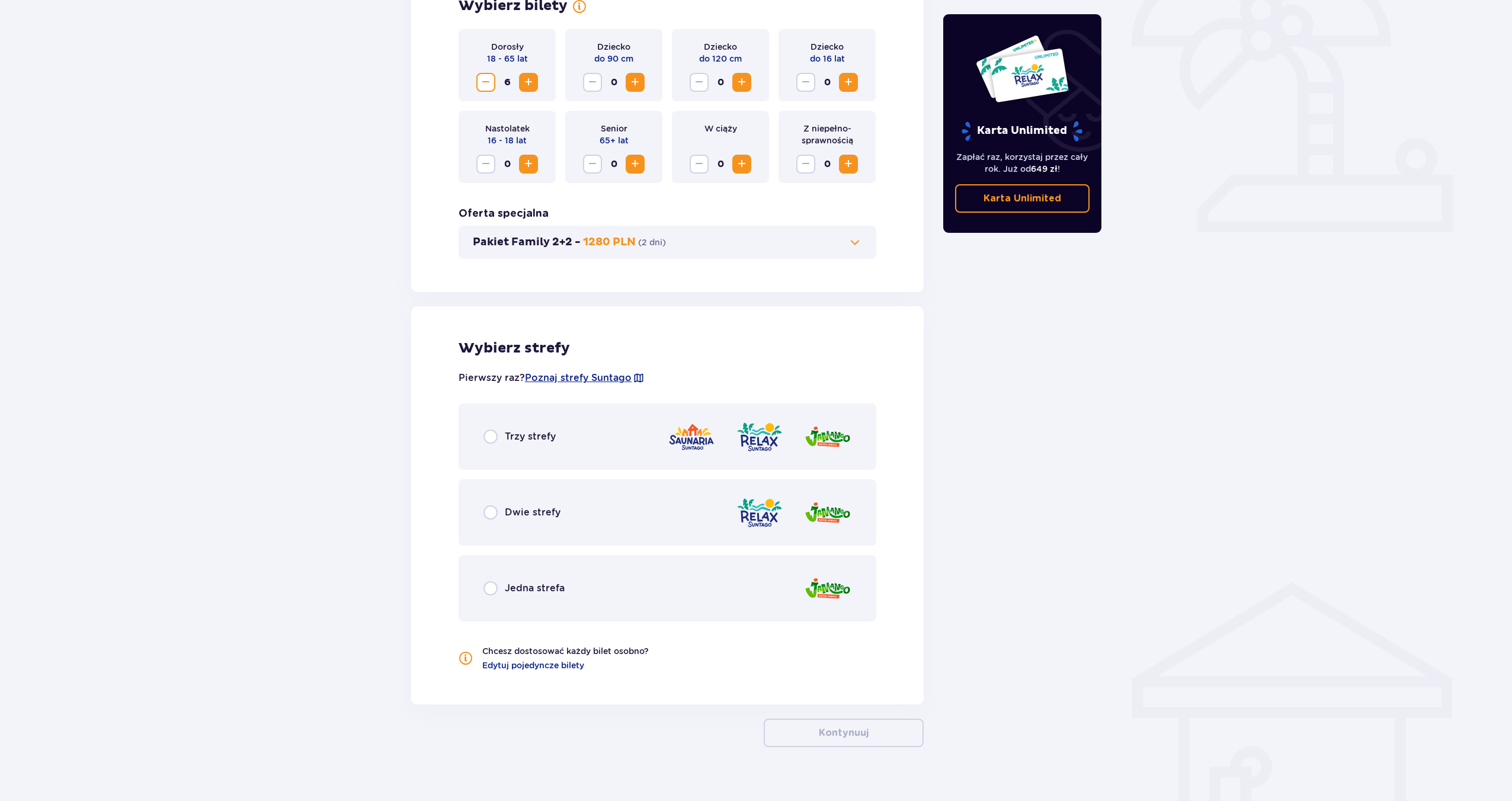
scroll to position [397, 0]
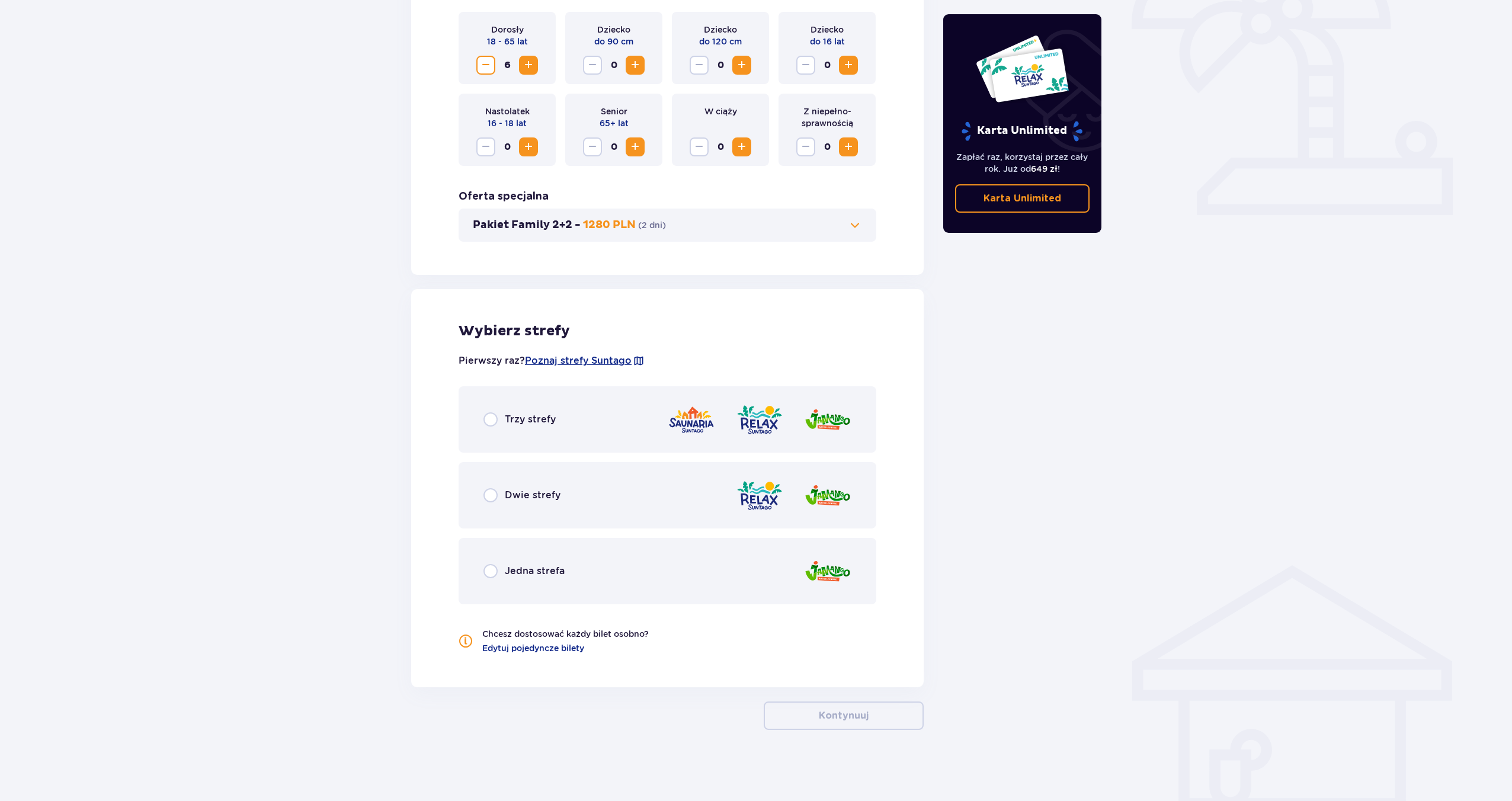
click at [520, 417] on span "Trzy strefy" at bounding box center [530, 419] width 51 height 13
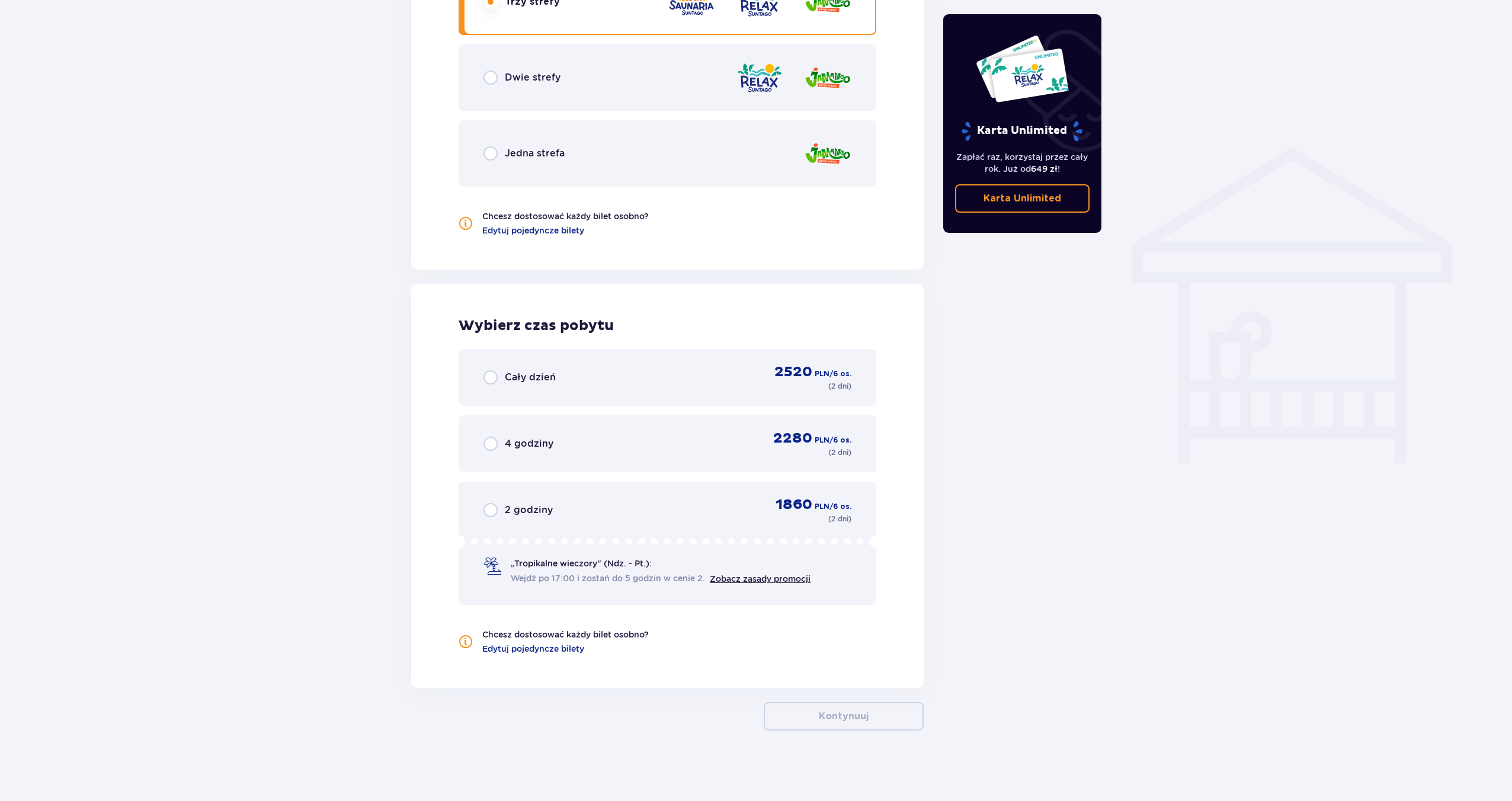
scroll to position [815, 0]
click at [517, 647] on span "Edytuj pojedyncze bilety" at bounding box center [533, 647] width 102 height 11
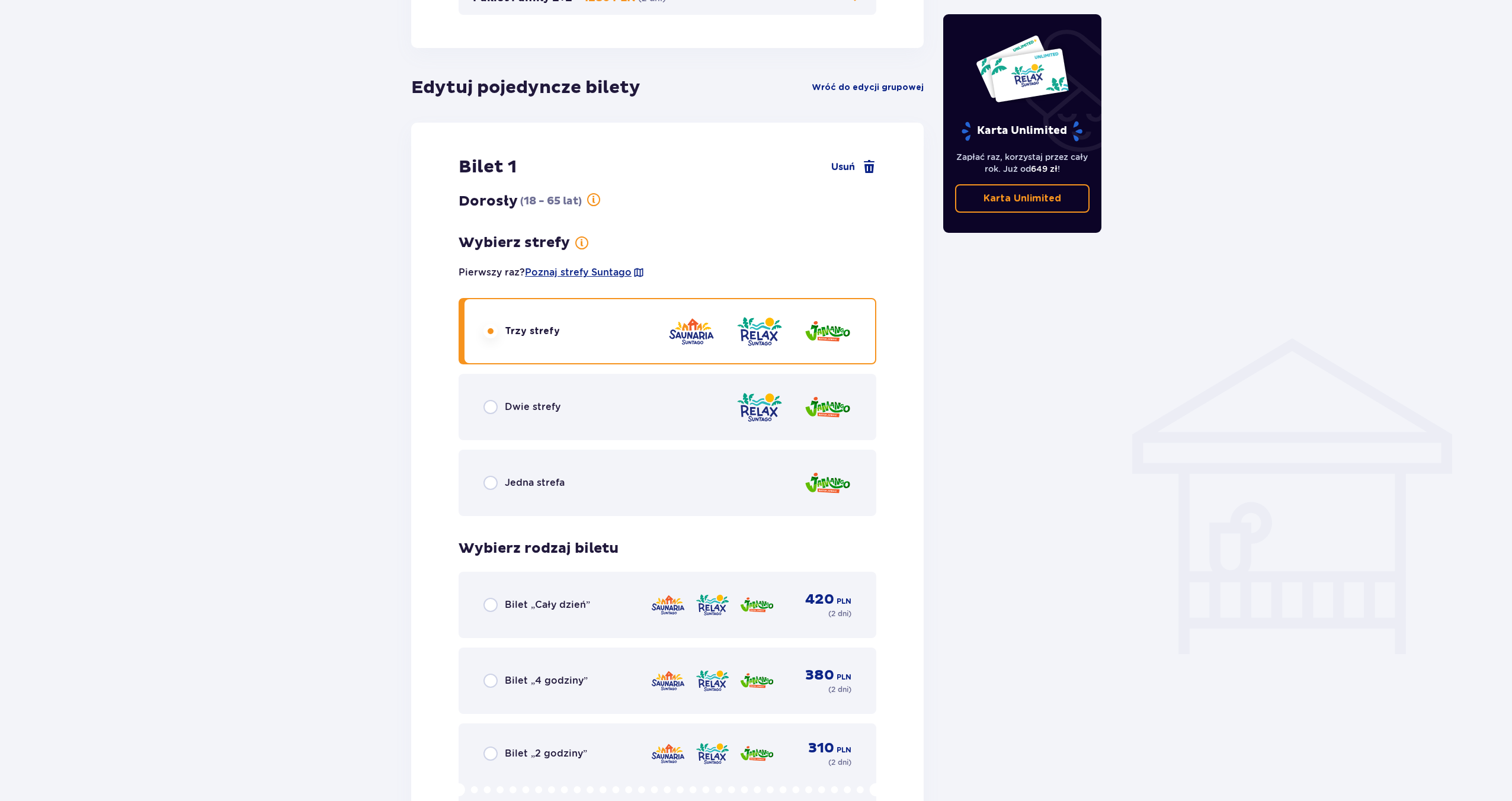
scroll to position [250, 0]
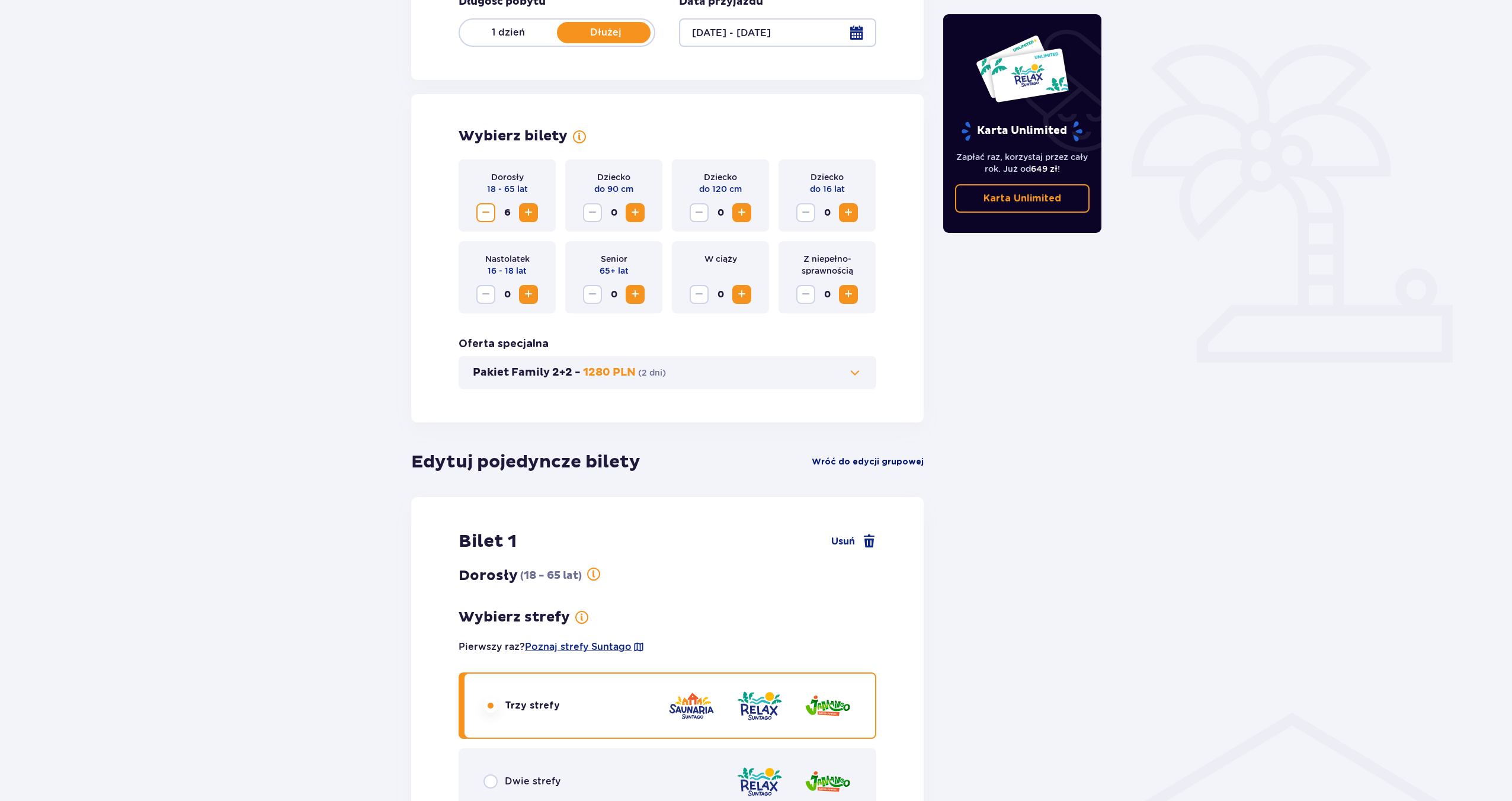
click at [842, 456] on span "Wróć do edycji grupowej" at bounding box center [867, 462] width 112 height 11
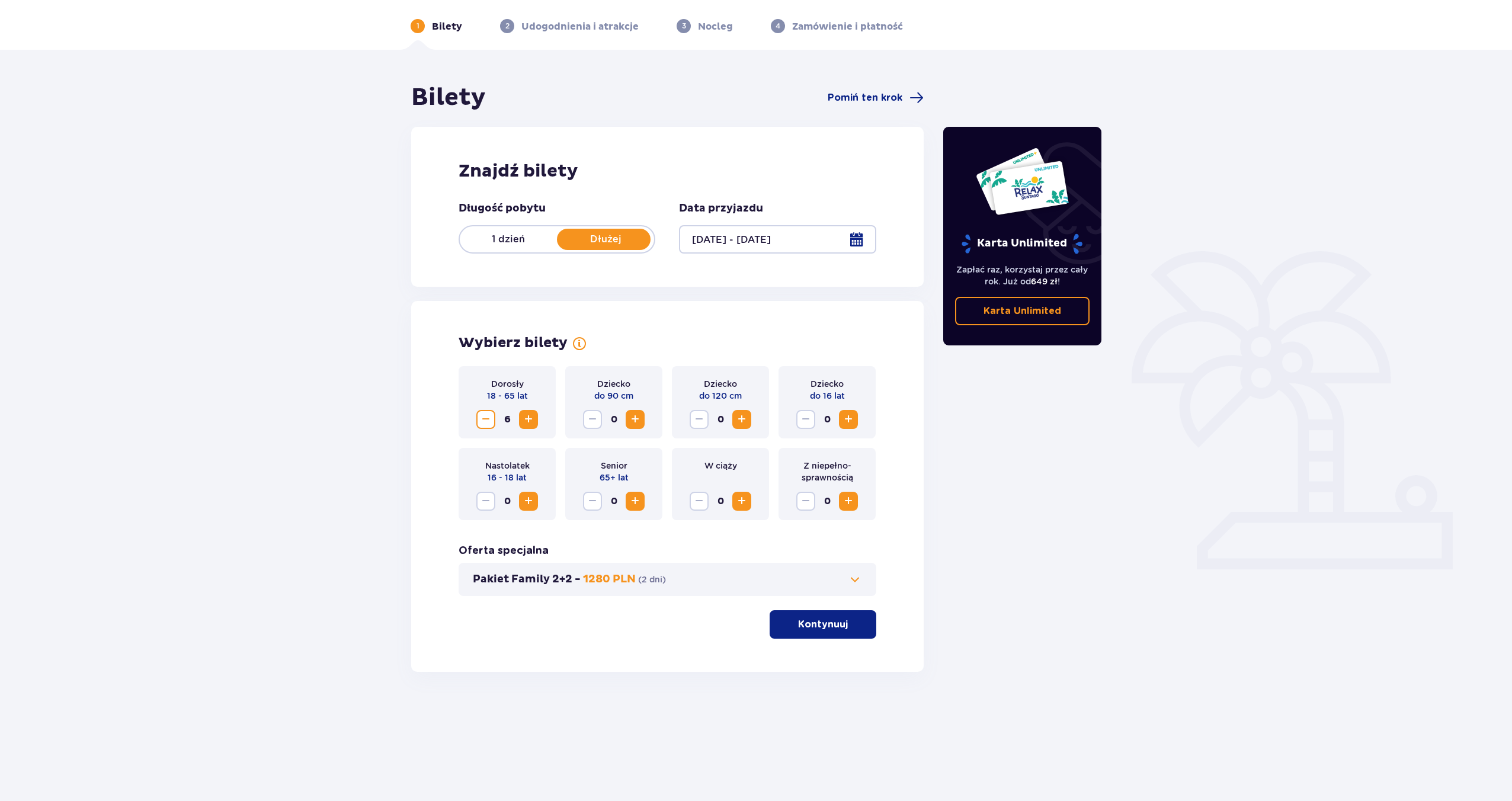
scroll to position [42, 0]
click at [798, 627] on p "Kontynuuj" at bounding box center [822, 624] width 50 height 13
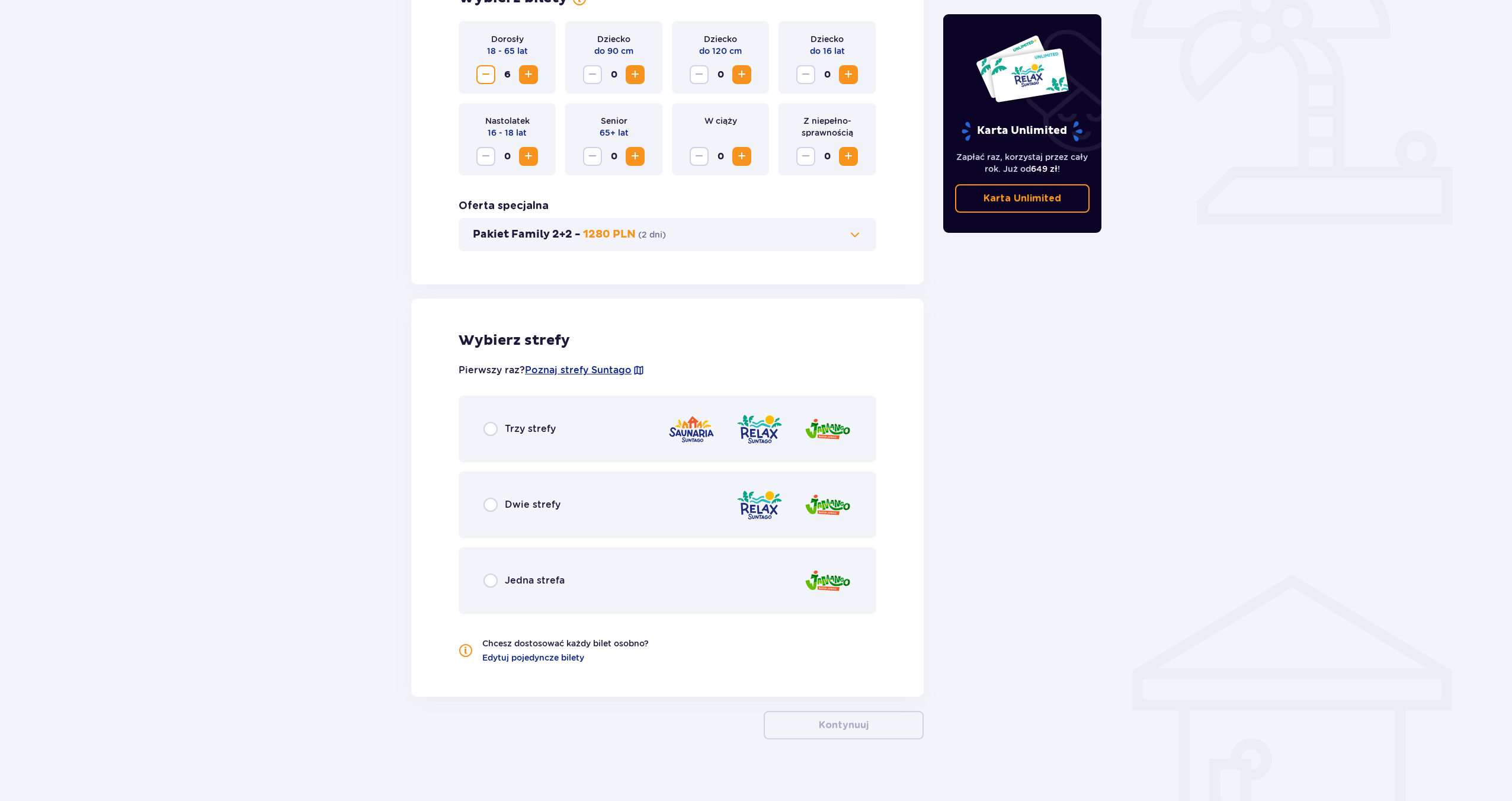
scroll to position [397, 0]
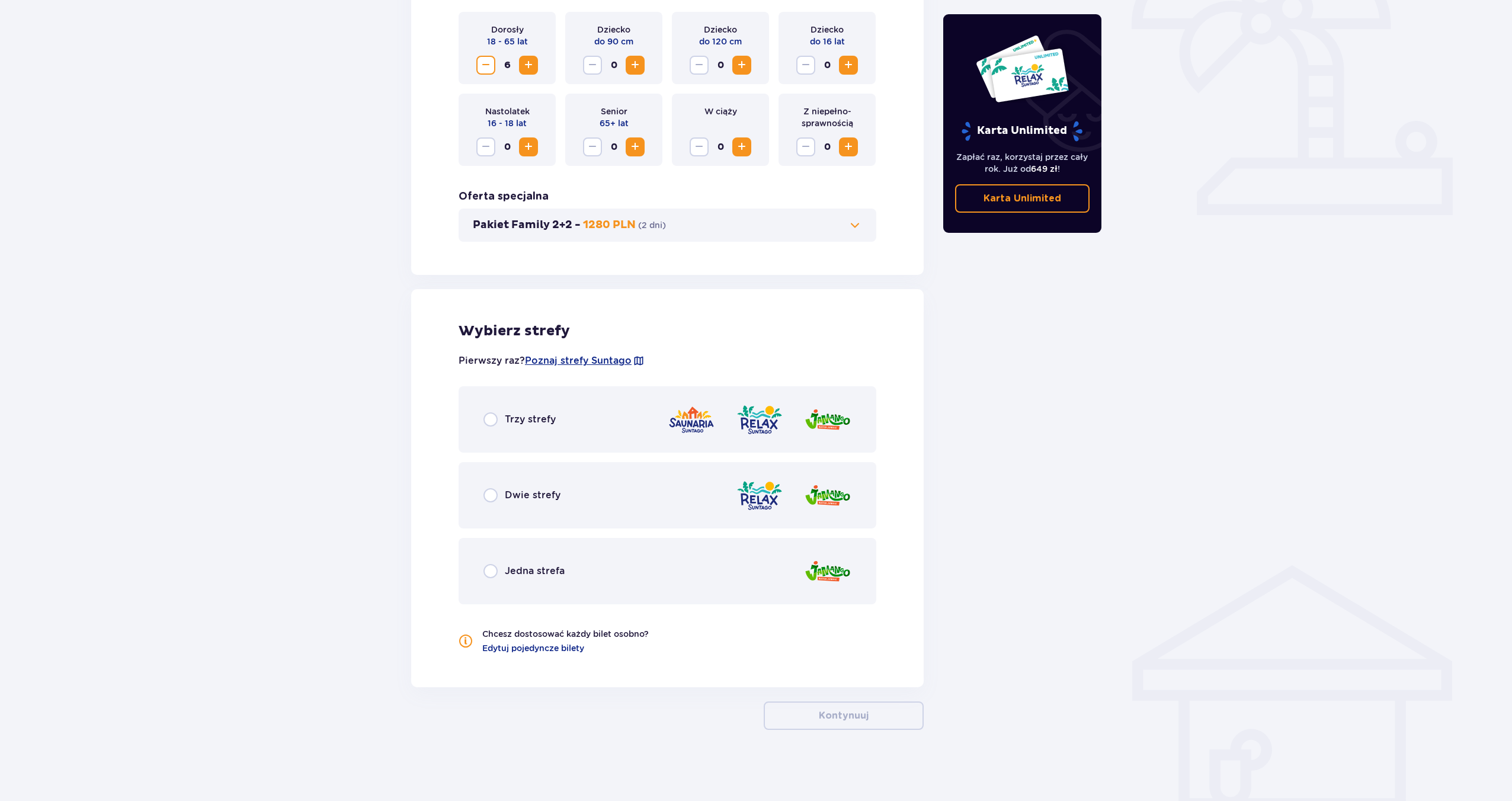
click at [573, 484] on div "Dwie strefy" at bounding box center [667, 494] width 418 height 66
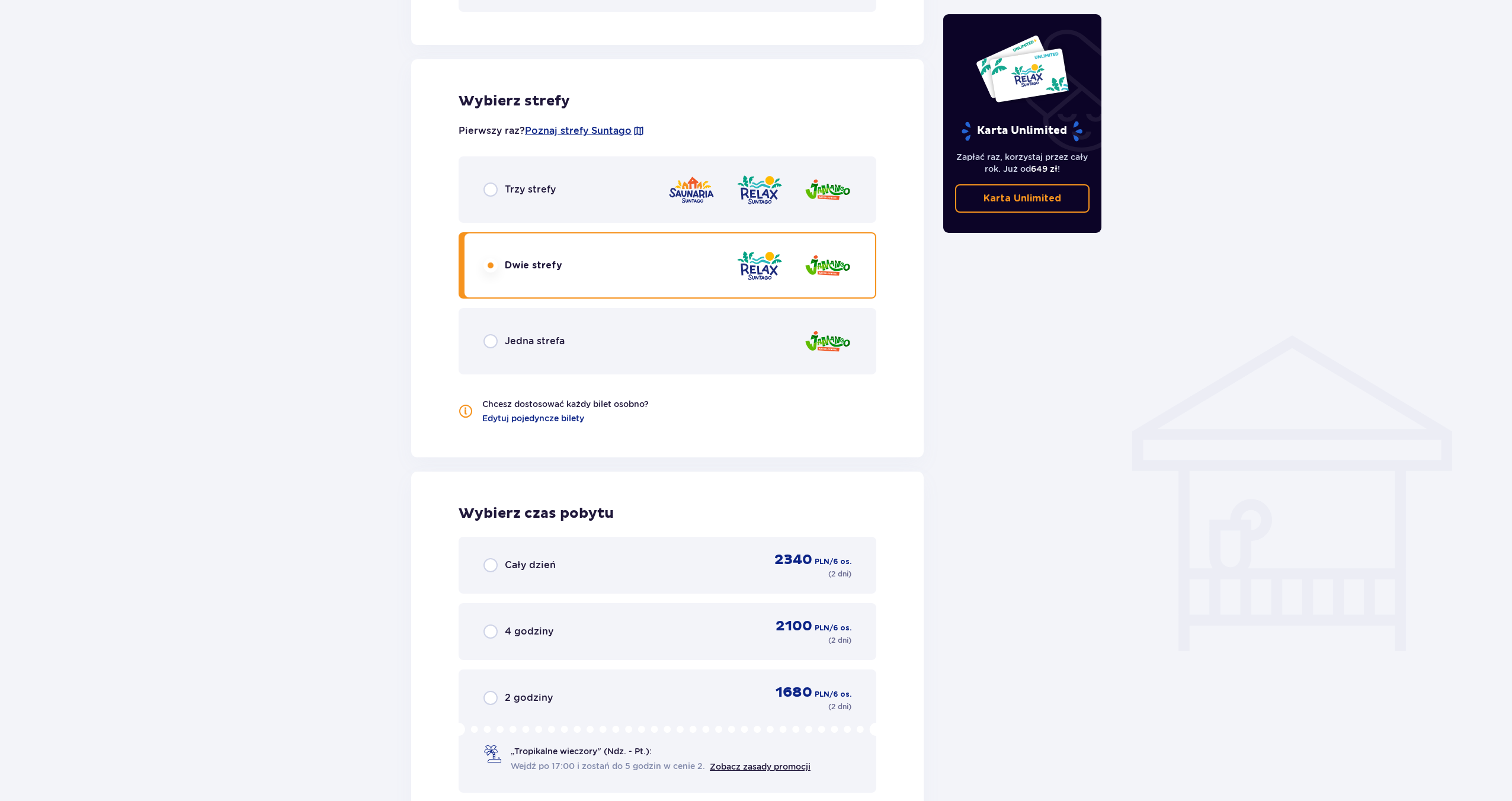
click at [568, 427] on div "Wybierz strefy Pierwszy raz? Poznaj strefy Suntago Trzy strefy Dwie strefy Jedn…" at bounding box center [667, 460] width 513 height 830
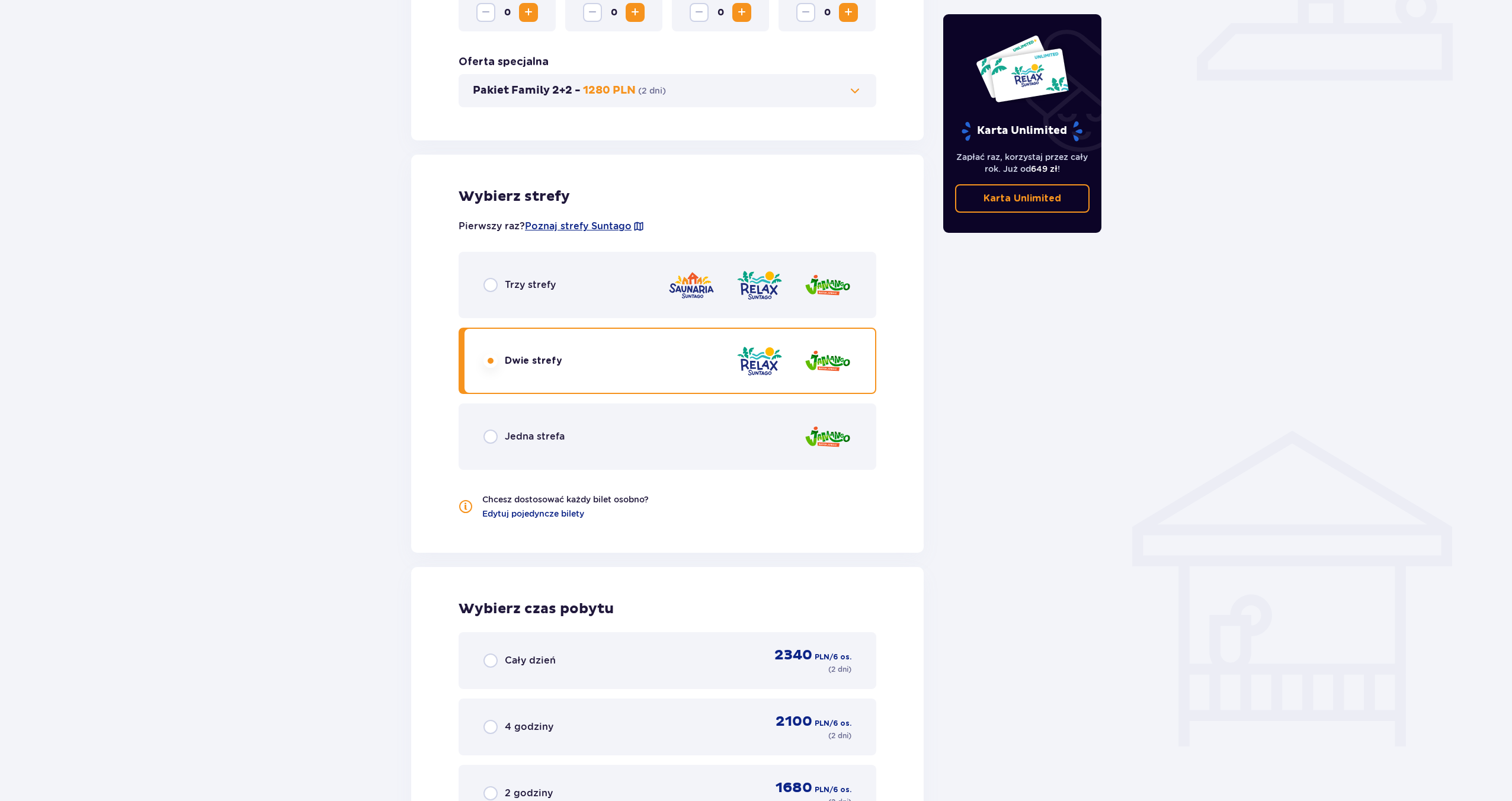
scroll to position [404, 0]
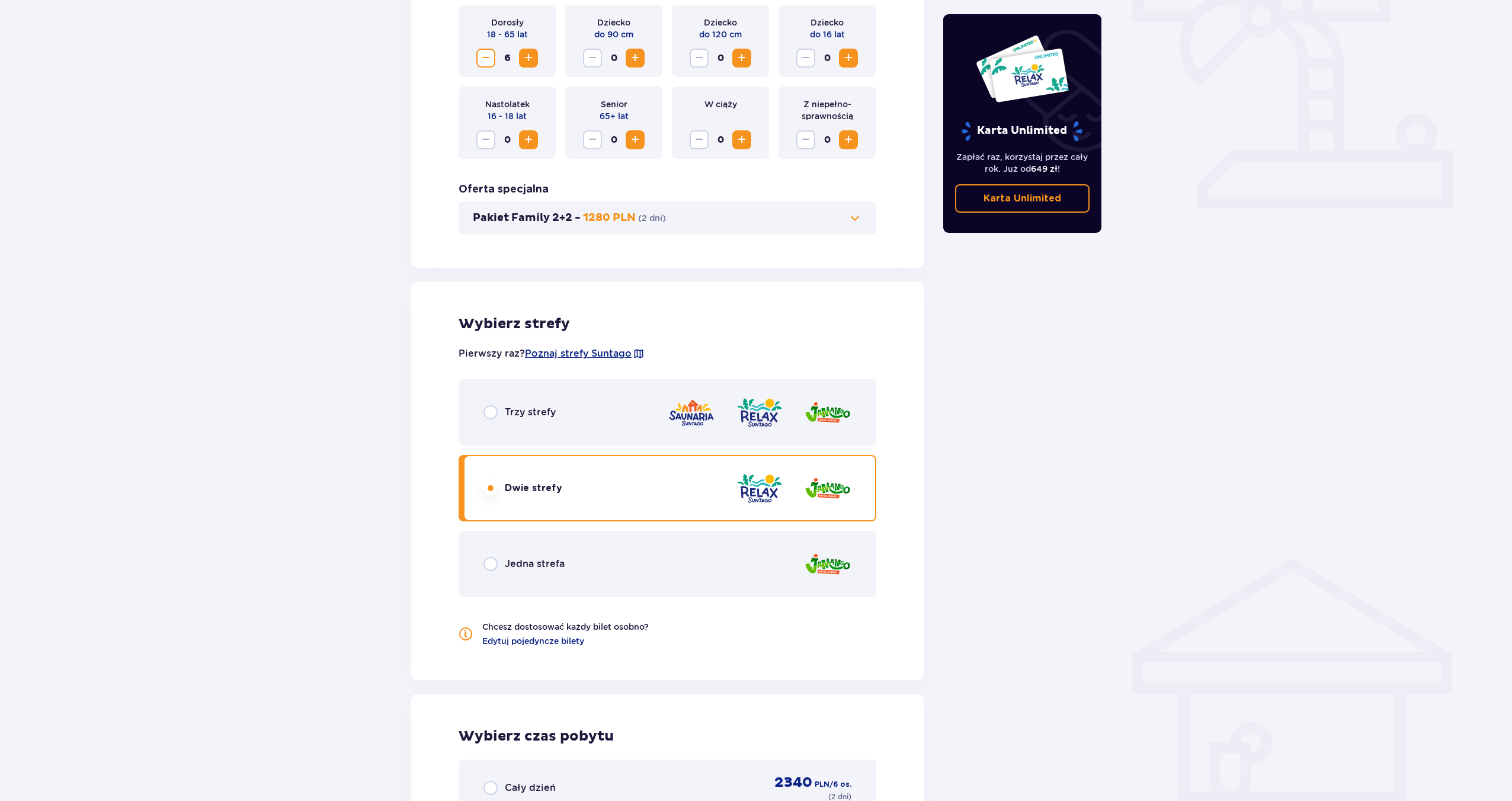
click at [612, 396] on div "Trzy strefy" at bounding box center [667, 411] width 418 height 66
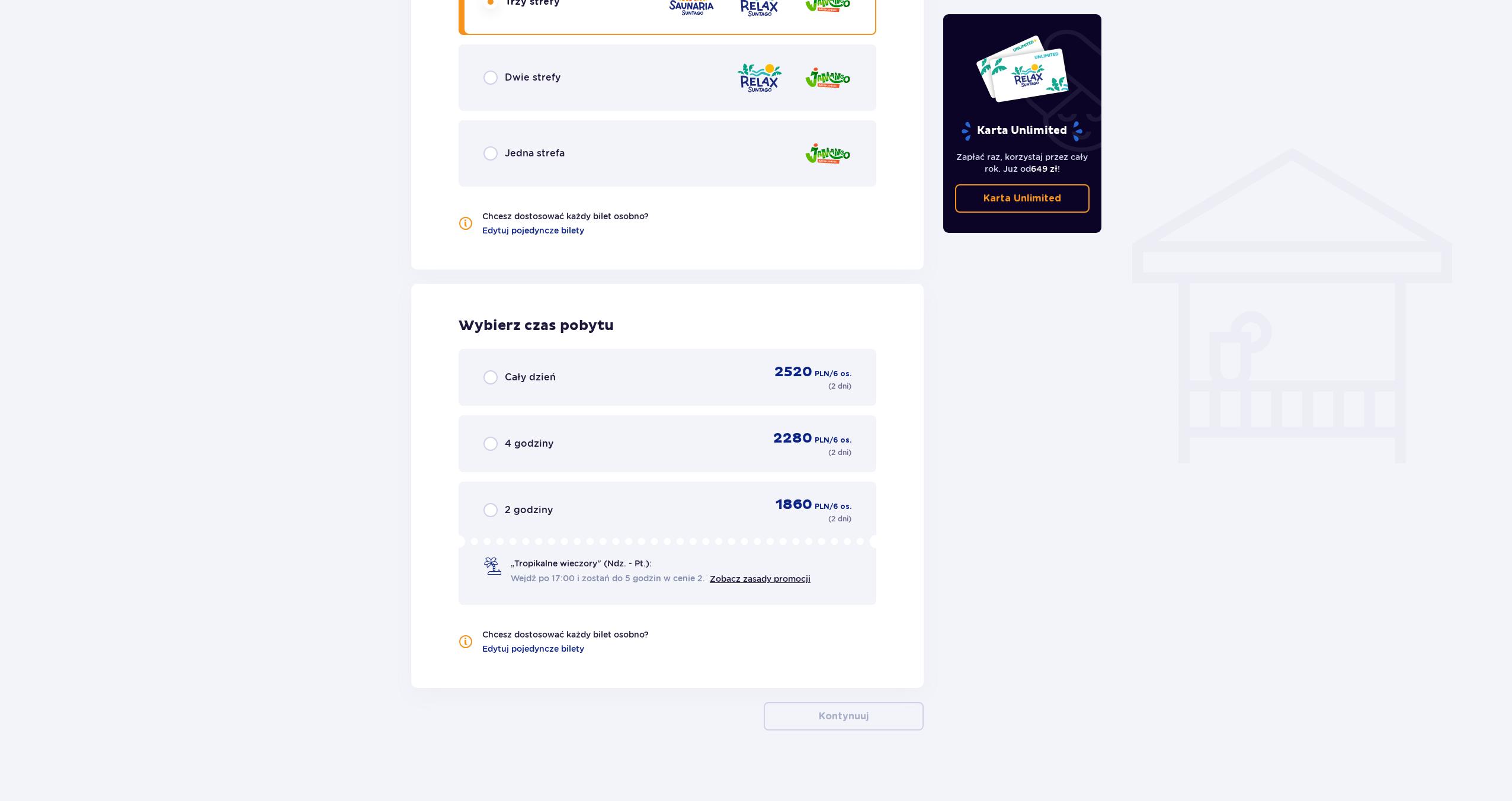
scroll to position [815, 0]
click at [549, 436] on div "4 godziny" at bounding box center [518, 443] width 69 height 14
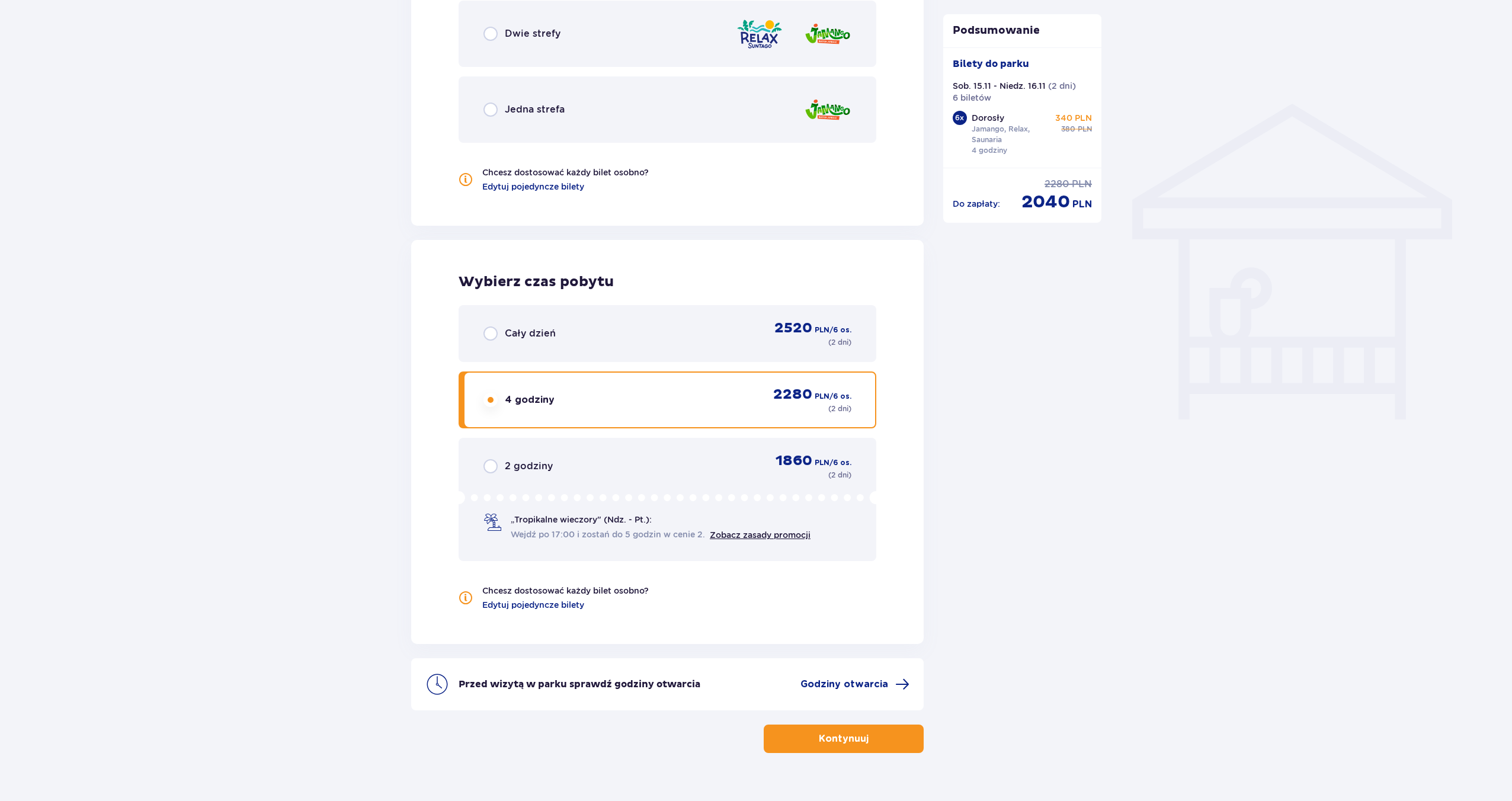
click at [581, 398] on div "4 godziny 2280 PLN / 6 os. ( 2 dni )" at bounding box center [668, 400] width 368 height 28
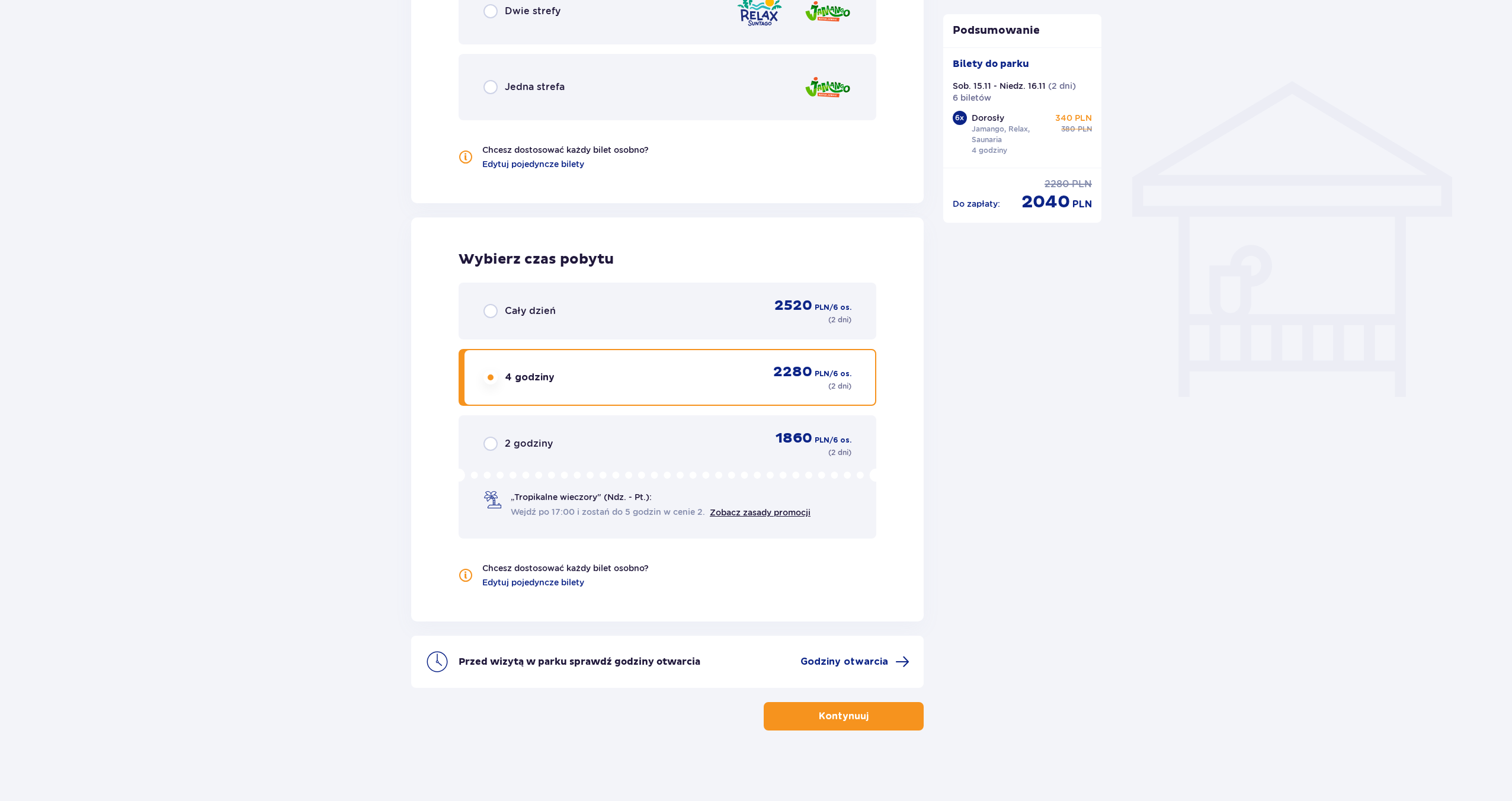
scroll to position [881, 0]
click at [591, 315] on div "Cały dzień 2520 PLN / 6 os. ( 2 dni )" at bounding box center [668, 310] width 368 height 28
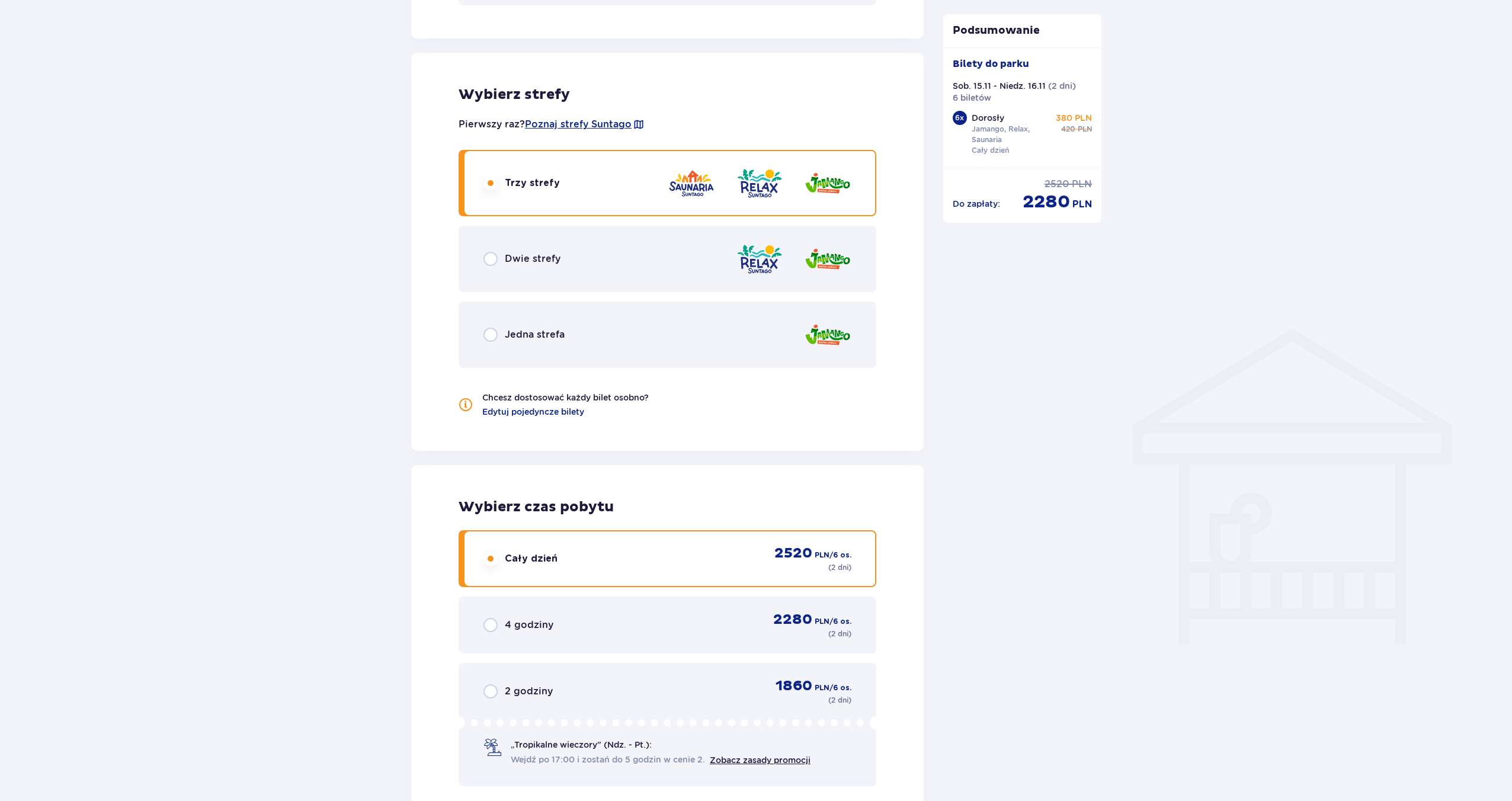
scroll to position [630, 0]
click at [610, 126] on span "Poznaj strefy Suntago" at bounding box center [578, 127] width 106 height 13
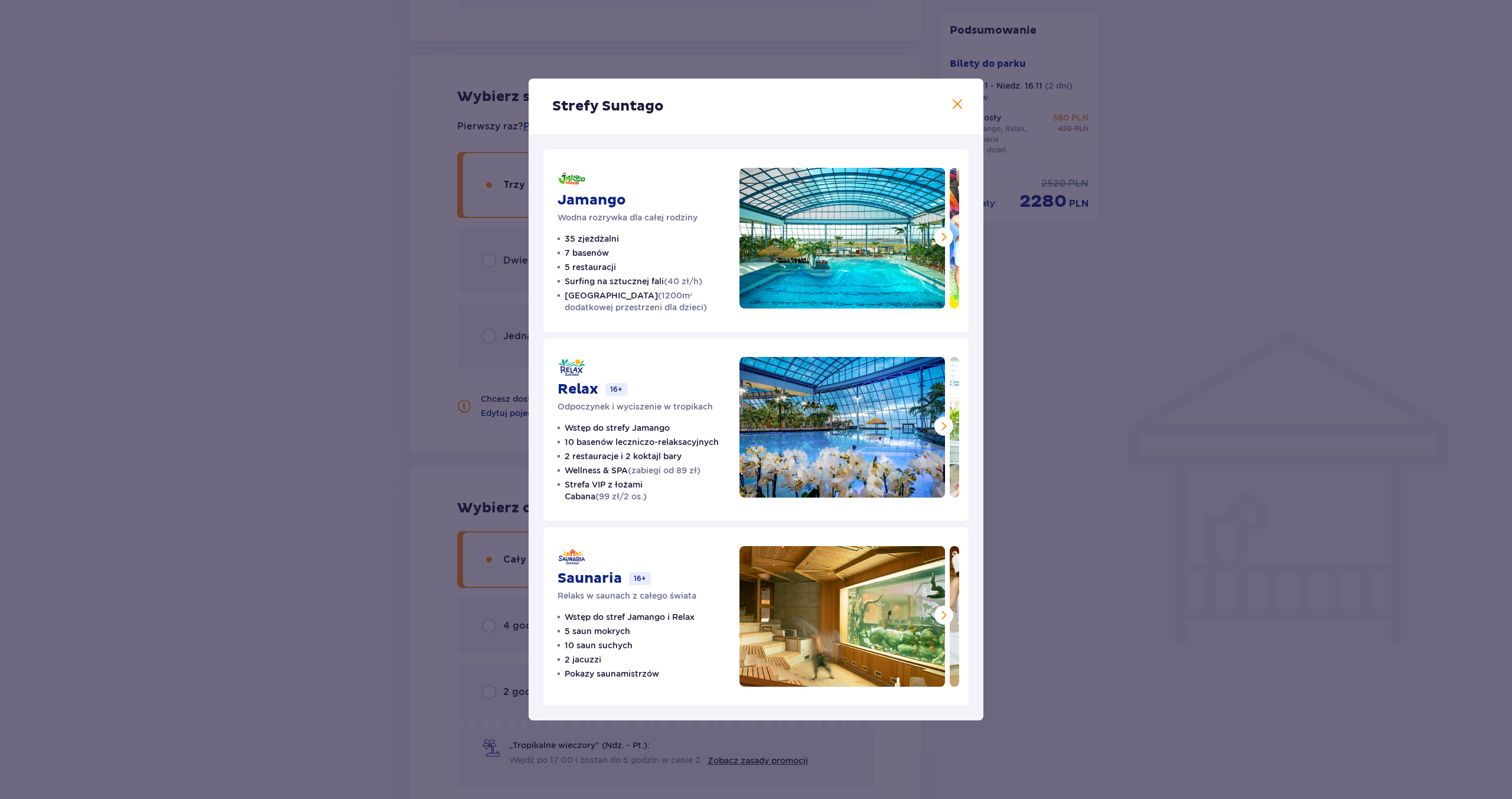
click at [955, 103] on span at bounding box center [958, 104] width 14 height 14
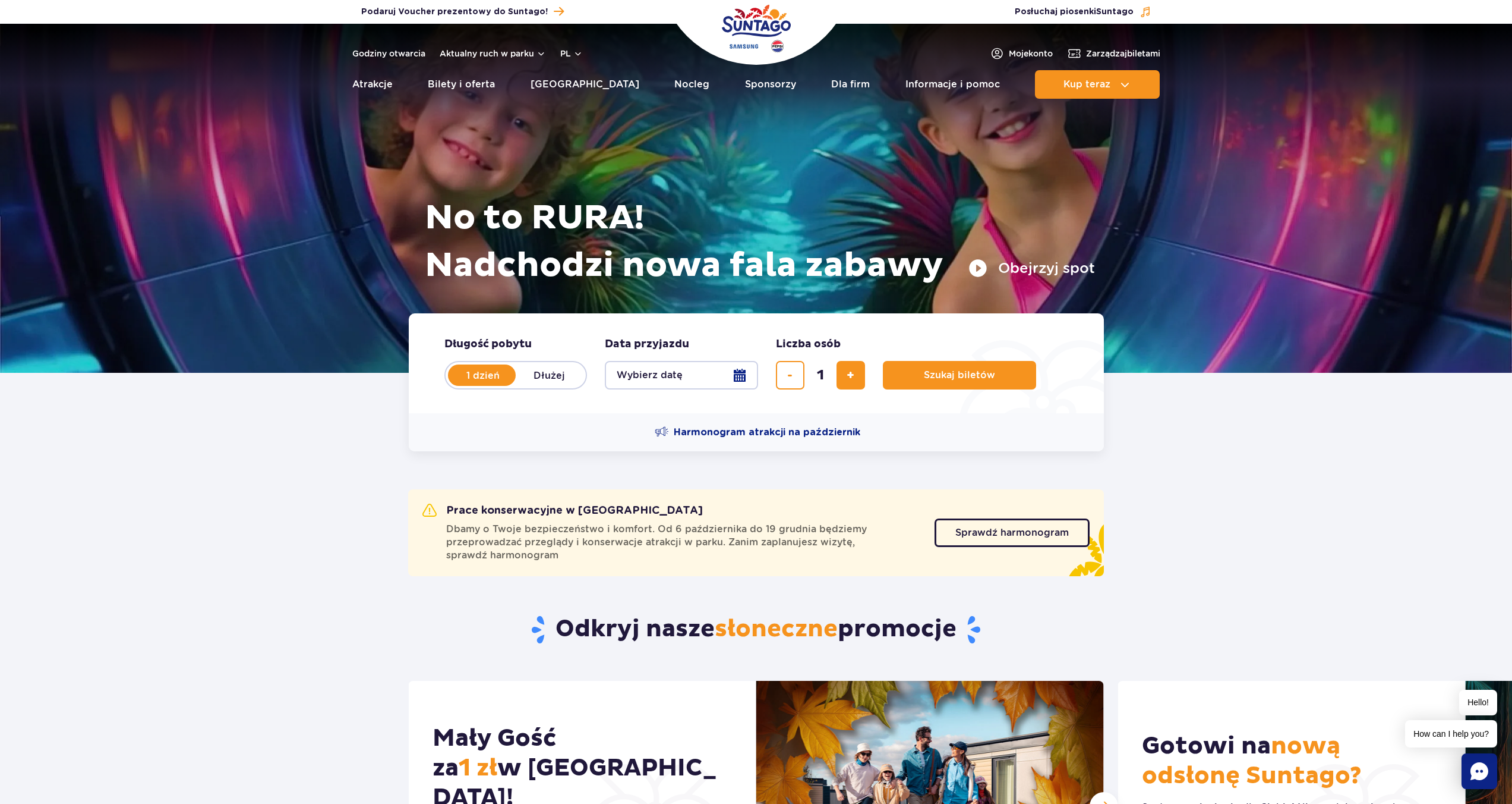
scroll to position [3, 0]
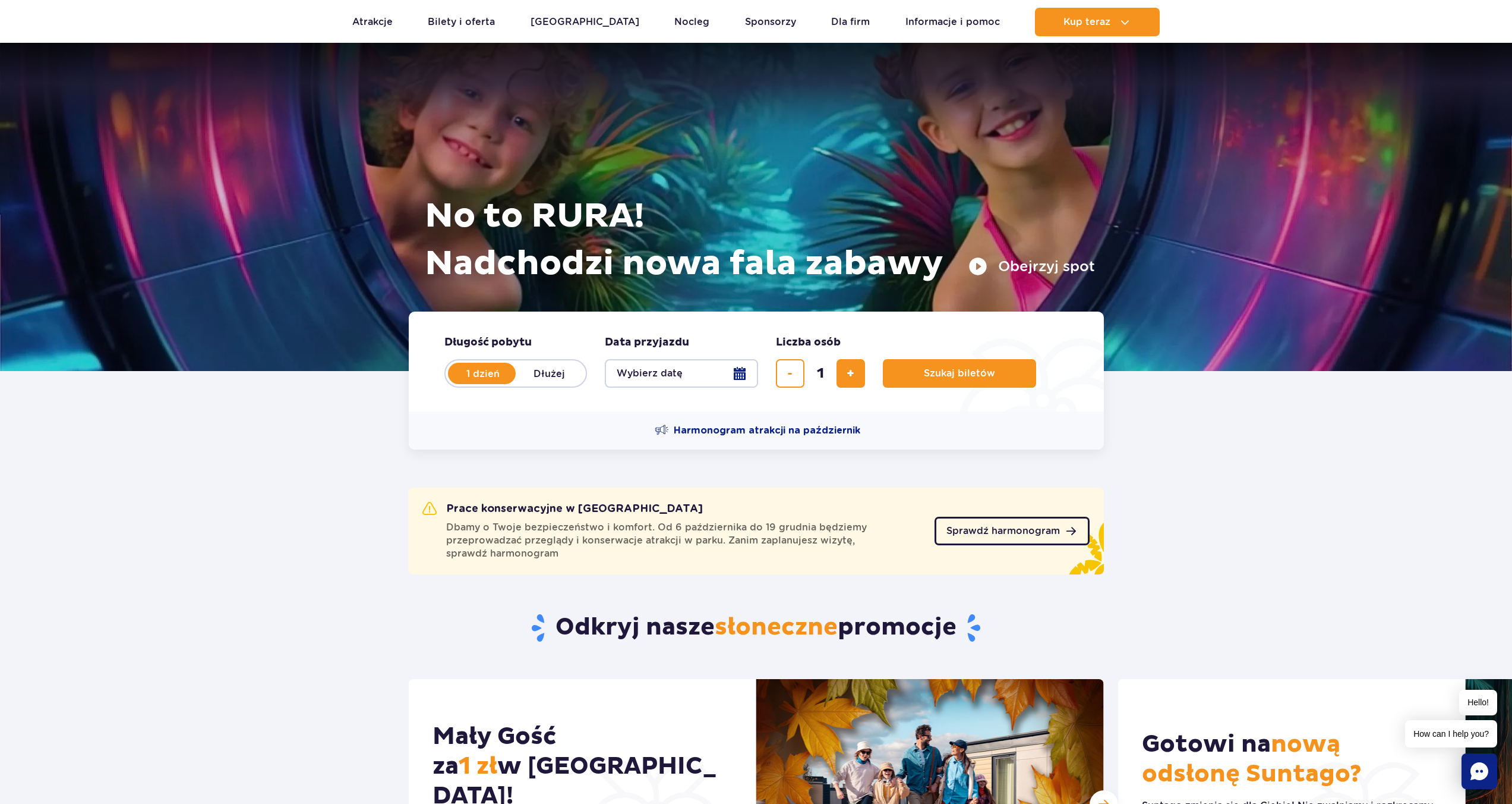
click at [1024, 537] on link "Sprawdź harmonogram" at bounding box center [1013, 530] width 155 height 28
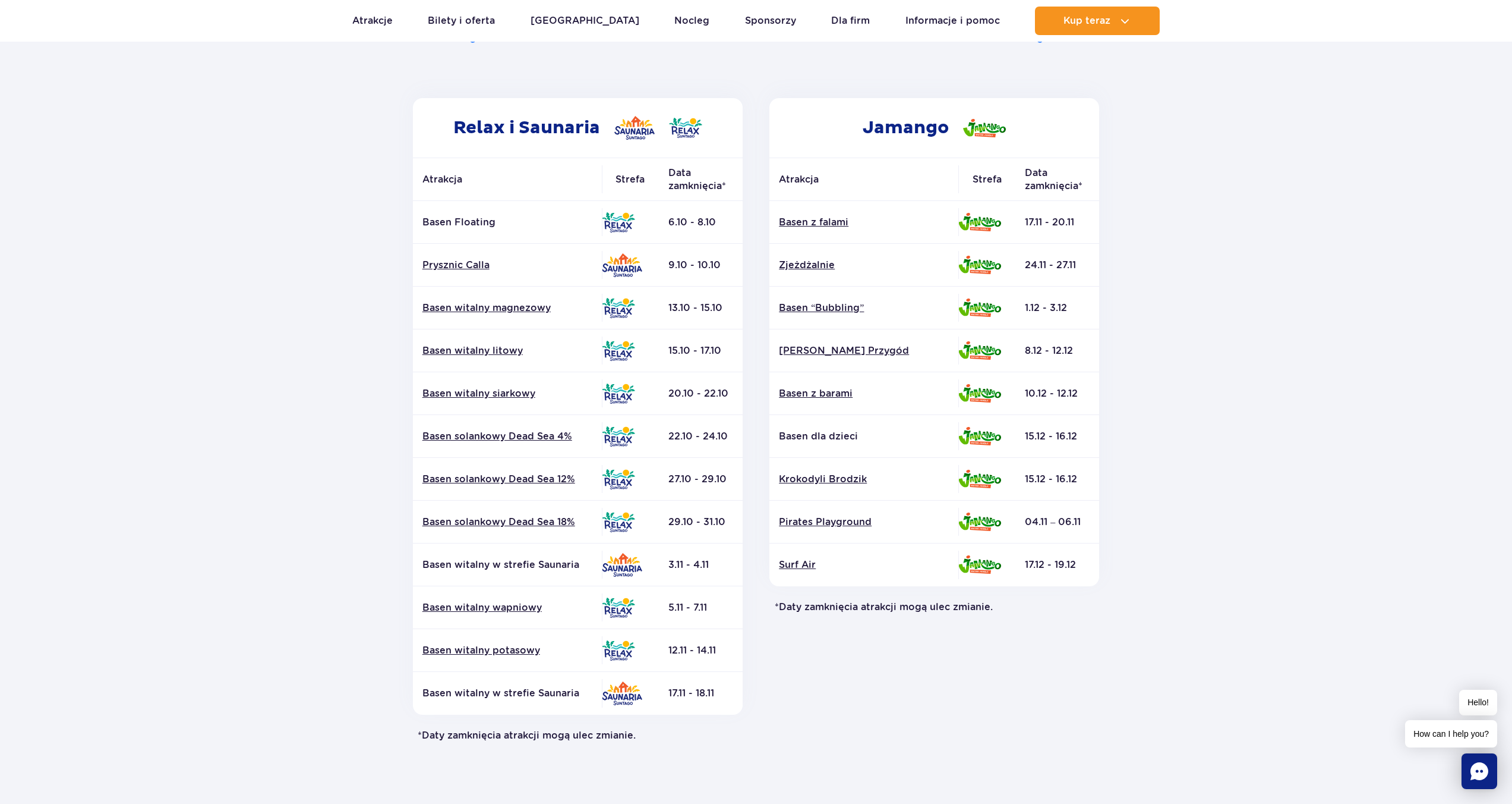
scroll to position [143, 0]
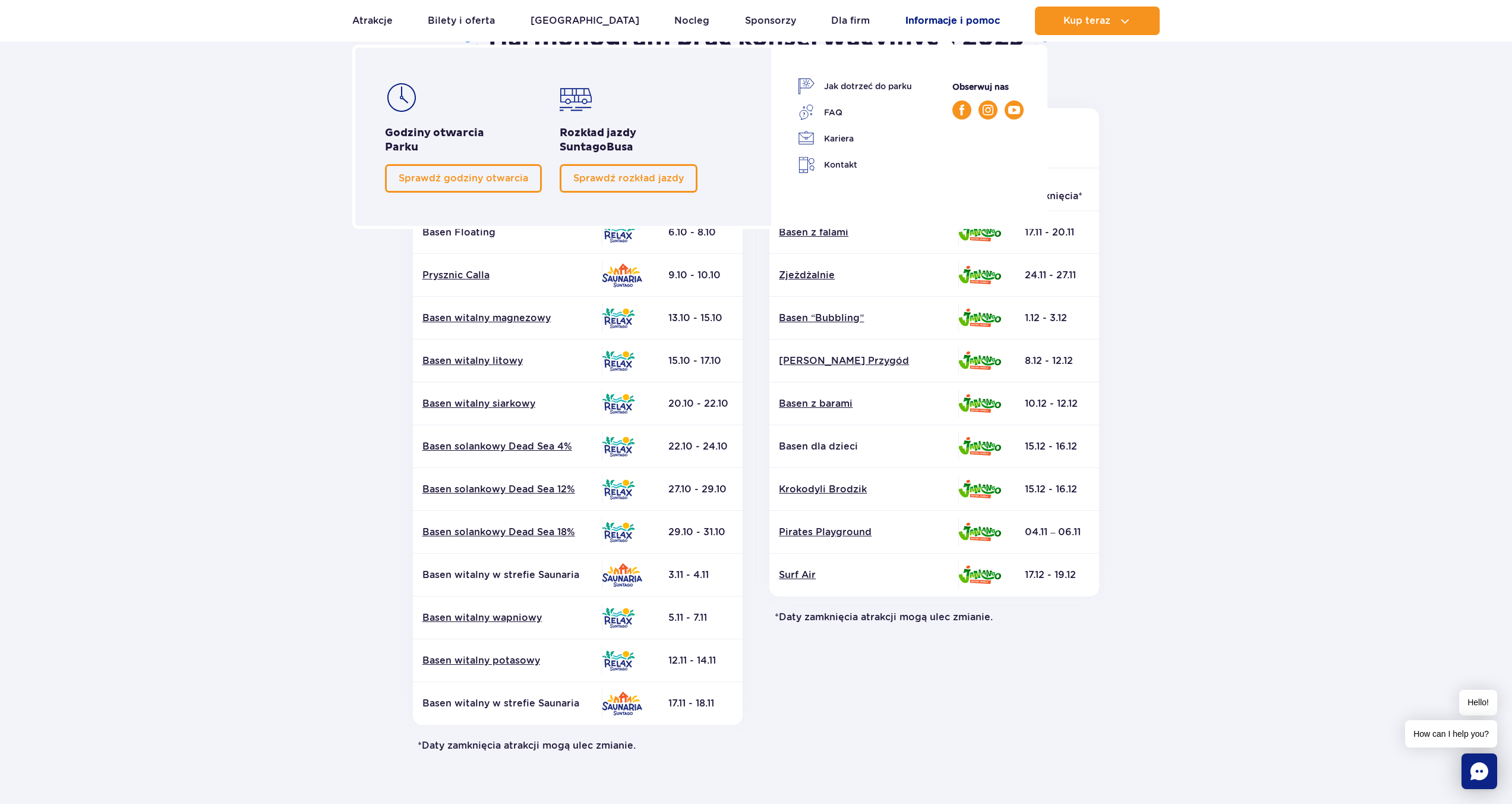
click at [932, 26] on link "Informacje i pomoc" at bounding box center [953, 20] width 94 height 28
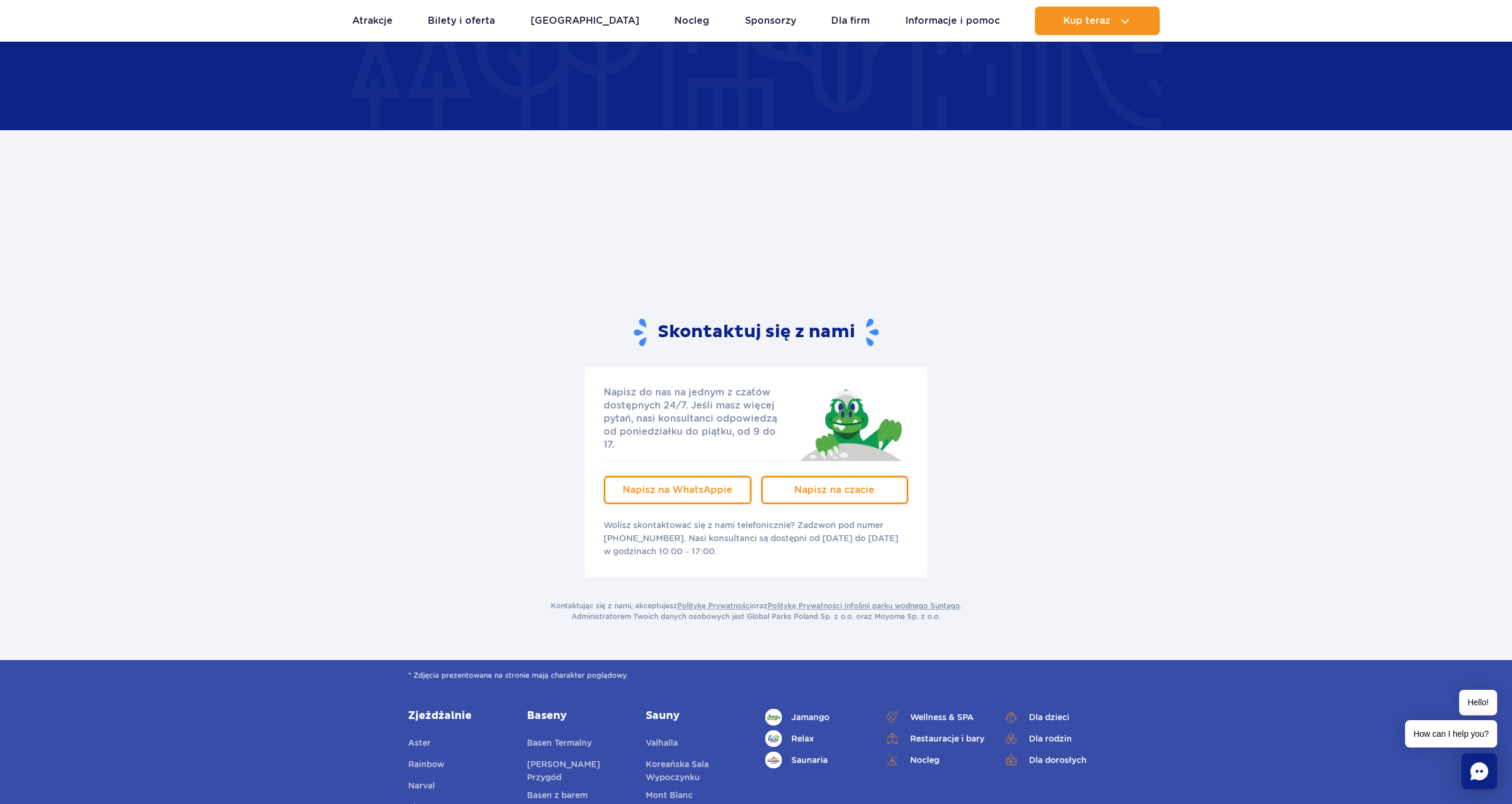
scroll to position [2013, 0]
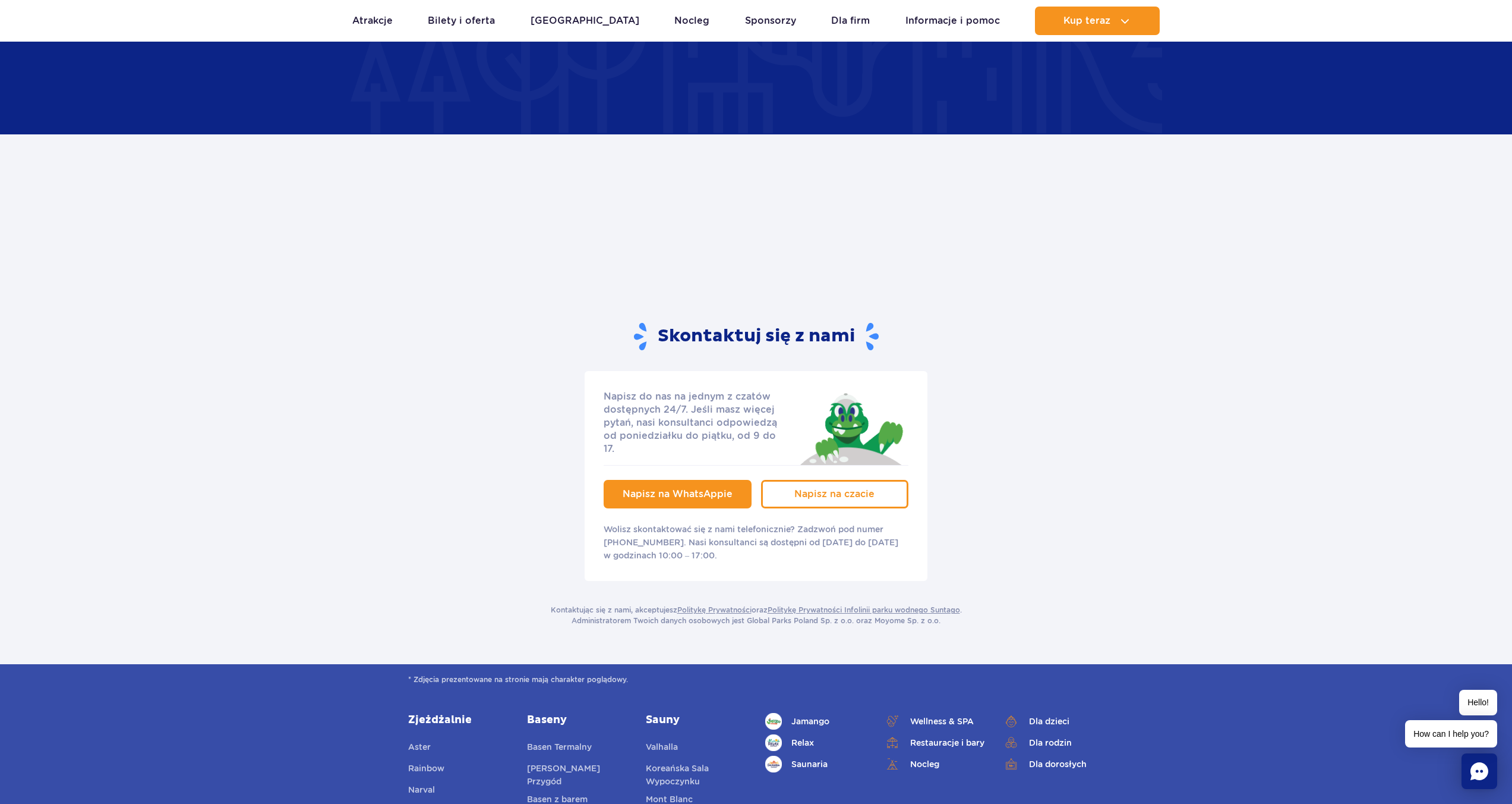
click at [682, 488] on span "Napisz na WhatsAppie" at bounding box center [677, 493] width 110 height 11
click at [803, 488] on span "Napisz na czacie" at bounding box center [835, 493] width 80 height 11
